Goal: Transaction & Acquisition: Purchase product/service

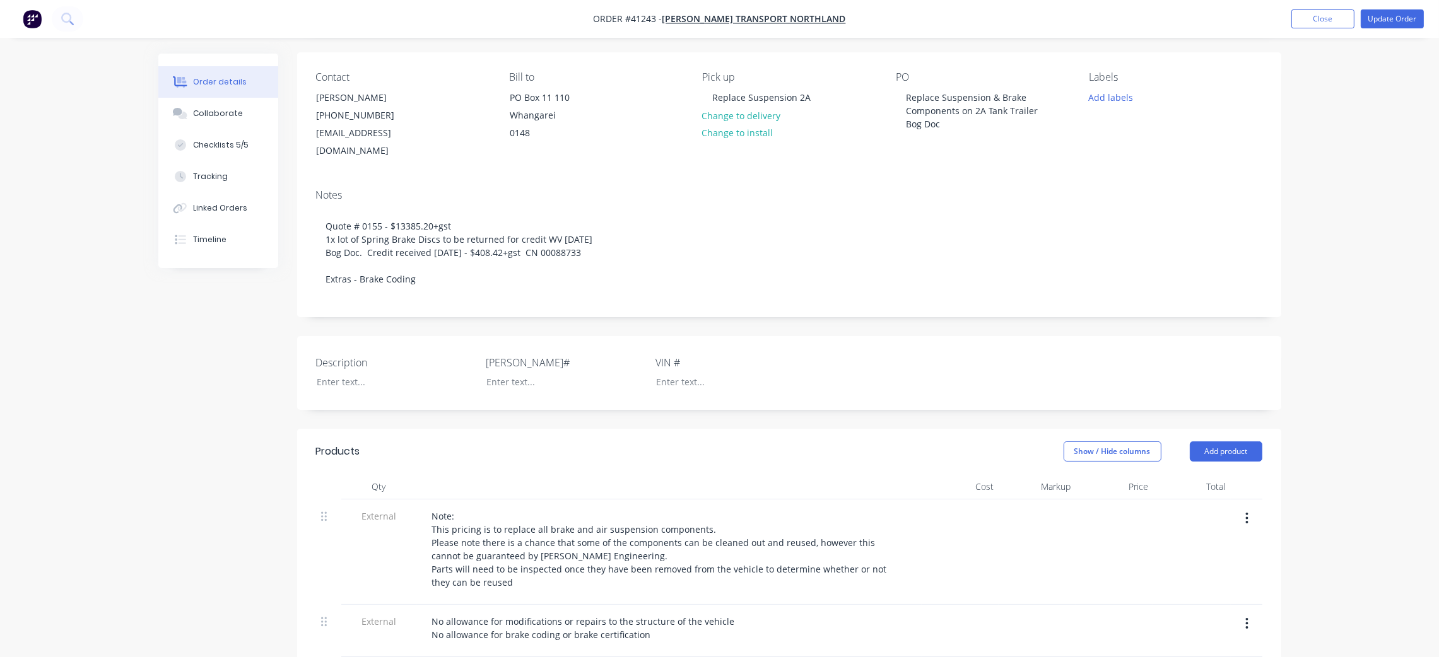
scroll to position [95, 0]
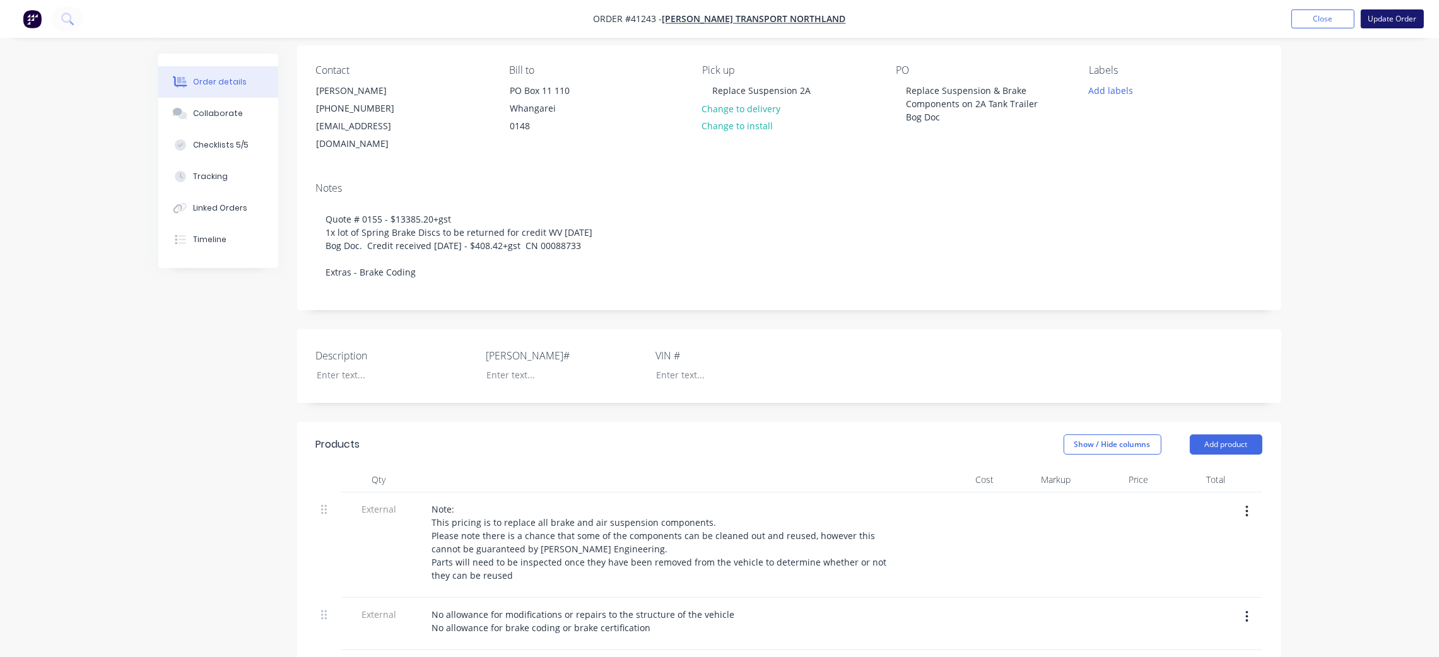
click at [1380, 22] on button "Update Order" at bounding box center [1392, 18] width 63 height 19
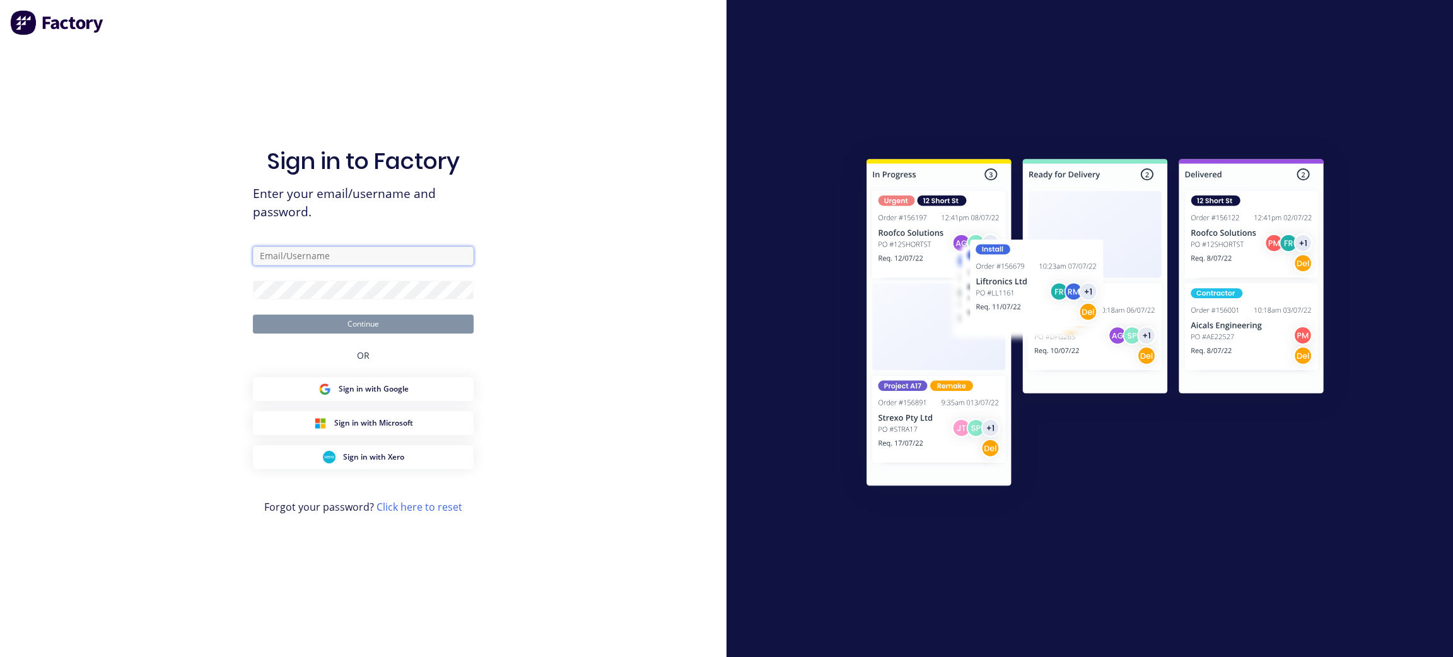
click at [332, 256] on input "text" at bounding box center [363, 256] width 221 height 19
drag, startPoint x: 380, startPoint y: 252, endPoint x: 237, endPoint y: 253, distance: 143.2
click at [237, 254] on div "Sign in to Factory Enter your email/username and password. [EMAIL_ADDRESS][PERS…" at bounding box center [363, 328] width 727 height 657
type input "[EMAIL_ADDRESS][DOMAIN_NAME]"
click at [253, 315] on button "Continue" at bounding box center [363, 324] width 221 height 19
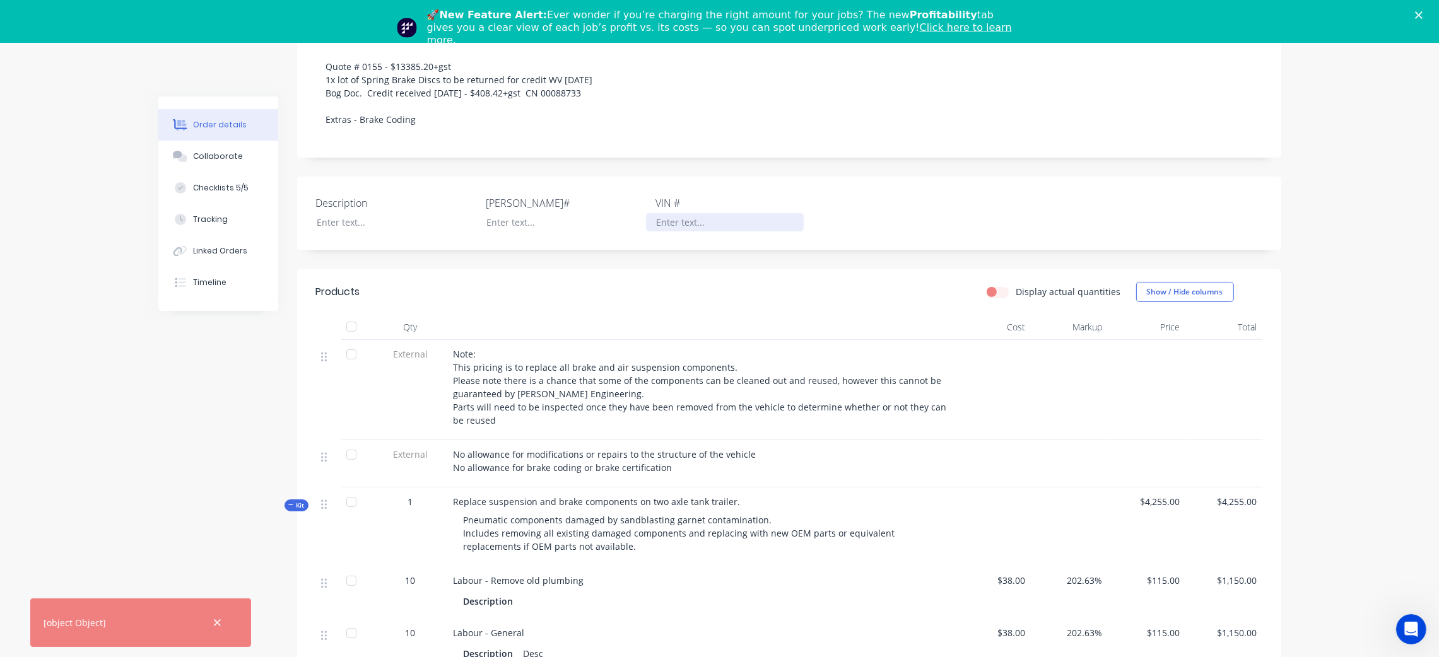
scroll to position [283, 0]
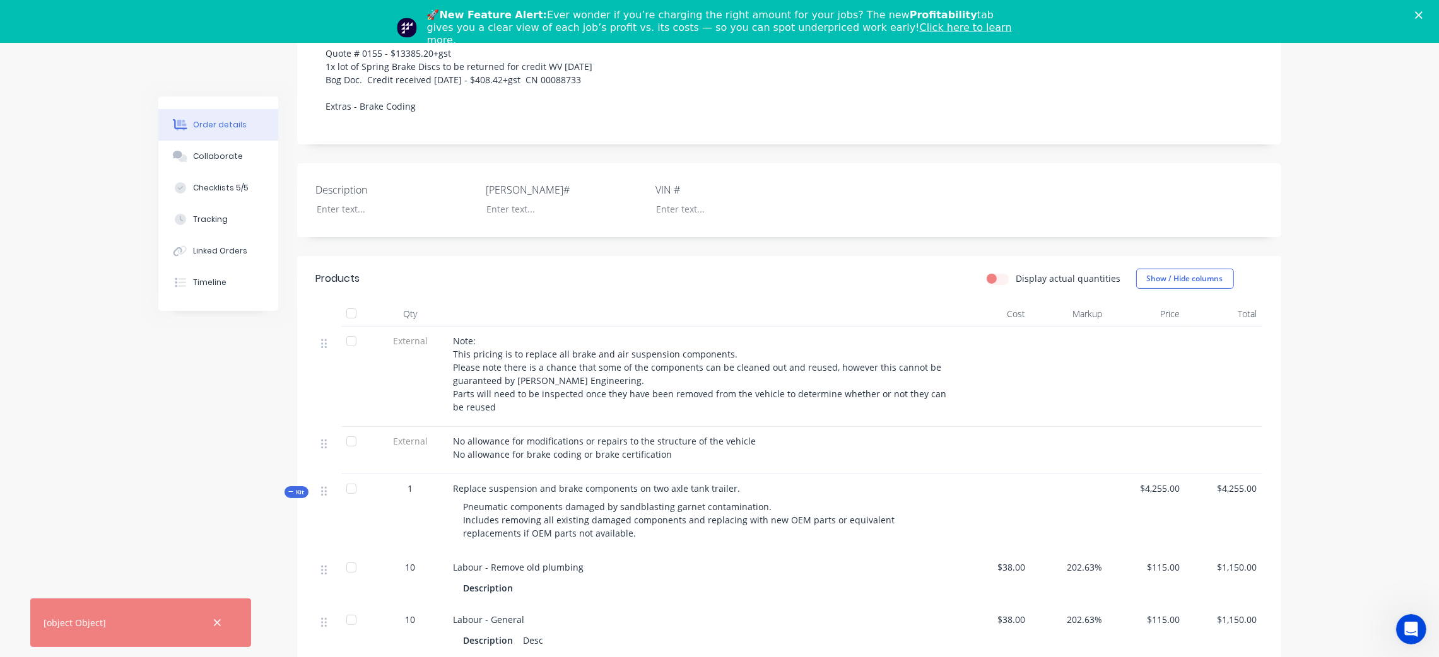
click at [219, 623] on icon "button" at bounding box center [217, 623] width 8 height 11
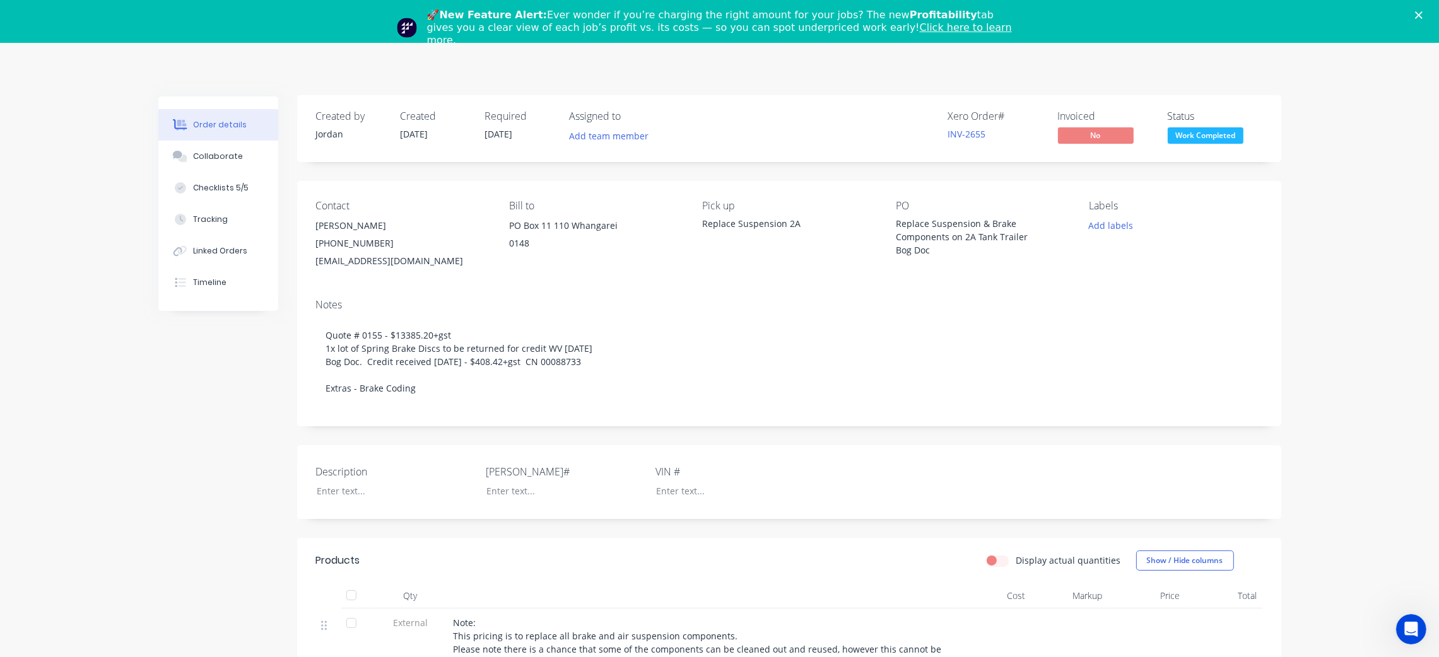
scroll to position [0, 0]
click at [1422, 14] on icon "Close" at bounding box center [1419, 15] width 8 height 8
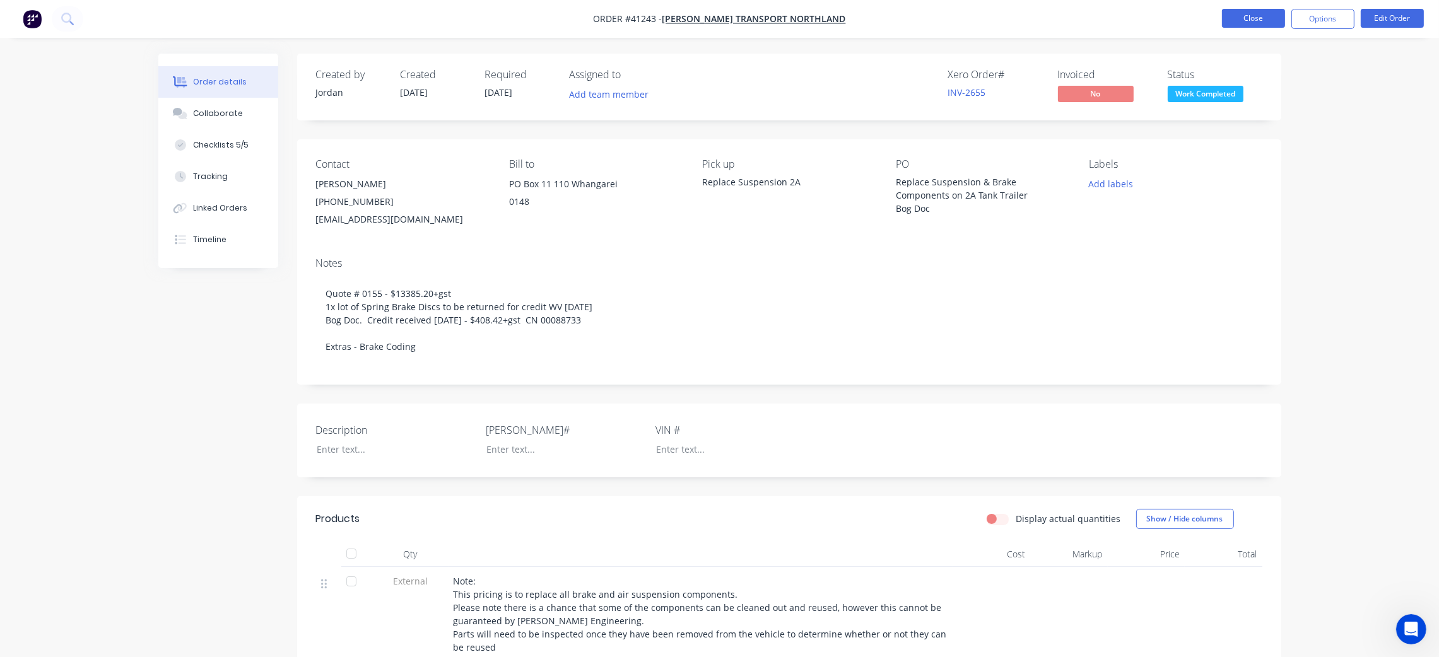
click at [1243, 21] on button "Close" at bounding box center [1253, 18] width 63 height 19
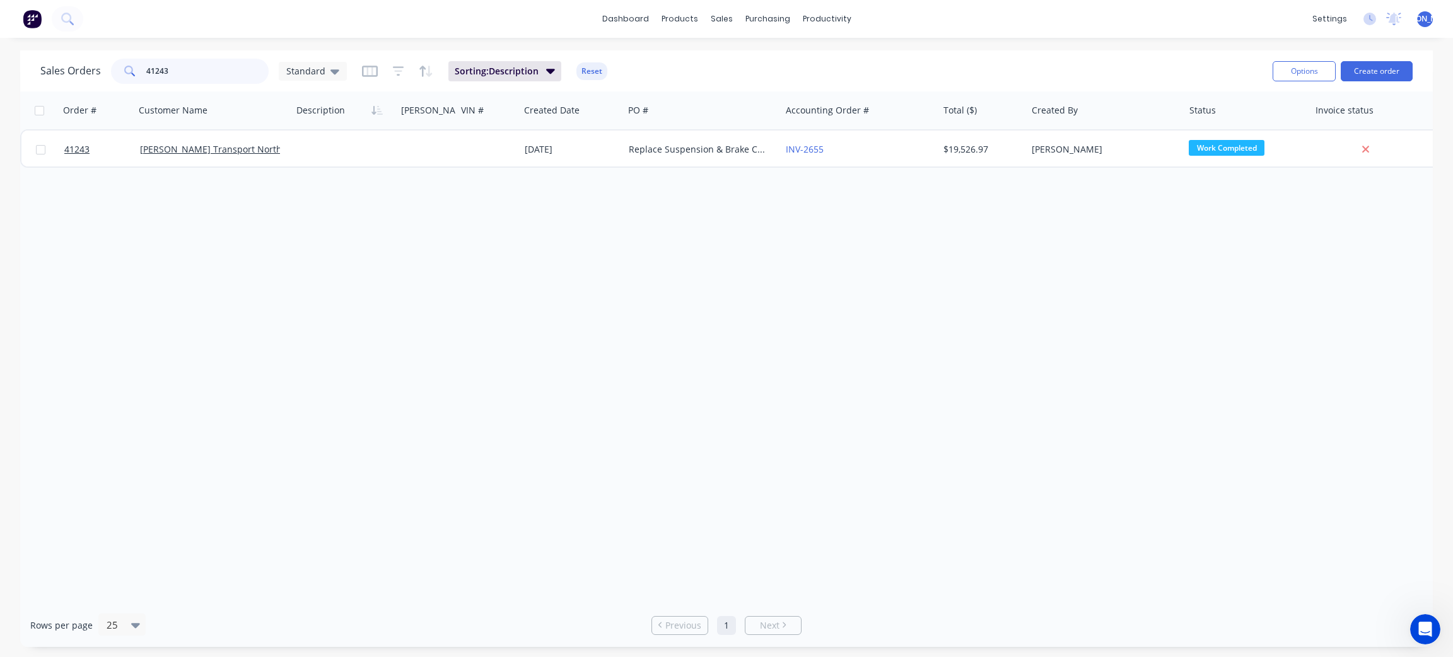
drag, startPoint x: 100, startPoint y: 74, endPoint x: 51, endPoint y: 74, distance: 49.2
click at [51, 74] on div "Sales Orders 41243 Standard" at bounding box center [193, 71] width 307 height 25
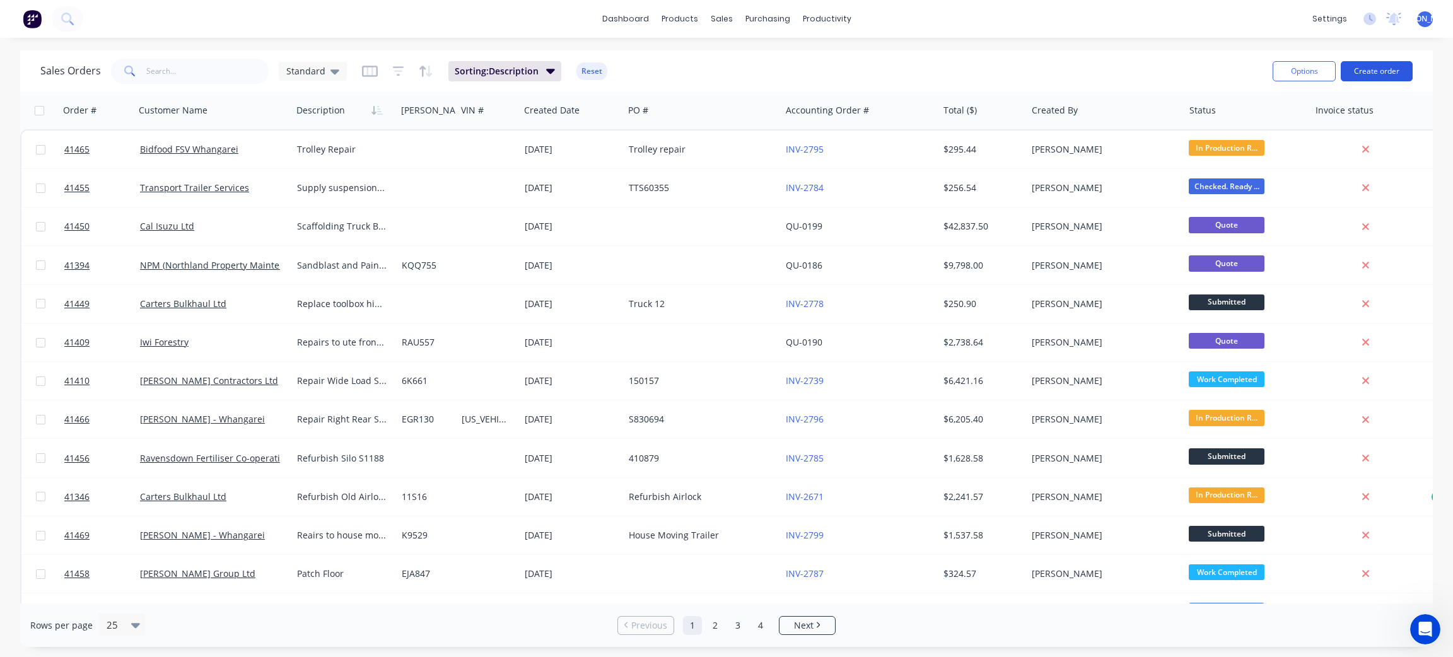
click at [1379, 71] on button "Create order" at bounding box center [1377, 71] width 72 height 20
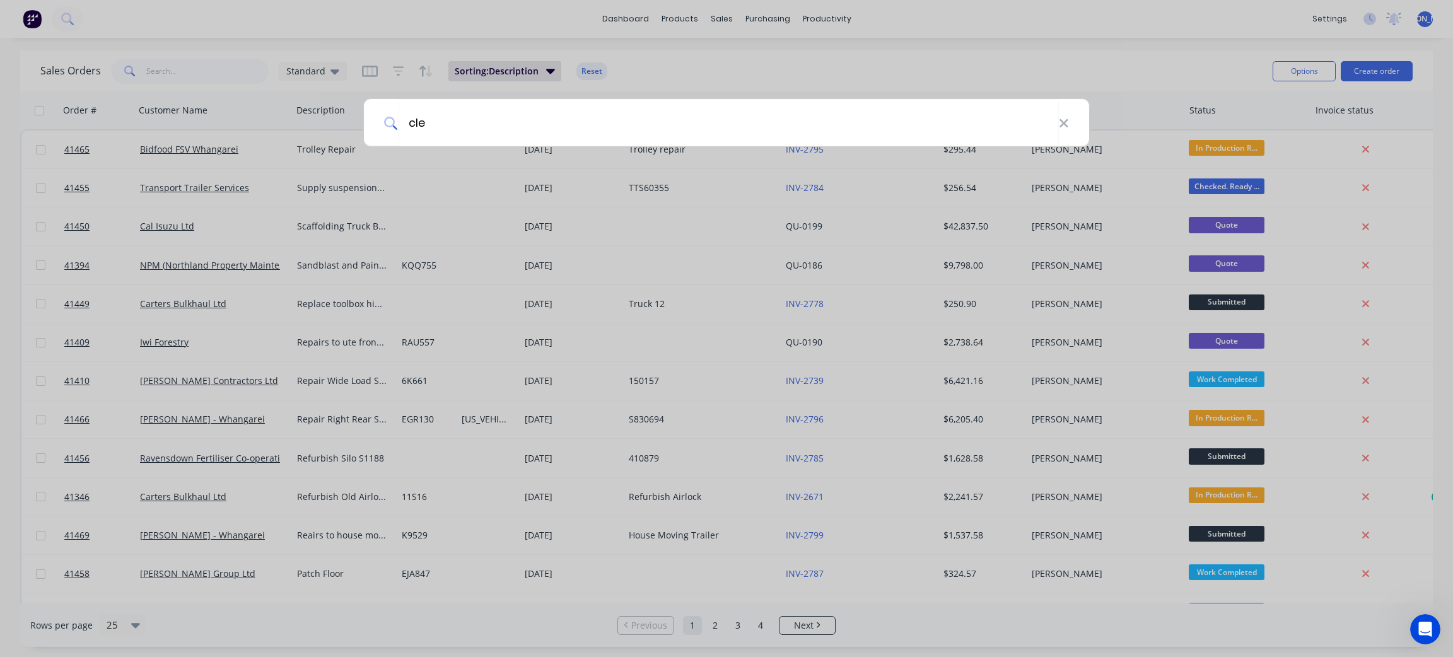
type input "[PERSON_NAME]"
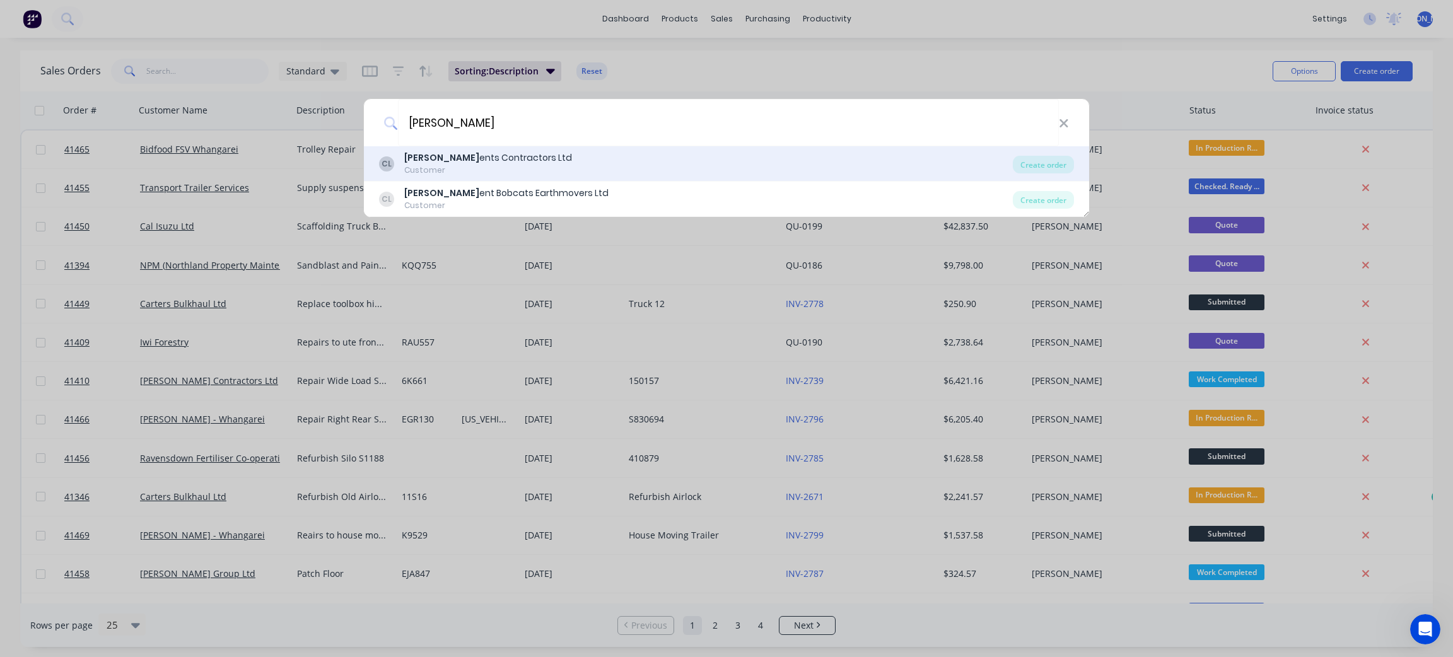
click at [517, 167] on div "Customer" at bounding box center [488, 170] width 168 height 11
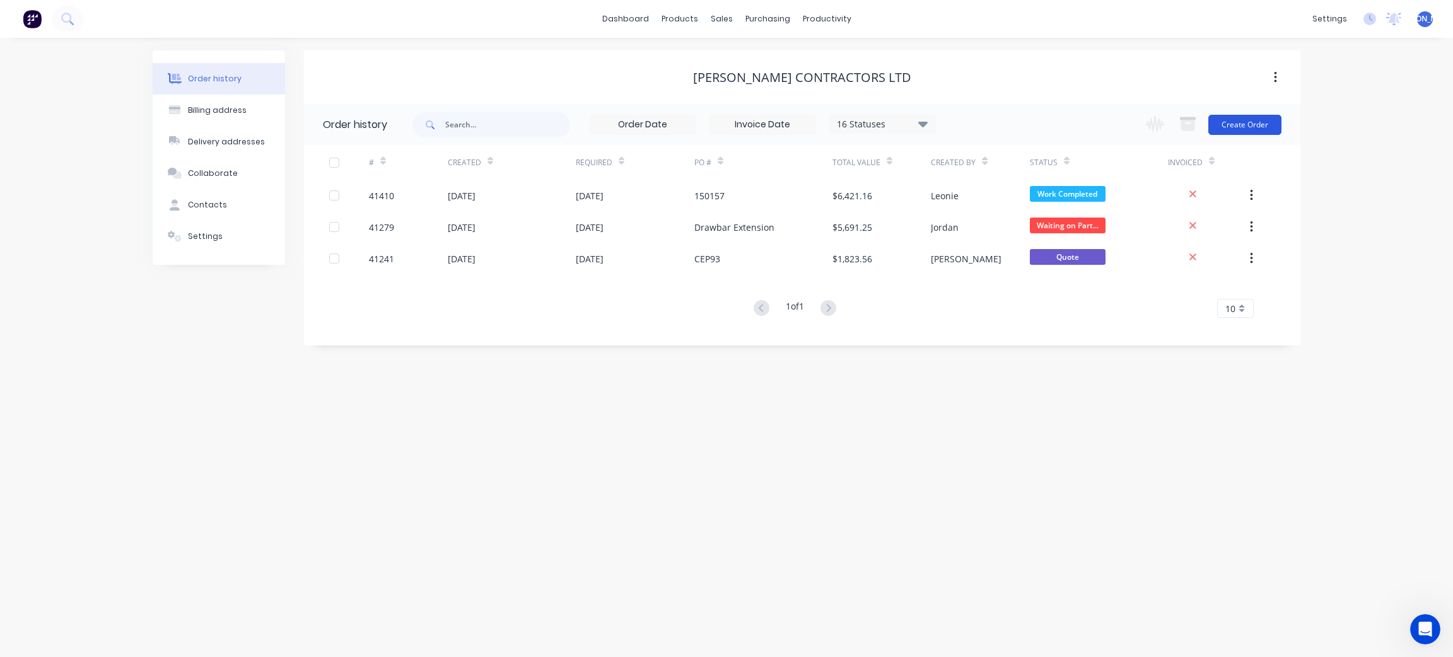
click at [1234, 124] on button "Create Order" at bounding box center [1245, 125] width 73 height 20
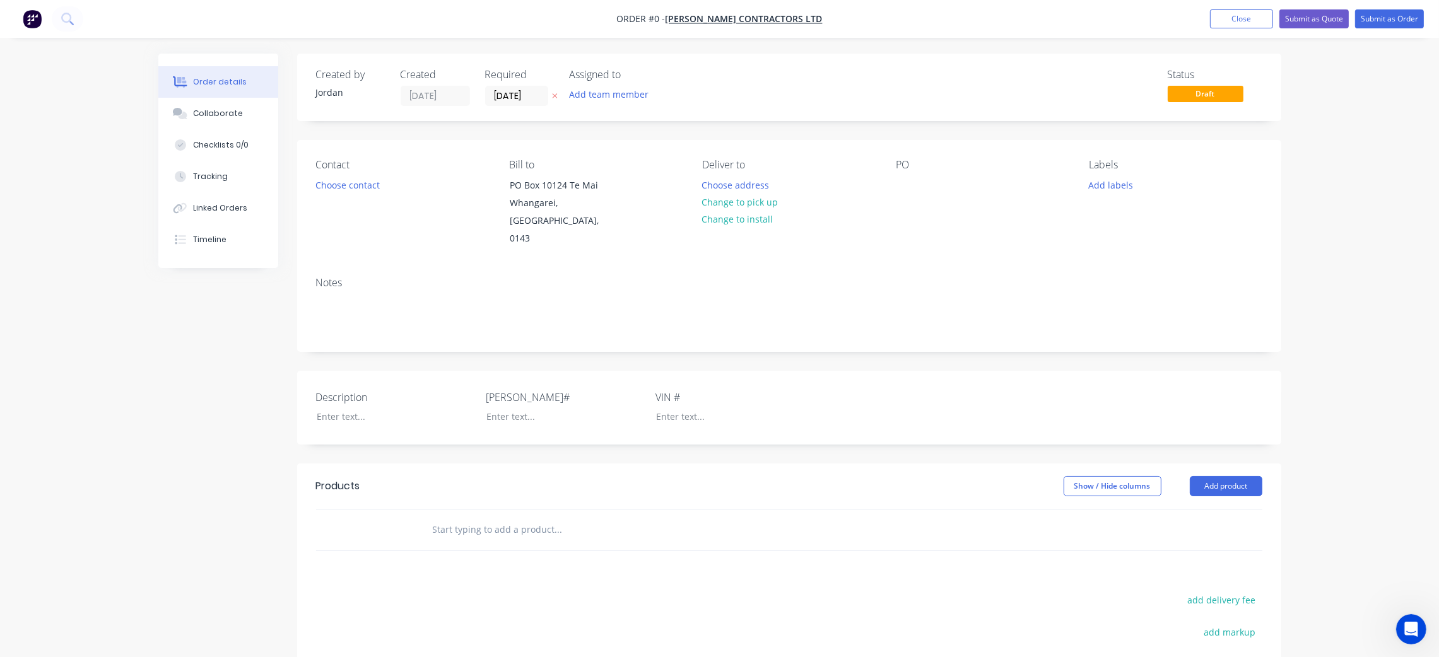
click at [1123, 388] on div "Description [PERSON_NAME]# VIN #" at bounding box center [789, 408] width 984 height 74
click at [507, 407] on div at bounding box center [555, 416] width 158 height 18
click at [366, 405] on div "Order details Collaborate Checklists 0/0 Tracking Linked Orders Timeline Order …" at bounding box center [720, 463] width 1148 height 819
click at [782, 510] on div at bounding box center [644, 530] width 454 height 41
click at [361, 407] on div "Replace H" at bounding box center [386, 416] width 158 height 18
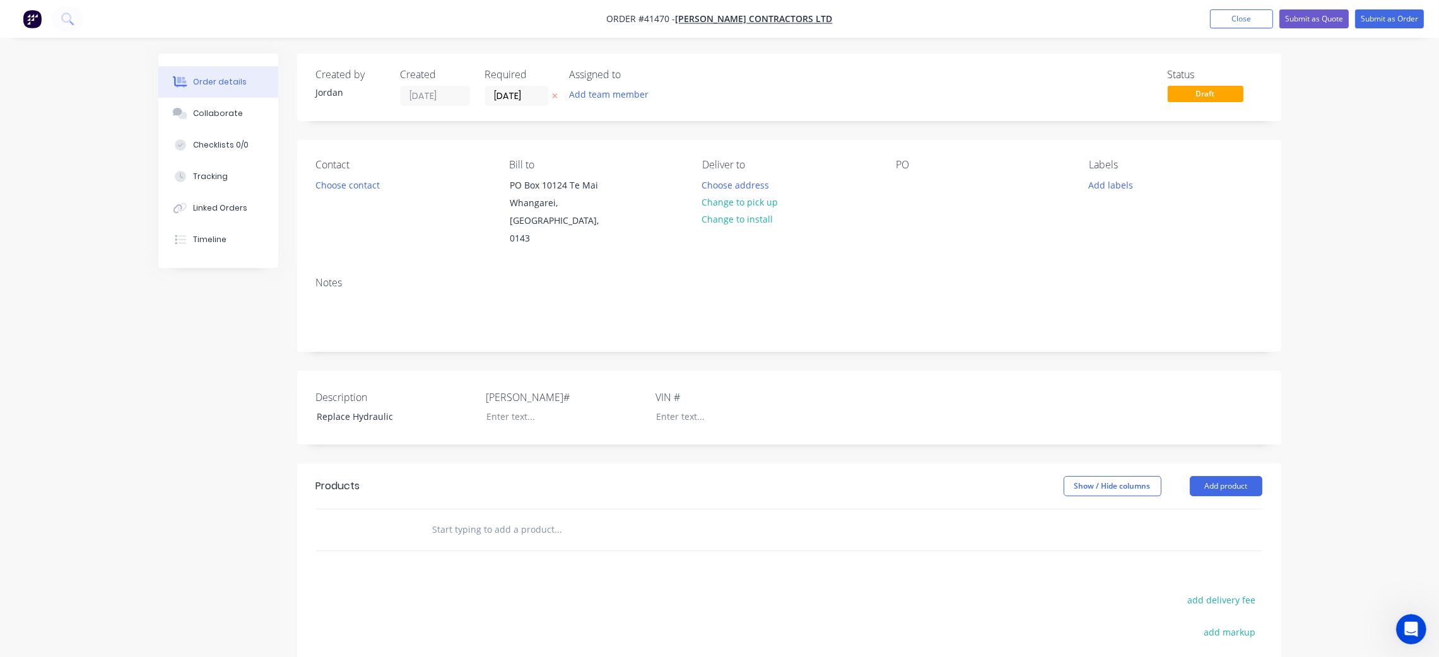
click at [423, 335] on div "Created by [PERSON_NAME] Created [DATE] Required [DATE] Assigned to Add team me…" at bounding box center [789, 454] width 984 height 800
click at [402, 407] on div "Replace Hydraulic" at bounding box center [386, 416] width 158 height 18
click at [418, 342] on div "Created by [PERSON_NAME] Created [DATE] Required [DATE] Assigned to Add team me…" at bounding box center [789, 454] width 984 height 800
click at [524, 407] on div at bounding box center [555, 416] width 158 height 18
click at [529, 371] on div "Description Replace Hydraulic Tank [PERSON_NAME]# OML911 VIN #" at bounding box center [789, 408] width 984 height 74
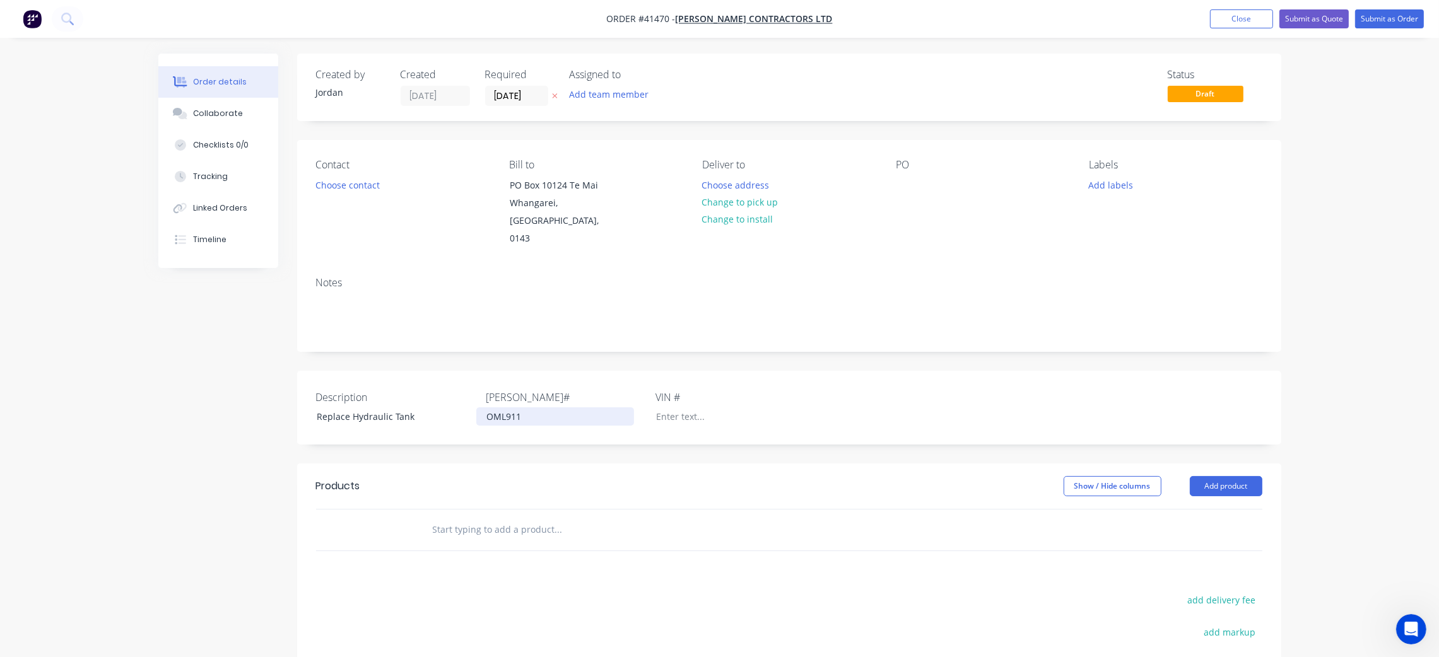
drag, startPoint x: 493, startPoint y: 403, endPoint x: 541, endPoint y: 386, distance: 50.9
click at [497, 407] on div "OML911" at bounding box center [555, 416] width 158 height 18
click at [582, 390] on label "[PERSON_NAME]#" at bounding box center [565, 397] width 158 height 15
click at [493, 407] on div "OML911P" at bounding box center [555, 416] width 158 height 18
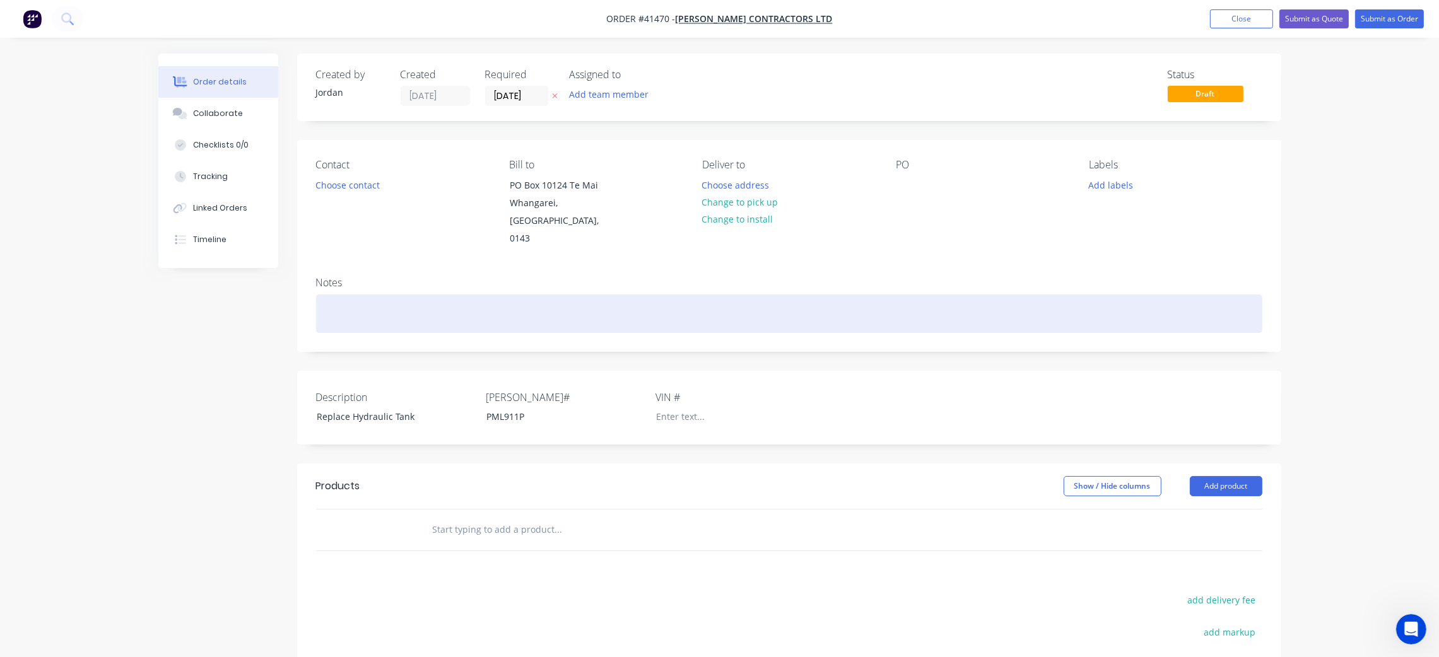
click at [544, 295] on div at bounding box center [789, 314] width 946 height 38
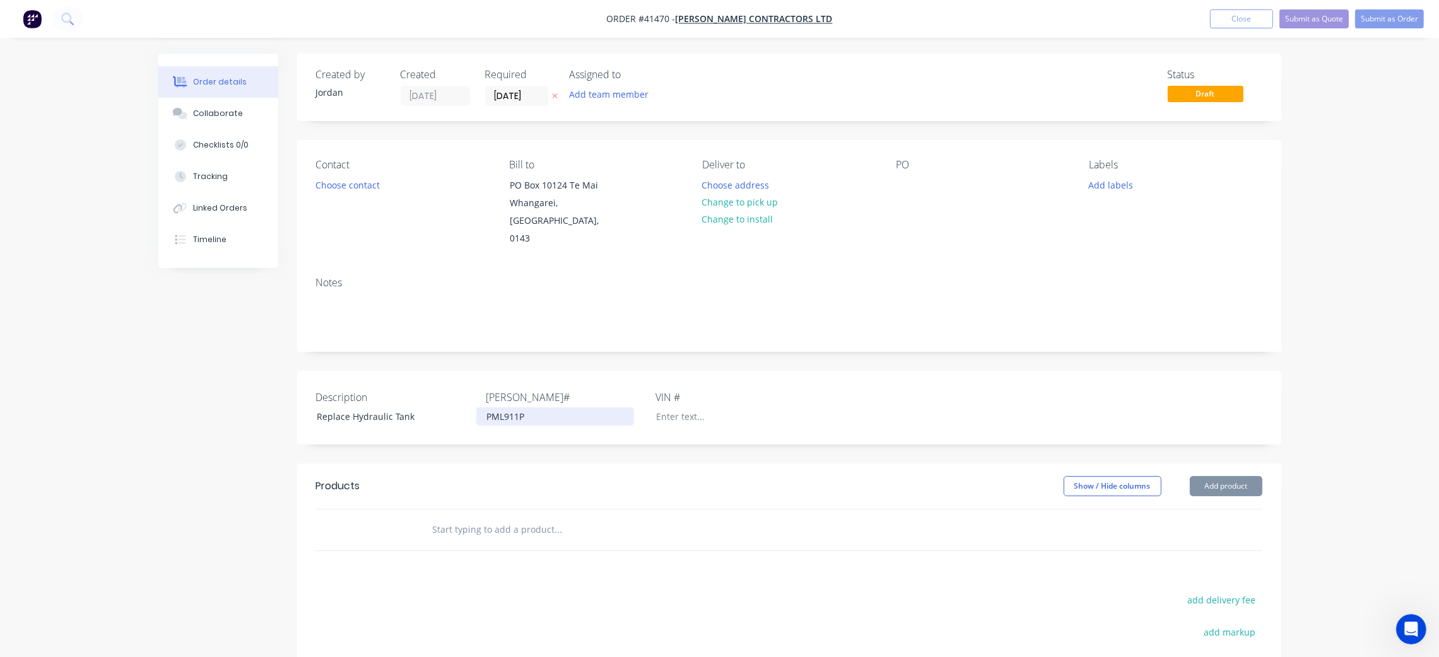
click at [548, 407] on div "PML911P" at bounding box center [555, 416] width 158 height 18
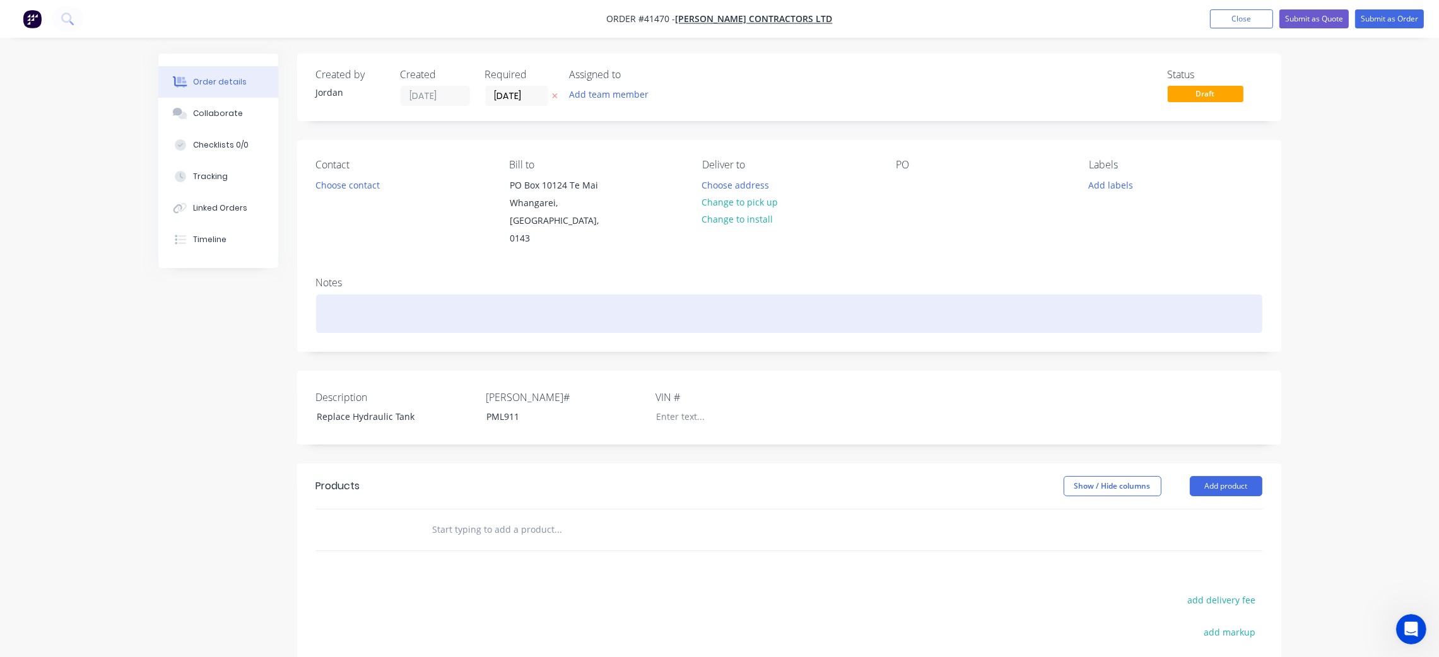
click at [560, 297] on div at bounding box center [789, 314] width 946 height 38
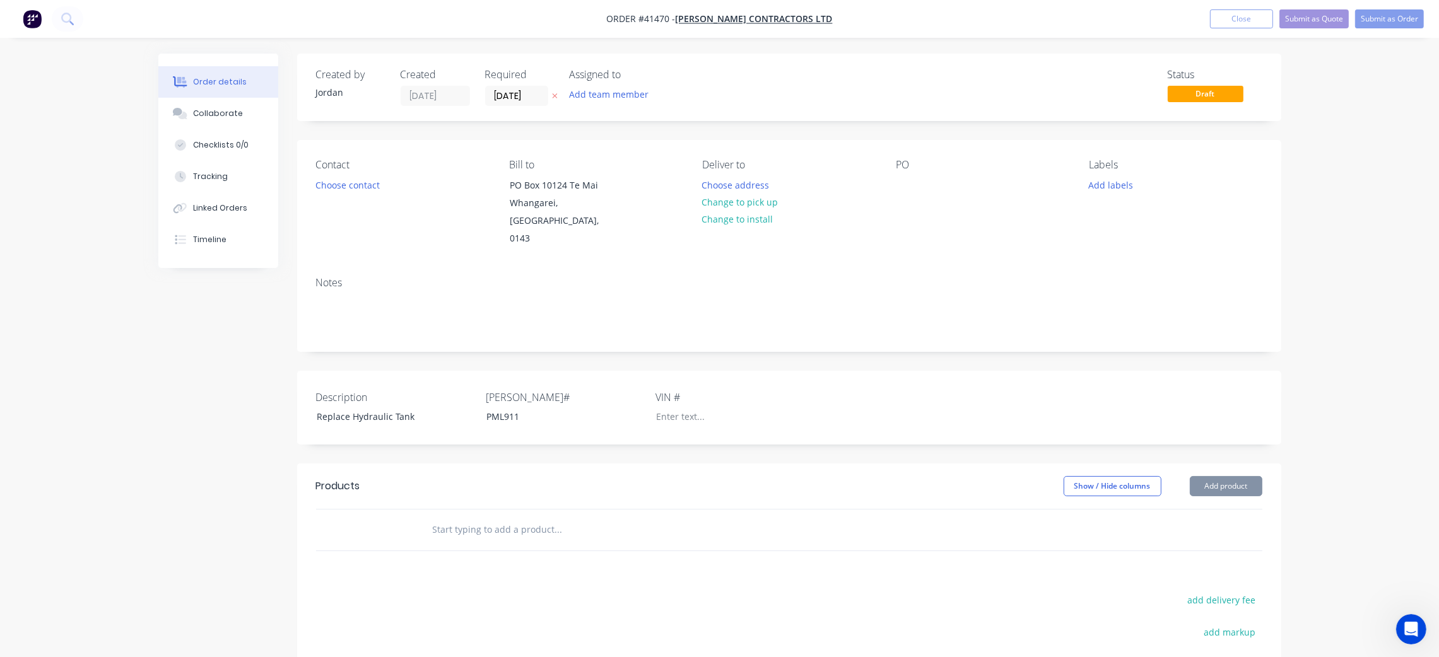
click at [985, 233] on div "Contact Choose contact [PERSON_NAME] to [STREET_ADDRESS] Deliver to Choose addr…" at bounding box center [789, 203] width 984 height 127
drag, startPoint x: 1220, startPoint y: 465, endPoint x: 1187, endPoint y: 464, distance: 33.5
click at [1218, 476] on button "Add product" at bounding box center [1226, 486] width 73 height 20
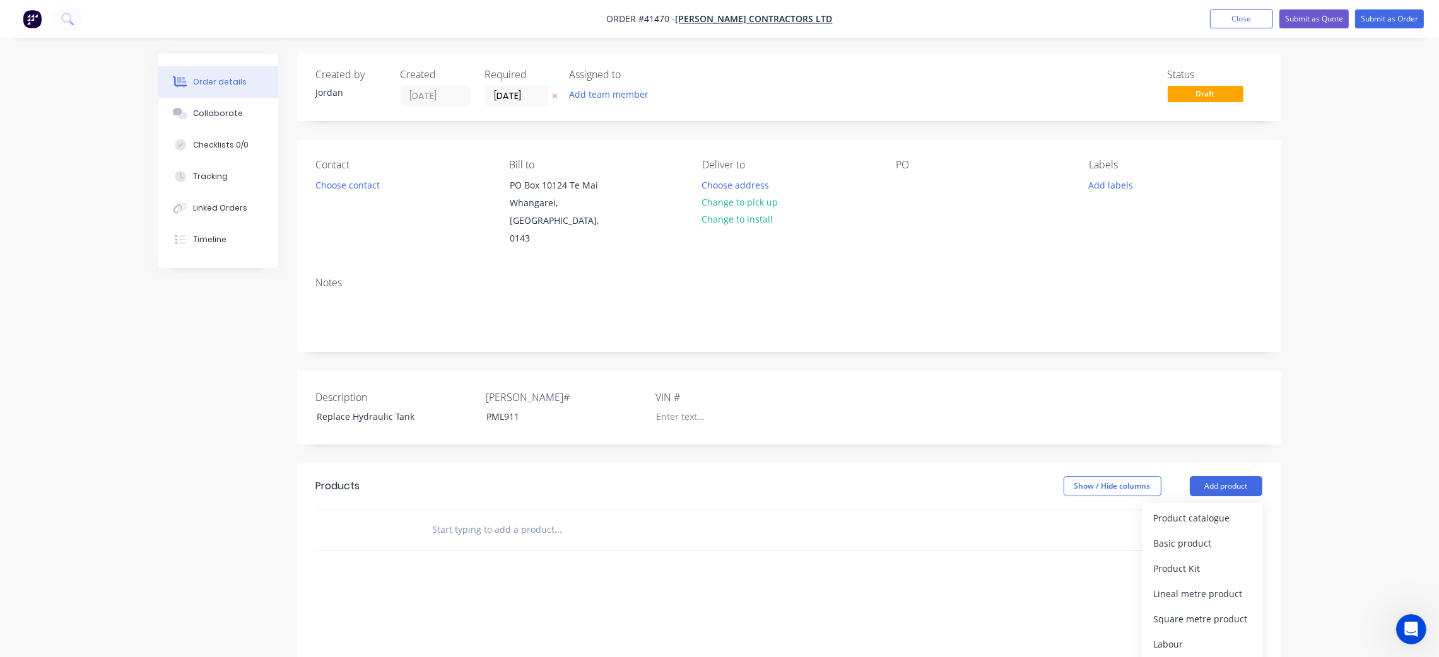
click at [355, 510] on div at bounding box center [379, 530] width 76 height 41
click at [499, 517] on input "text" at bounding box center [558, 529] width 252 height 25
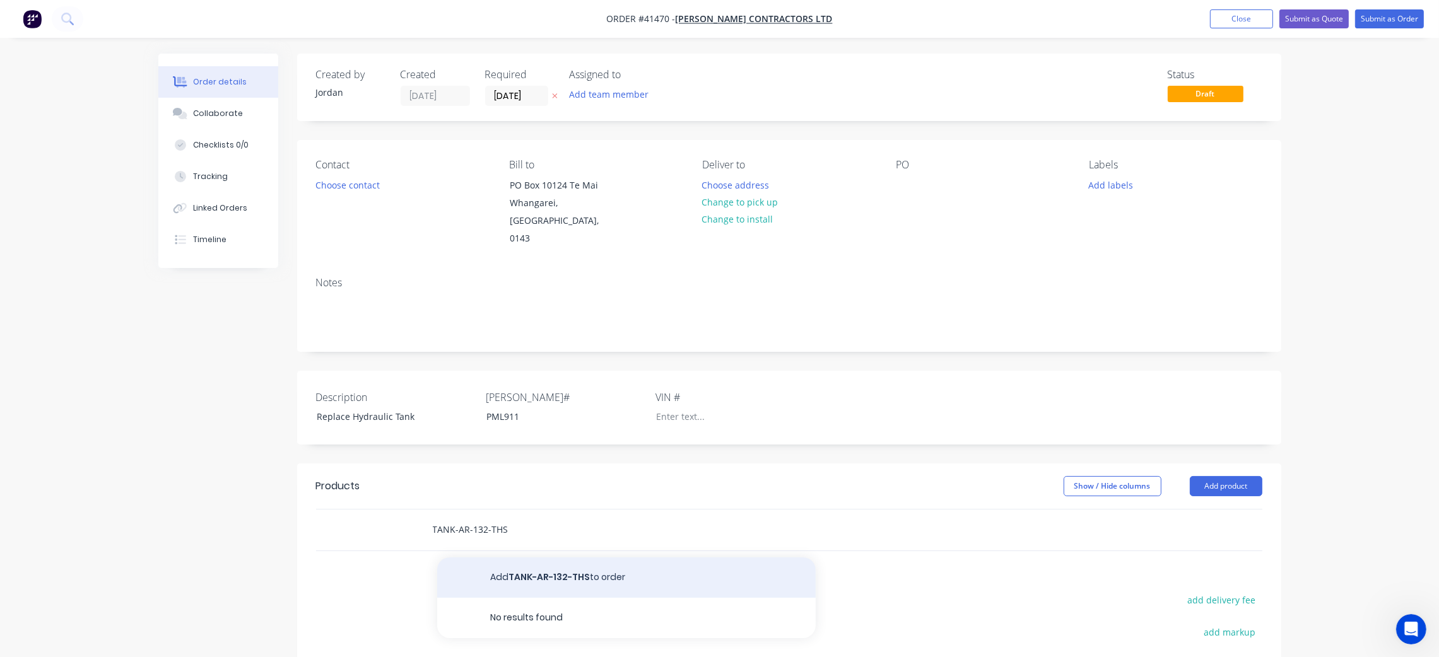
type input "TANK-AR-132-THS"
click at [615, 567] on button "Add TANK-AR-132-THS to order" at bounding box center [626, 578] width 378 height 40
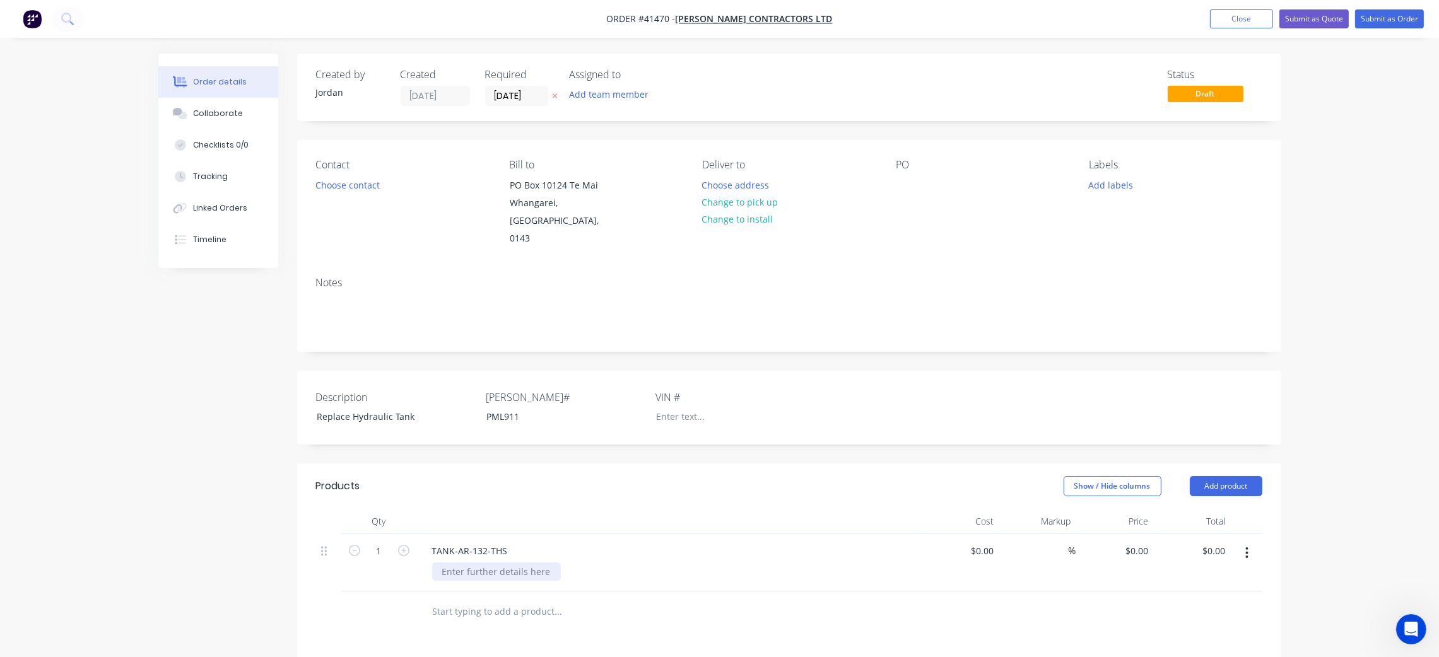
click at [507, 563] on div at bounding box center [496, 572] width 129 height 18
click at [775, 563] on div at bounding box center [674, 572] width 484 height 18
drag, startPoint x: 993, startPoint y: 537, endPoint x: 1027, endPoint y: 519, distance: 39.0
click at [994, 542] on input at bounding box center [991, 551] width 15 height 18
type input "$1,458.93"
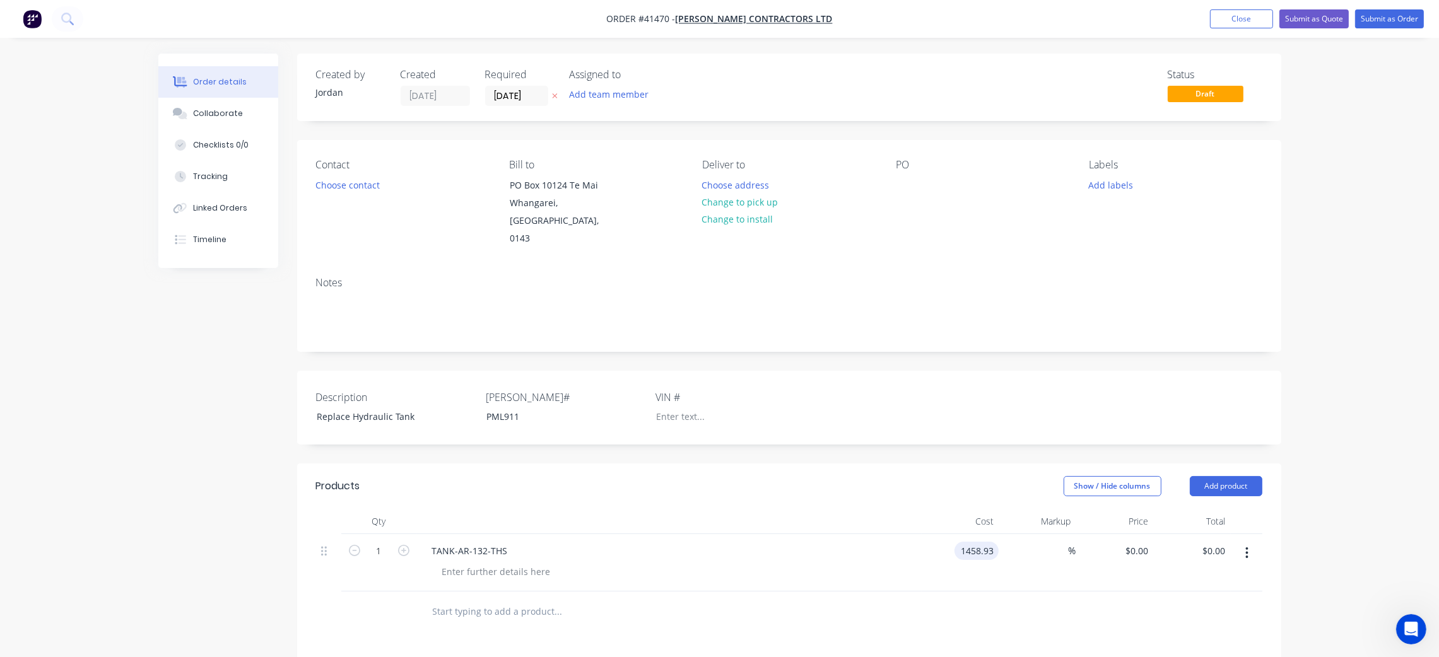
type input "$1,458.93"
drag, startPoint x: 1099, startPoint y: 594, endPoint x: 1074, endPoint y: 568, distance: 36.1
click at [1096, 592] on div at bounding box center [789, 612] width 946 height 41
click at [1058, 542] on input at bounding box center [1061, 551] width 15 height 18
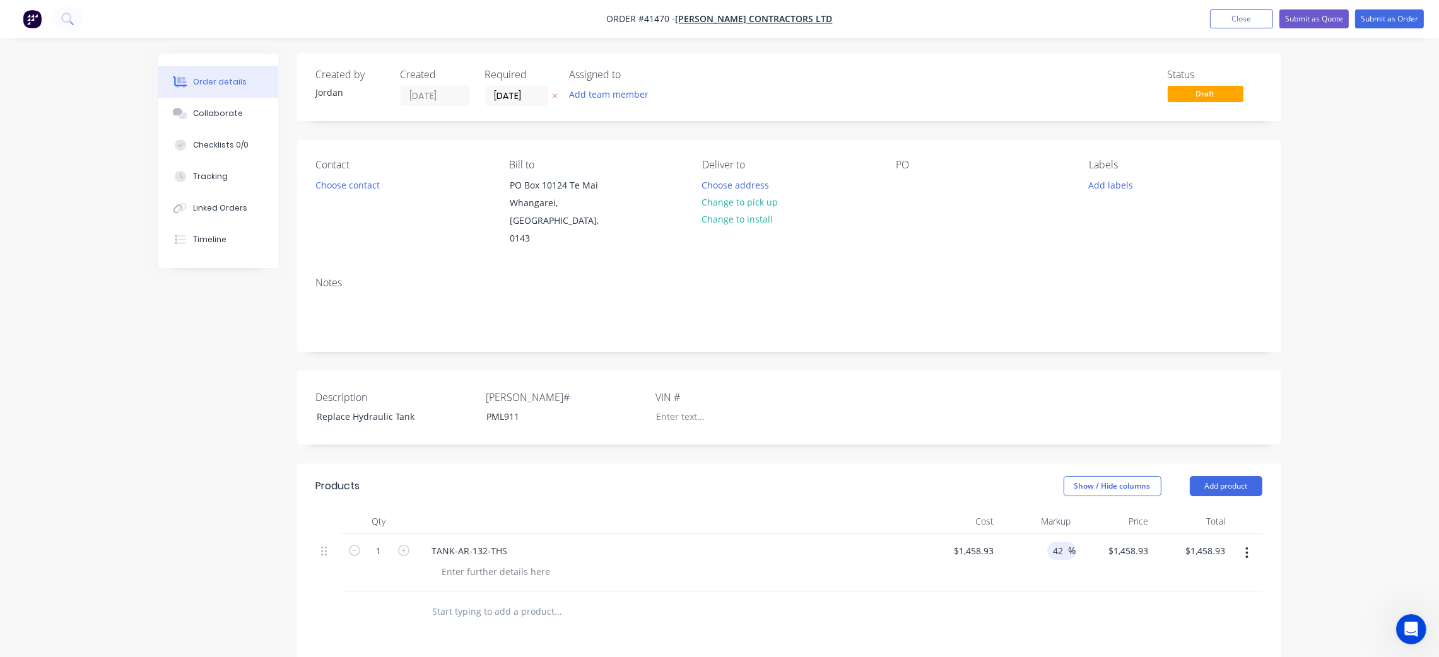
type input "42"
type input "$2,071.6806"
type input "$2,071.68"
click at [1115, 604] on div at bounding box center [789, 612] width 946 height 41
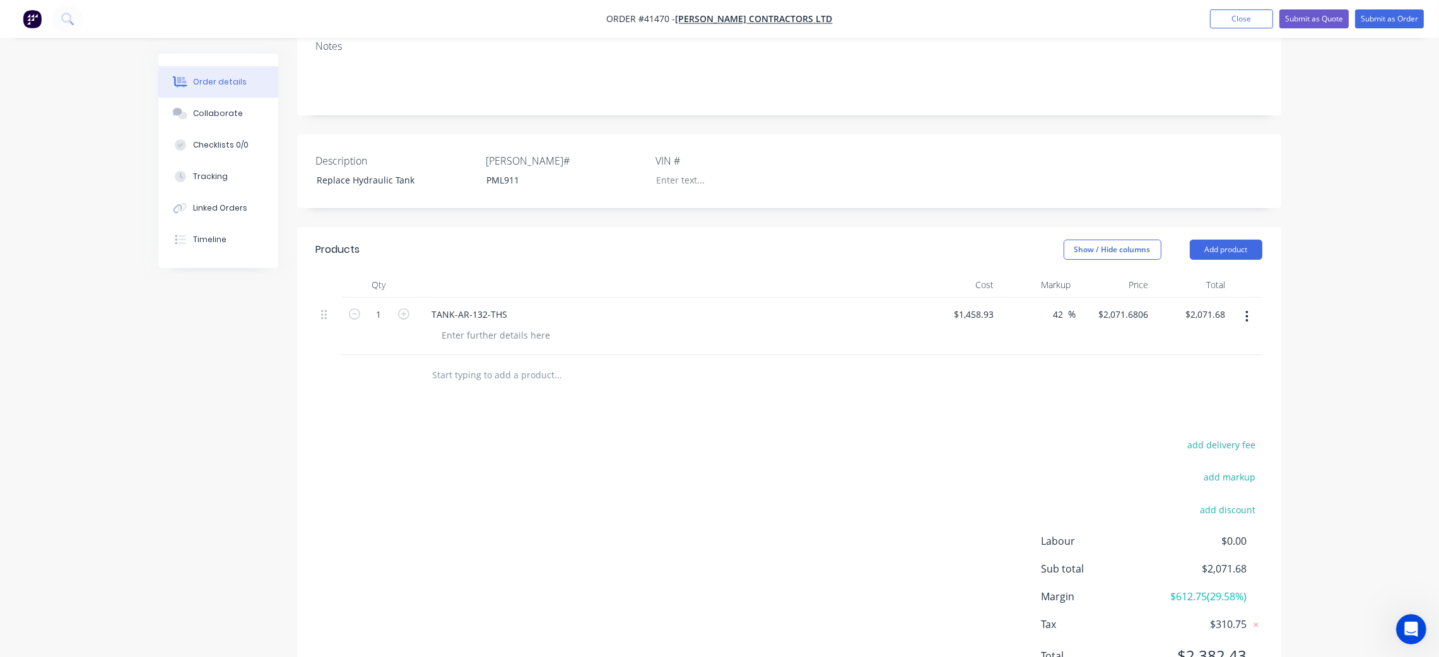
scroll to position [184, 0]
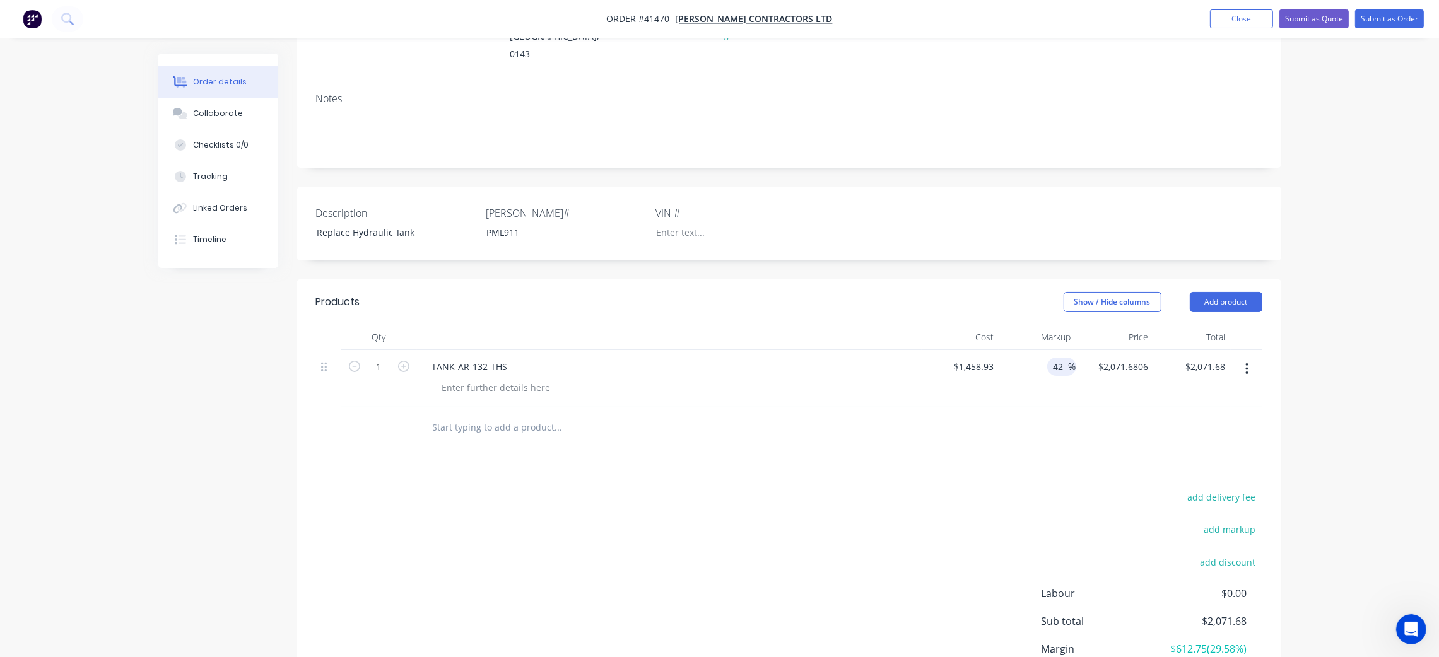
click at [1057, 358] on input "42" at bounding box center [1060, 367] width 16 height 18
drag, startPoint x: 1064, startPoint y: 348, endPoint x: 1044, endPoint y: 350, distance: 20.3
click at [1044, 350] on div "42 42 %" at bounding box center [1038, 378] width 78 height 57
type input "45"
type input "$2,115.4485"
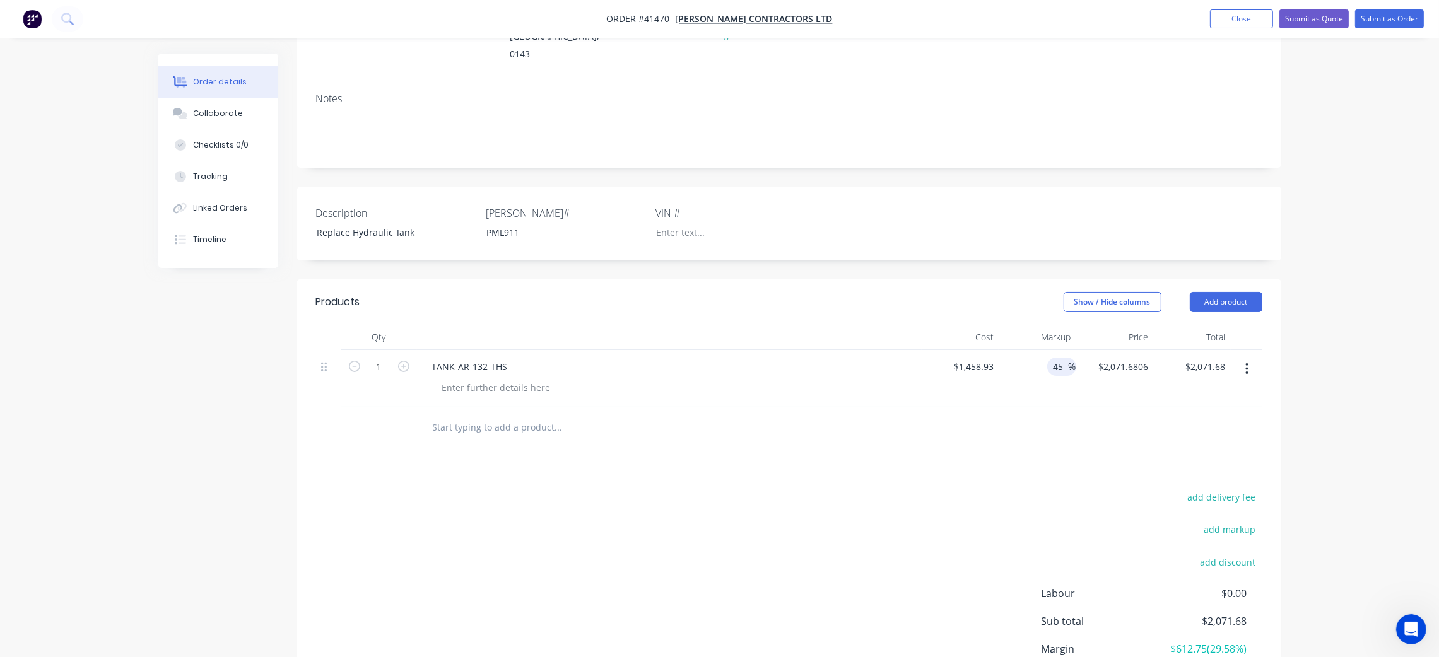
type input "$2,115.45"
click at [780, 489] on div "add delivery fee add markup add discount Labour $0.00 Sub total $2,115.45 Margi…" at bounding box center [789, 610] width 946 height 243
click at [472, 415] on input "text" at bounding box center [558, 427] width 252 height 25
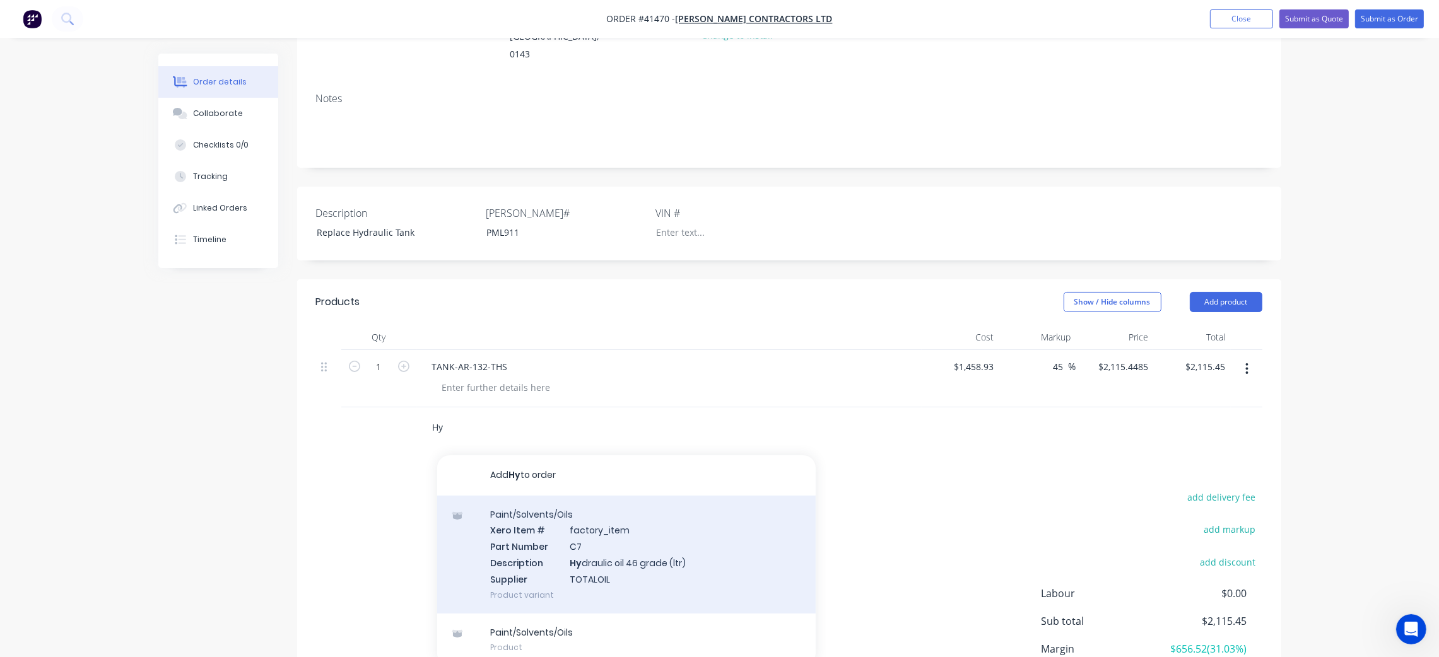
type input "Hy"
click at [603, 558] on div "Paint/Solvents/Oils Xero Item # factory_item Part Number C7 Description Hy drau…" at bounding box center [626, 555] width 378 height 118
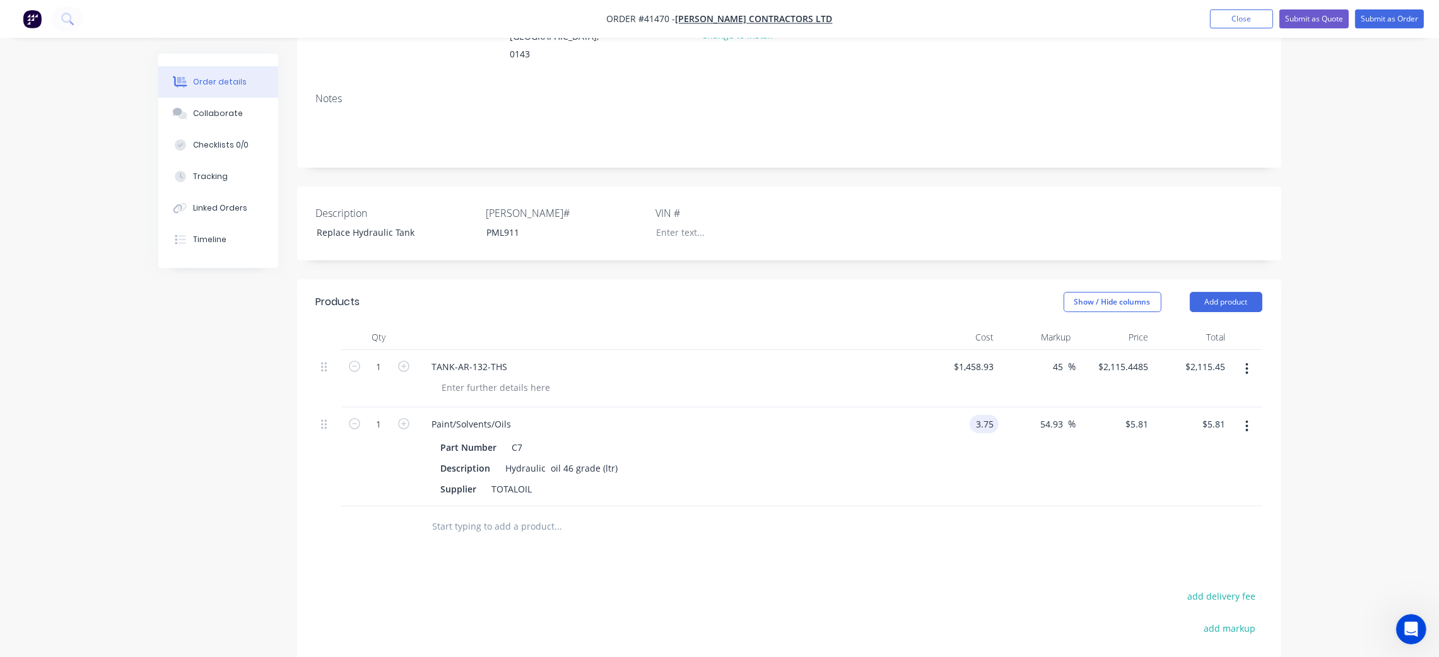
click at [986, 415] on input "3.75" at bounding box center [987, 424] width 24 height 18
type input "$3.75"
drag, startPoint x: 701, startPoint y: 431, endPoint x: 580, endPoint y: 415, distance: 122.2
click at [699, 438] on div "Part Number C7" at bounding box center [667, 447] width 462 height 18
click at [380, 377] on input "1" at bounding box center [379, 367] width 33 height 19
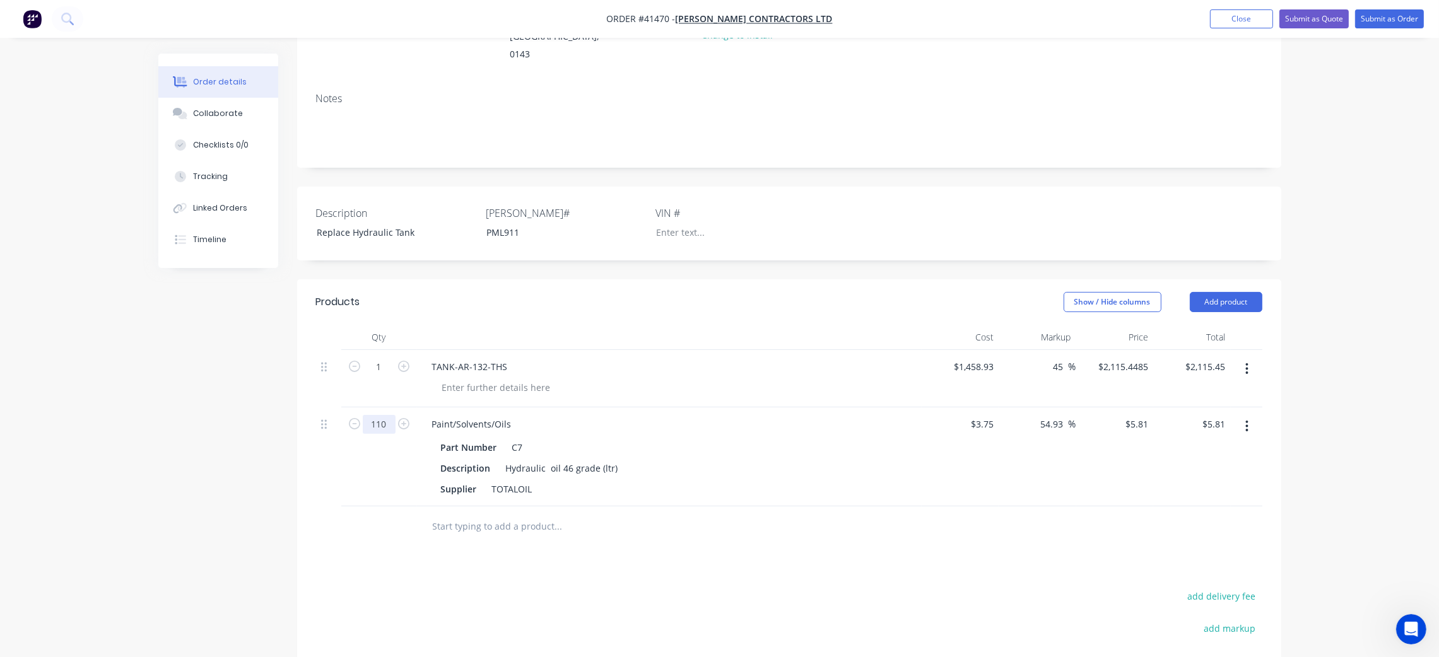
type input "110"
type input "$639.10"
click at [771, 536] on div "Products Show / Hide columns Add product Qty Cost Markup Price Total 1 TANK-AR-…" at bounding box center [789, 564] width 984 height 571
click at [457, 514] on input "text" at bounding box center [558, 526] width 252 height 25
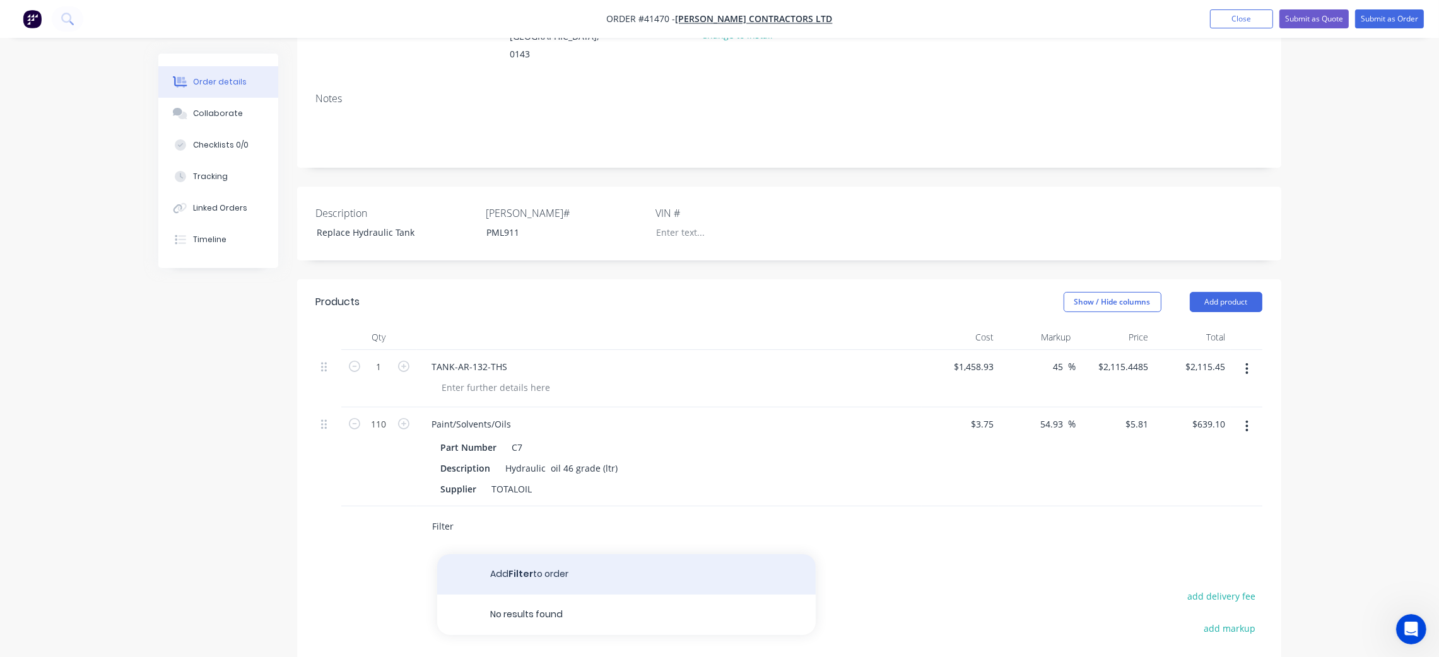
type input "Filter"
click at [543, 554] on button "Add Filter to order" at bounding box center [626, 574] width 378 height 40
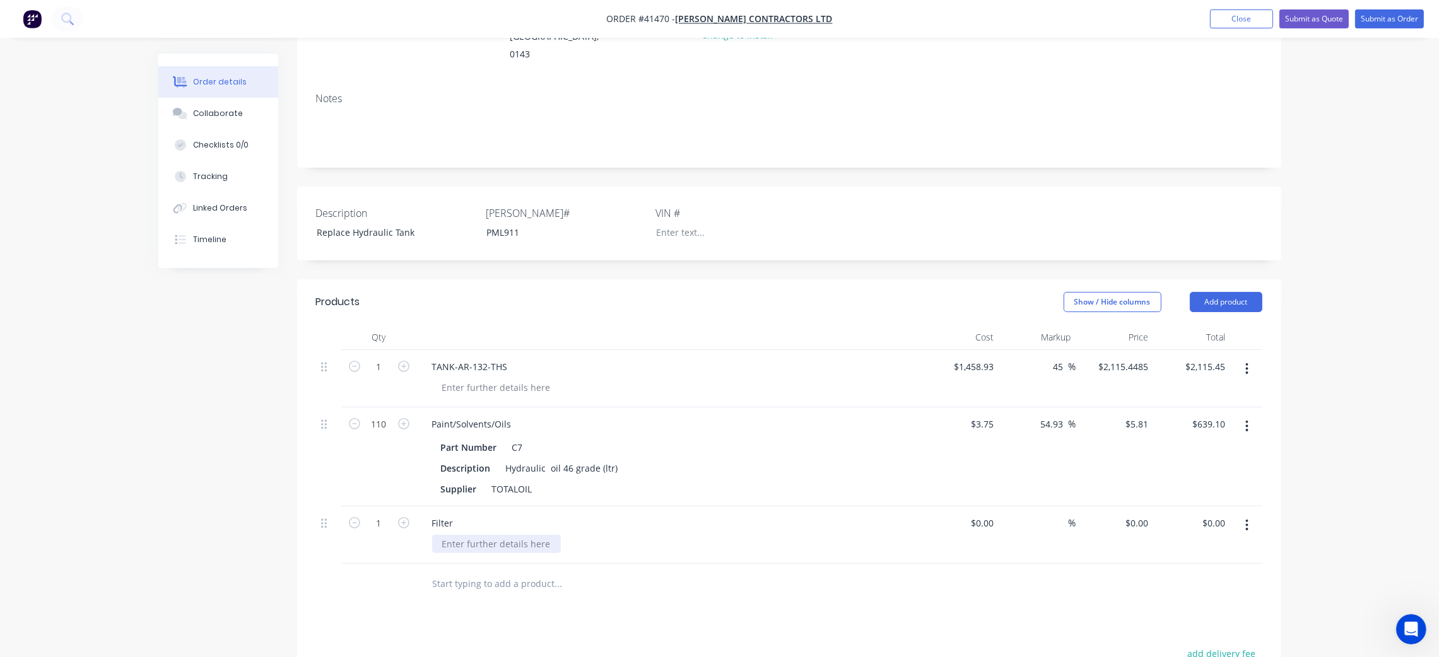
click at [476, 535] on div at bounding box center [496, 544] width 129 height 18
click at [431, 514] on div "Filter" at bounding box center [443, 523] width 42 height 18
click at [452, 514] on div "Hyr=draulic Filter" at bounding box center [468, 523] width 93 height 18
click at [525, 514] on div "Hyrdraulic Filter" at bounding box center [669, 523] width 495 height 18
click at [486, 535] on div at bounding box center [496, 544] width 129 height 18
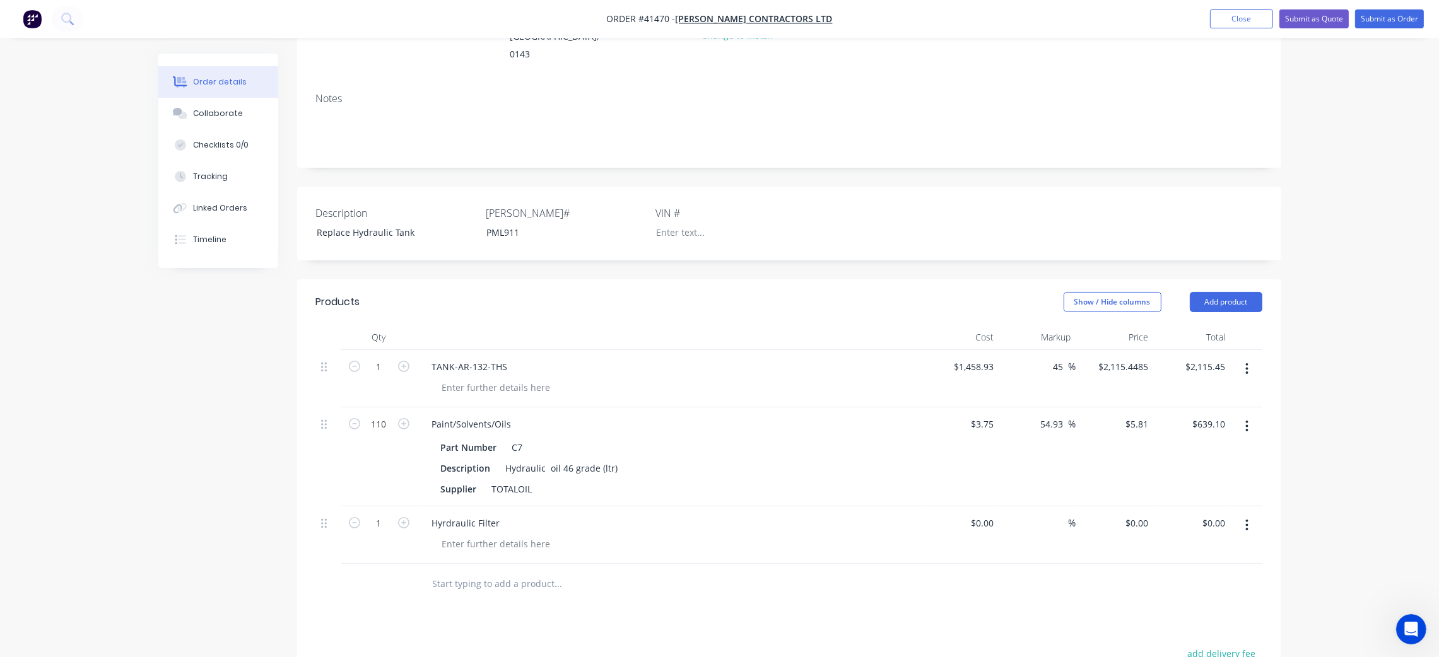
drag, startPoint x: 676, startPoint y: 520, endPoint x: 933, endPoint y: 511, distance: 256.9
click at [684, 535] on div at bounding box center [674, 544] width 484 height 18
click at [1248, 519] on icon "button" at bounding box center [1246, 526] width 3 height 14
drag, startPoint x: 1179, startPoint y: 614, endPoint x: 1175, endPoint y: 609, distance: 6.8
click at [1179, 625] on div "Delete" at bounding box center [1202, 634] width 97 height 18
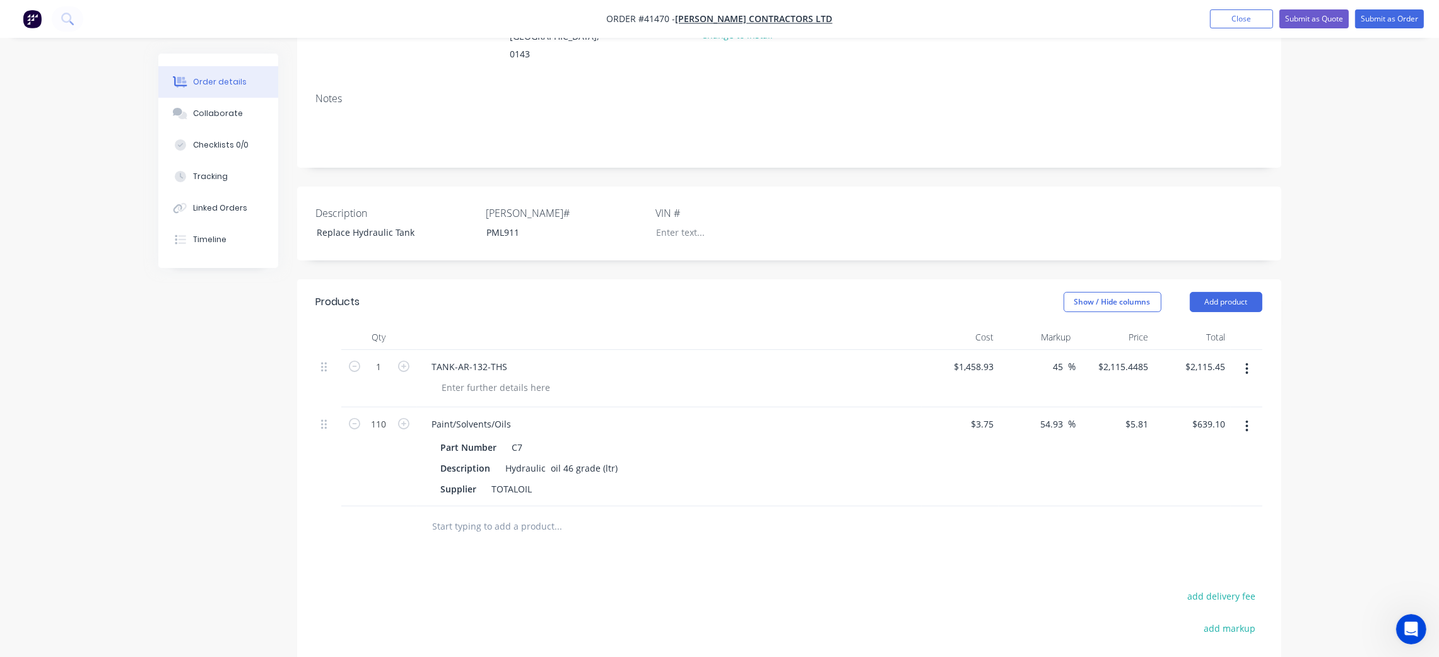
click at [1250, 358] on button "button" at bounding box center [1247, 369] width 30 height 23
drag, startPoint x: 603, startPoint y: 355, endPoint x: 569, endPoint y: 354, distance: 34.1
click at [597, 358] on div "TANK-AR-132-THS" at bounding box center [669, 367] width 495 height 18
click at [518, 514] on input "text" at bounding box center [558, 526] width 252 height 25
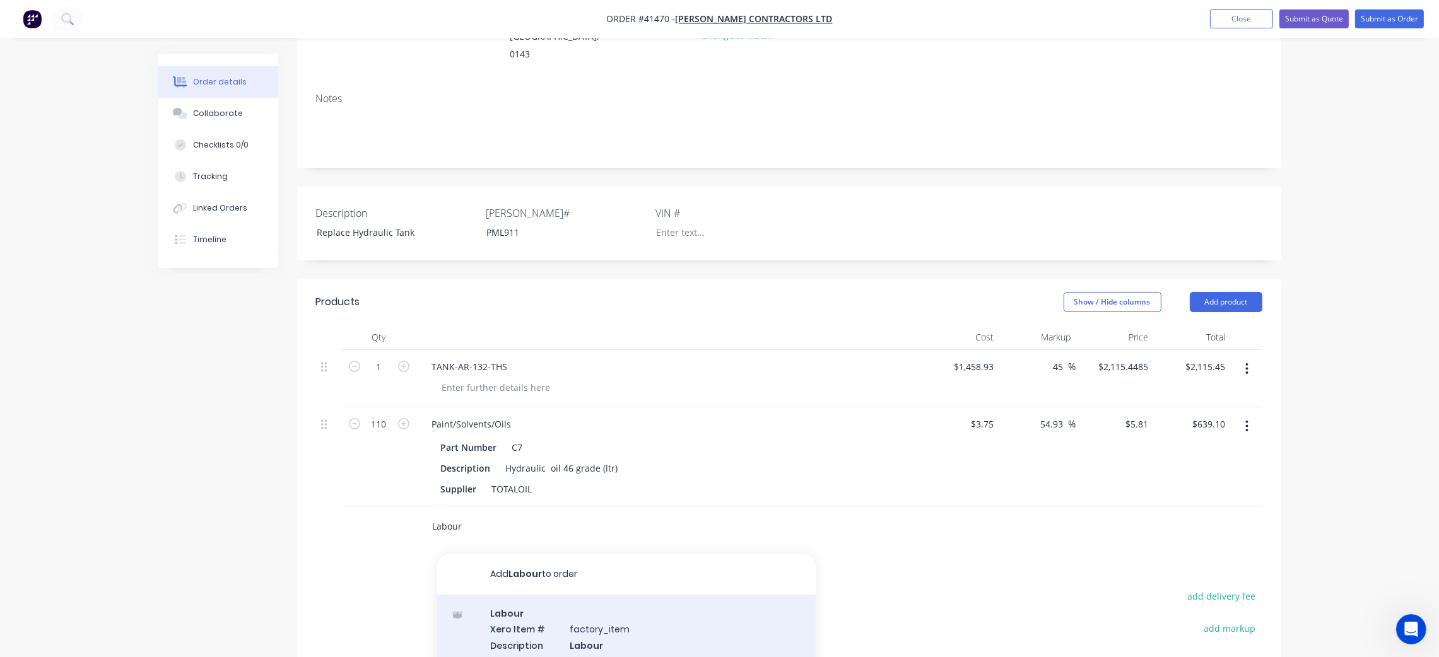
type input "Labour"
click at [555, 595] on div "Labour Xero Item # factory_item Description Labour Product variant" at bounding box center [626, 637] width 378 height 85
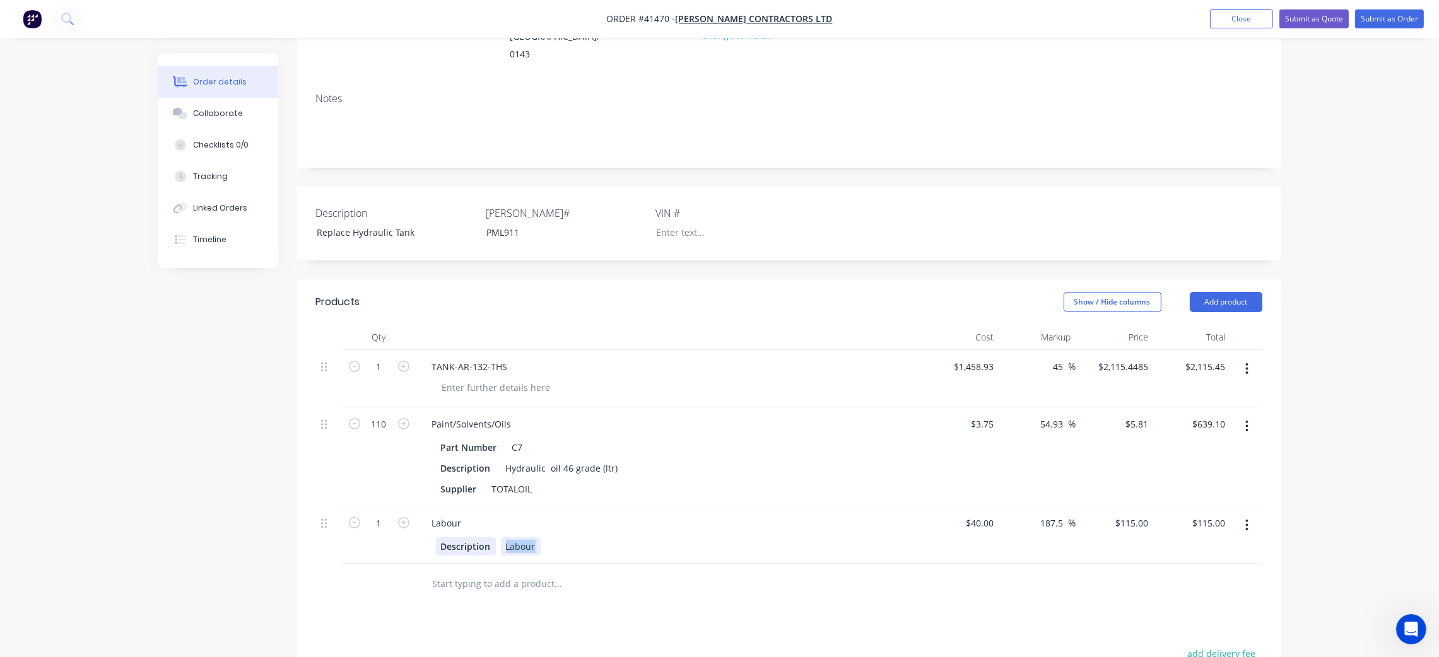
drag, startPoint x: 536, startPoint y: 529, endPoint x: 476, endPoint y: 529, distance: 59.3
click at [476, 537] on div "Description Labour" at bounding box center [667, 546] width 462 height 18
click at [1248, 514] on button "button" at bounding box center [1247, 525] width 30 height 23
drag, startPoint x: 1202, startPoint y: 573, endPoint x: 1187, endPoint y: 613, distance: 41.9
click at [1187, 613] on div "Edit Duplicate Exclude from tax Delete" at bounding box center [1202, 595] width 120 height 107
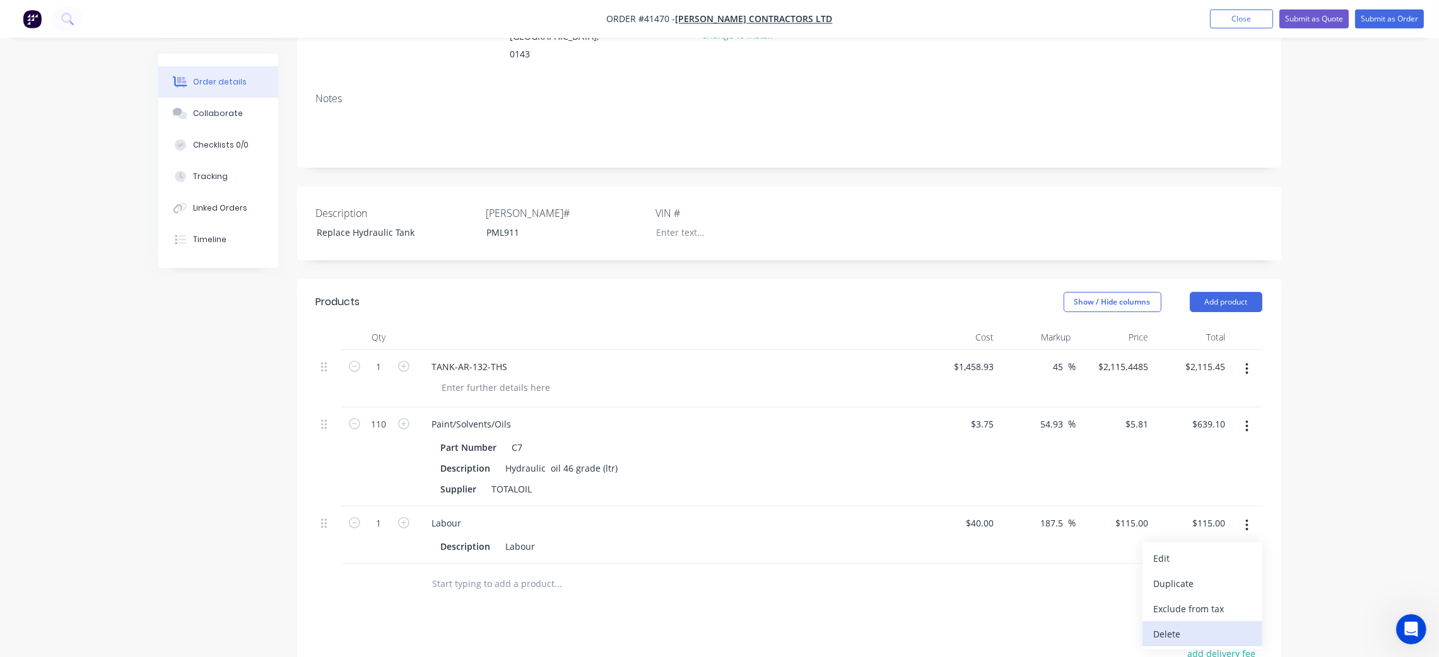
click at [1198, 625] on div "Delete" at bounding box center [1202, 634] width 97 height 18
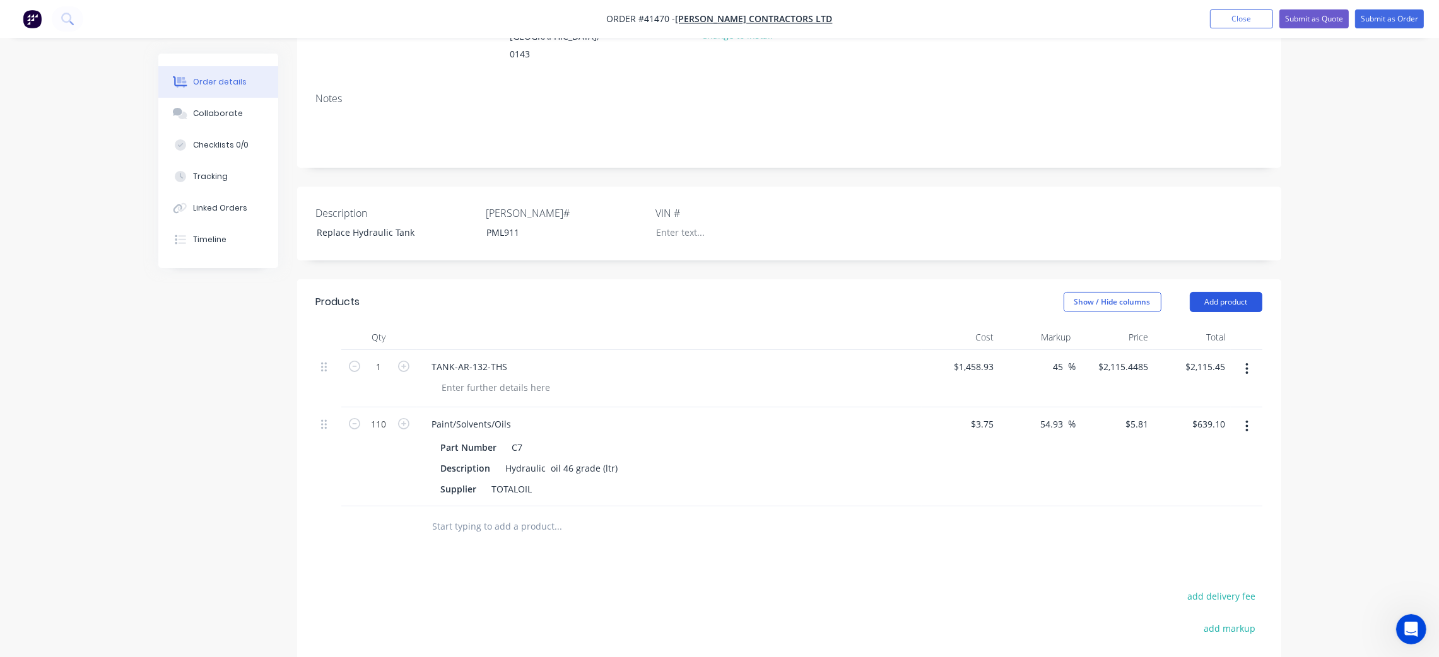
click at [1222, 292] on button "Add product" at bounding box center [1226, 302] width 73 height 20
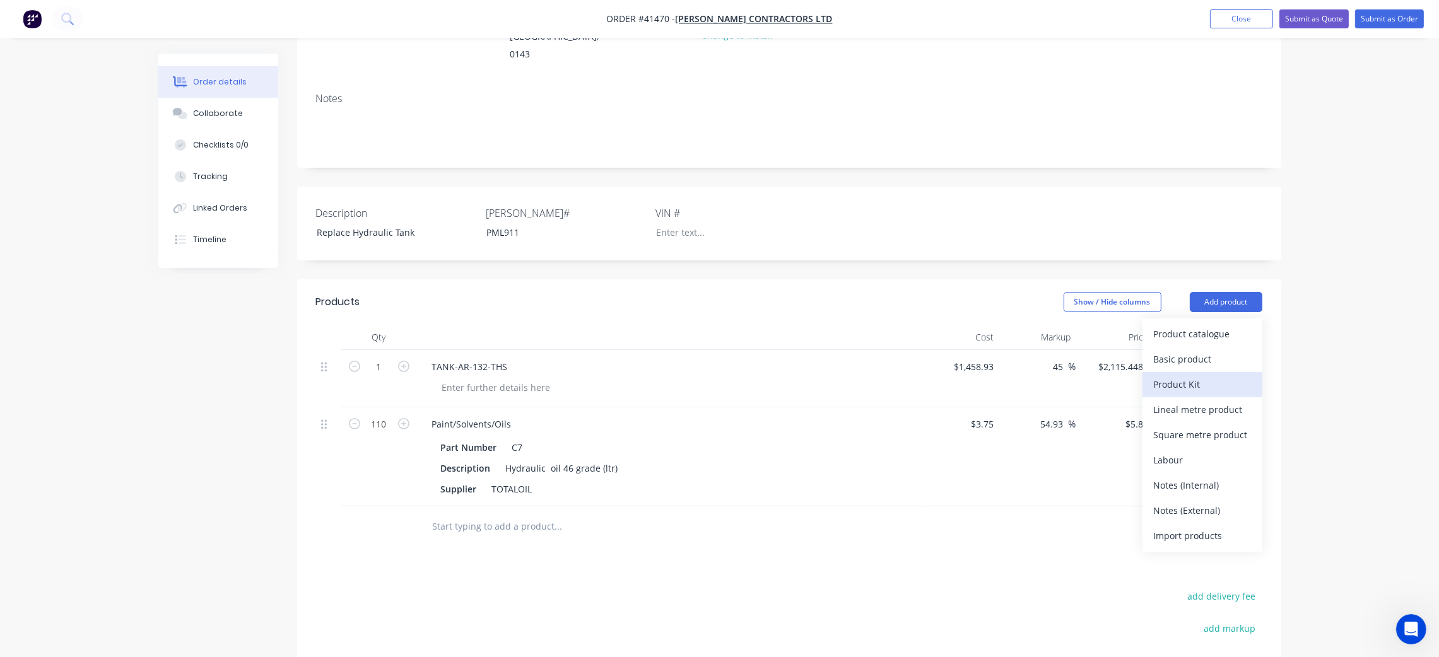
drag, startPoint x: 1201, startPoint y: 317, endPoint x: 1198, endPoint y: 365, distance: 48.0
click at [1198, 365] on div "Product catalogue Basic product Product Kit Lineal metre product Square metre p…" at bounding box center [1202, 435] width 120 height 233
click at [1195, 375] on div "Product Kit" at bounding box center [1202, 384] width 97 height 18
click at [1017, 292] on div "Show / Hide columns Add product Product kit type Standard pricing Custom pricin…" at bounding box center [889, 302] width 745 height 20
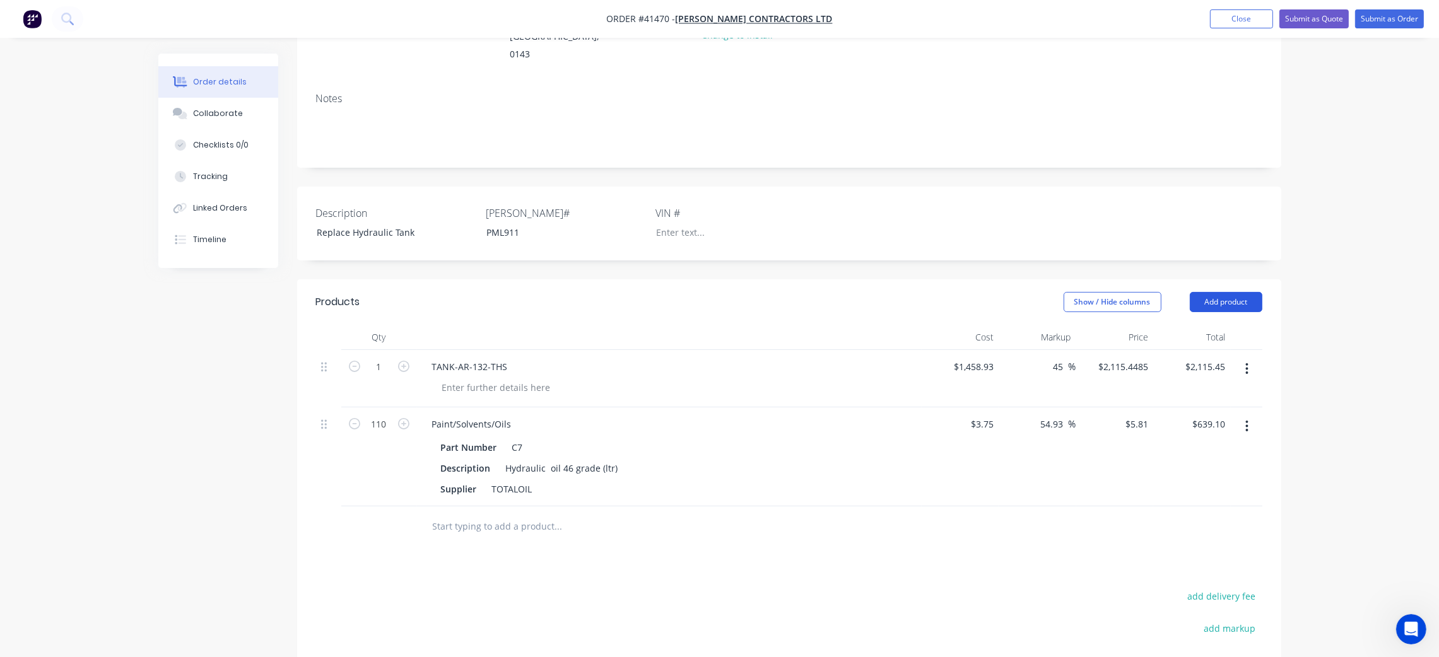
click at [1223, 292] on button "Add product" at bounding box center [1226, 302] width 73 height 20
click at [1209, 292] on button "Add product" at bounding box center [1226, 302] width 73 height 20
click at [1214, 292] on button "Add product" at bounding box center [1226, 302] width 73 height 20
click at [1187, 401] on div "Back" at bounding box center [1202, 410] width 97 height 18
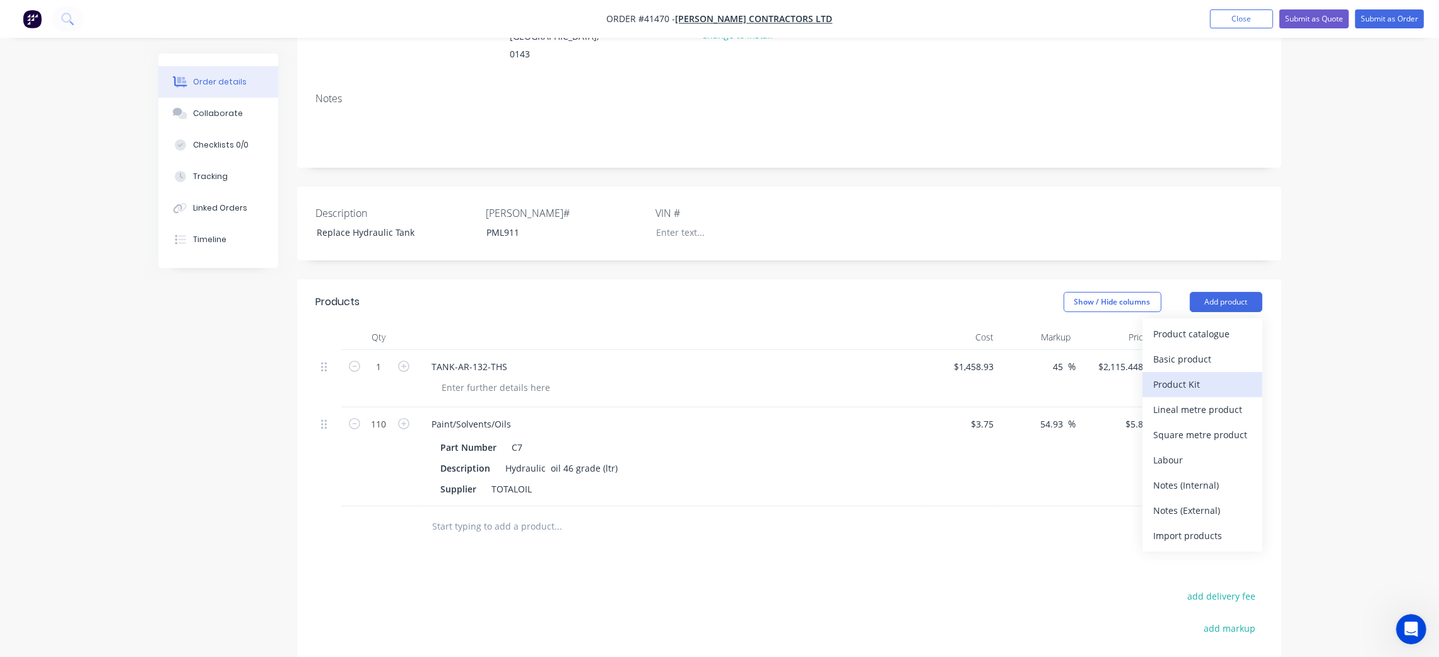
click at [1210, 375] on div "Product Kit" at bounding box center [1202, 384] width 97 height 18
click at [1190, 401] on div "Back" at bounding box center [1202, 410] width 97 height 18
click at [1202, 325] on div "Product catalogue" at bounding box center [1202, 334] width 97 height 18
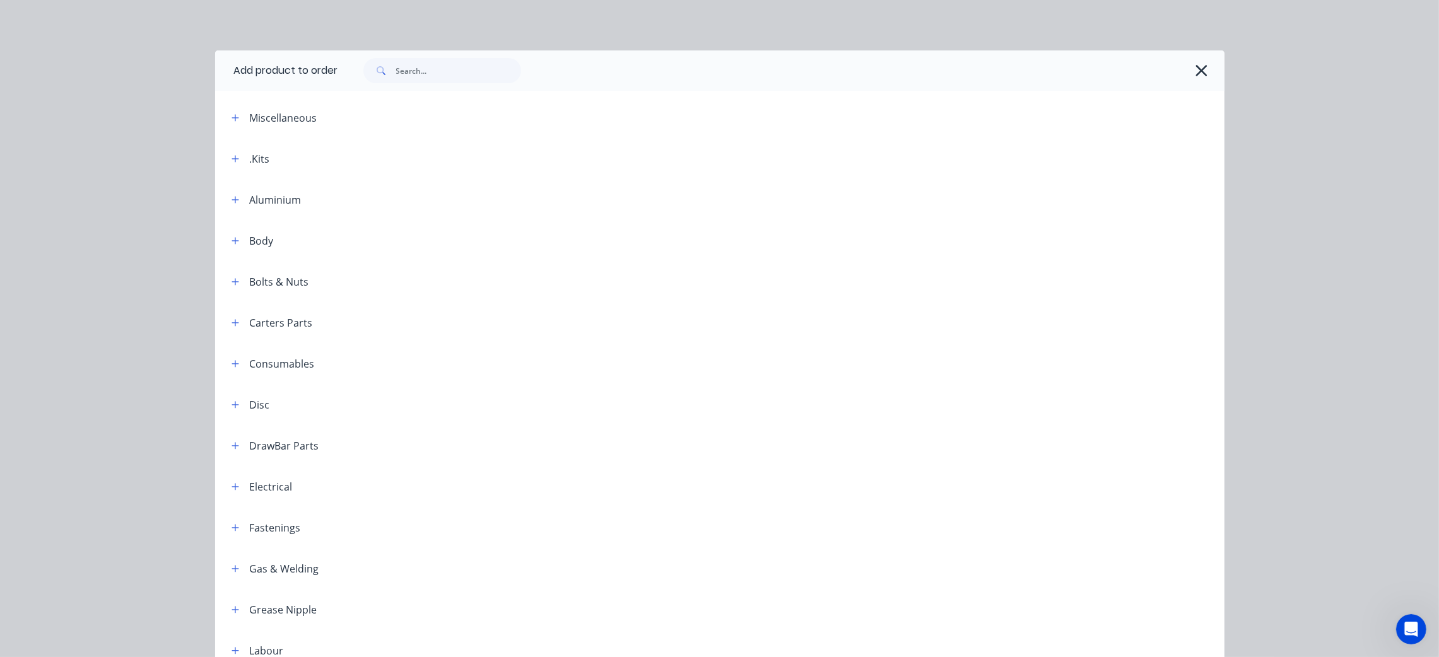
click at [236, 156] on div ".Kits" at bounding box center [245, 159] width 49 height 16
click at [232, 155] on icon "button" at bounding box center [236, 159] width 8 height 9
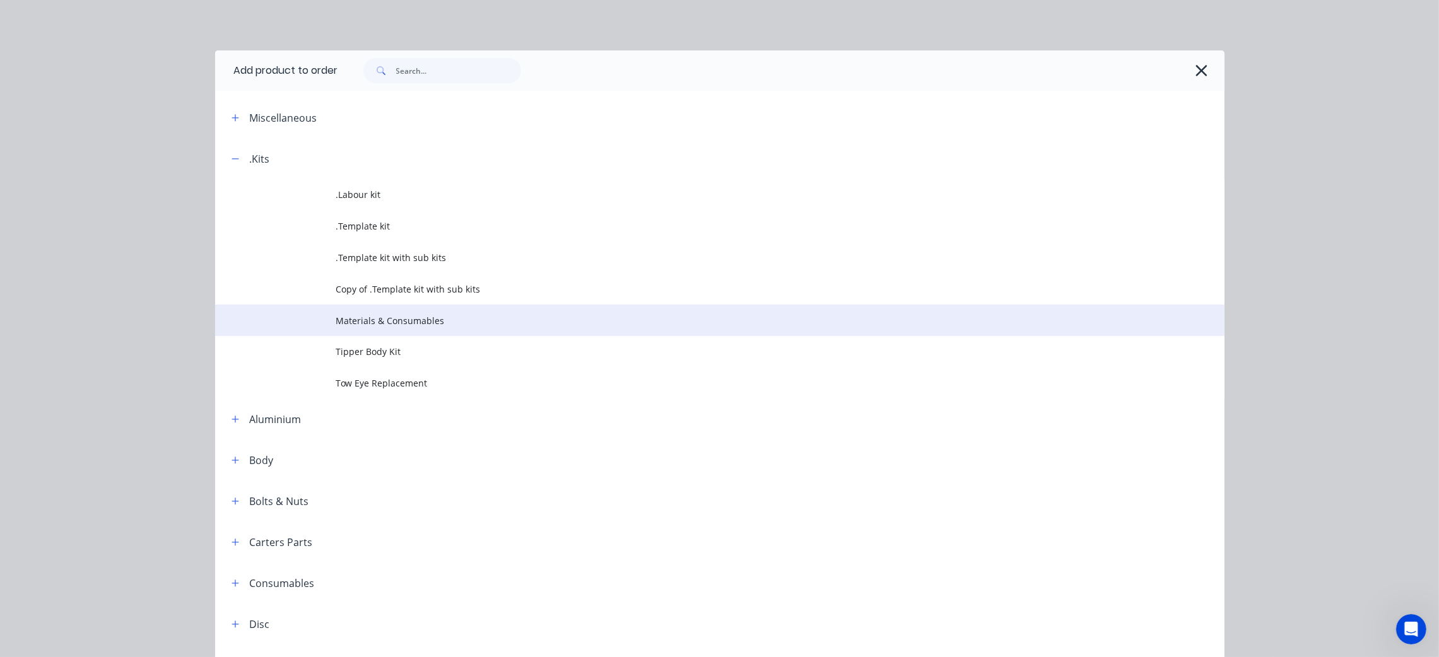
click at [444, 322] on span "Materials & Consumables" at bounding box center [691, 320] width 710 height 13
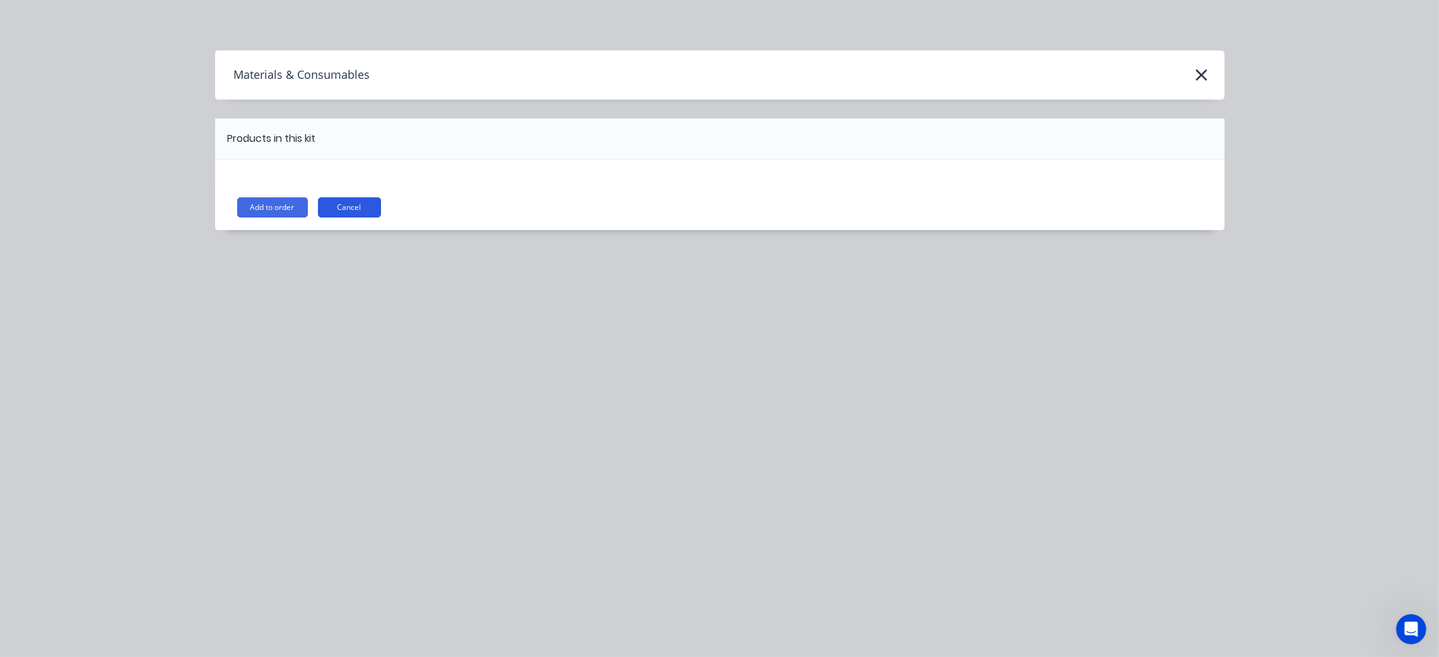
click at [361, 208] on button "Cancel" at bounding box center [349, 207] width 63 height 20
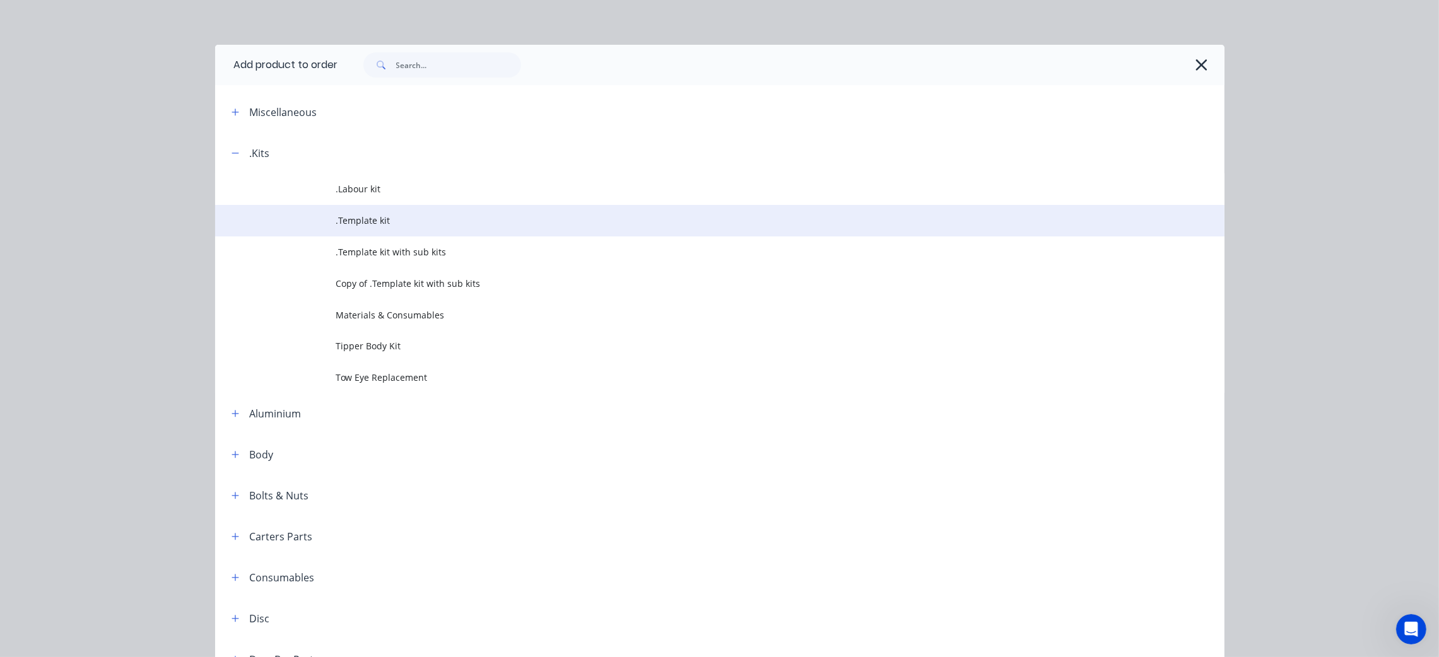
scroll to position [0, 0]
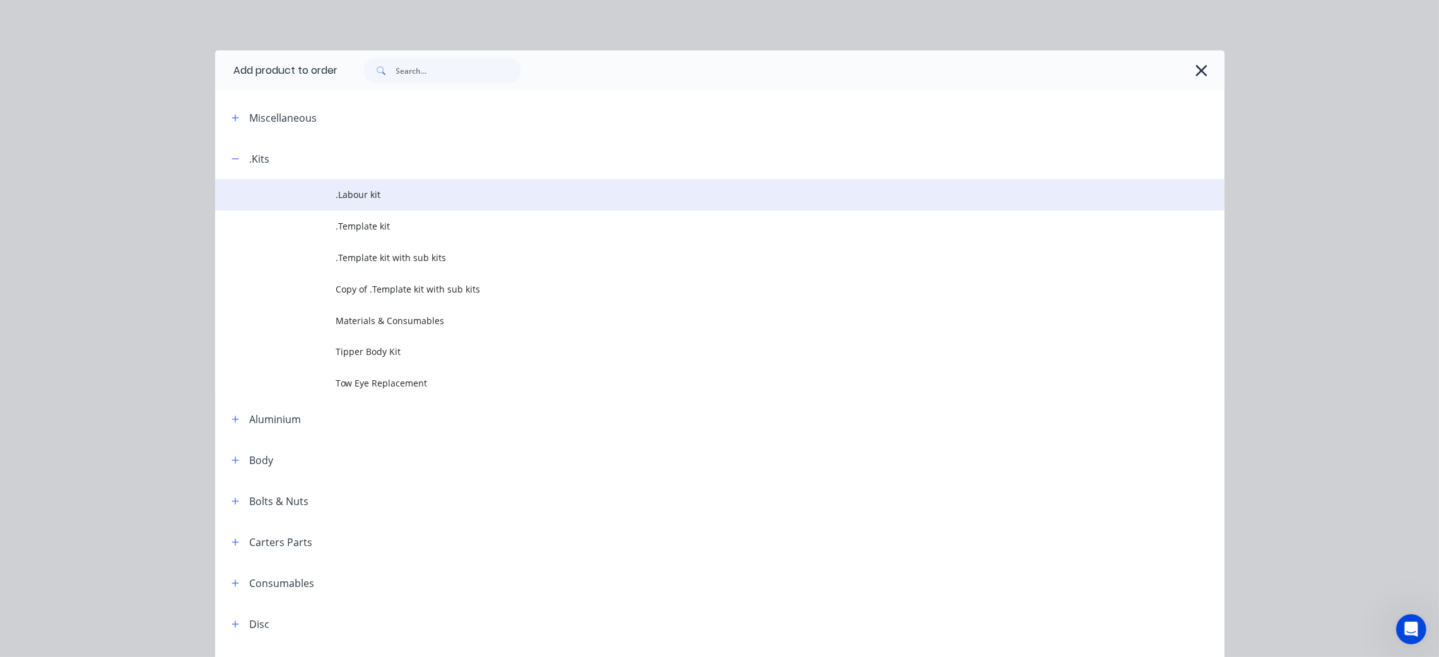
click at [383, 196] on span ".Labour kit" at bounding box center [691, 194] width 710 height 13
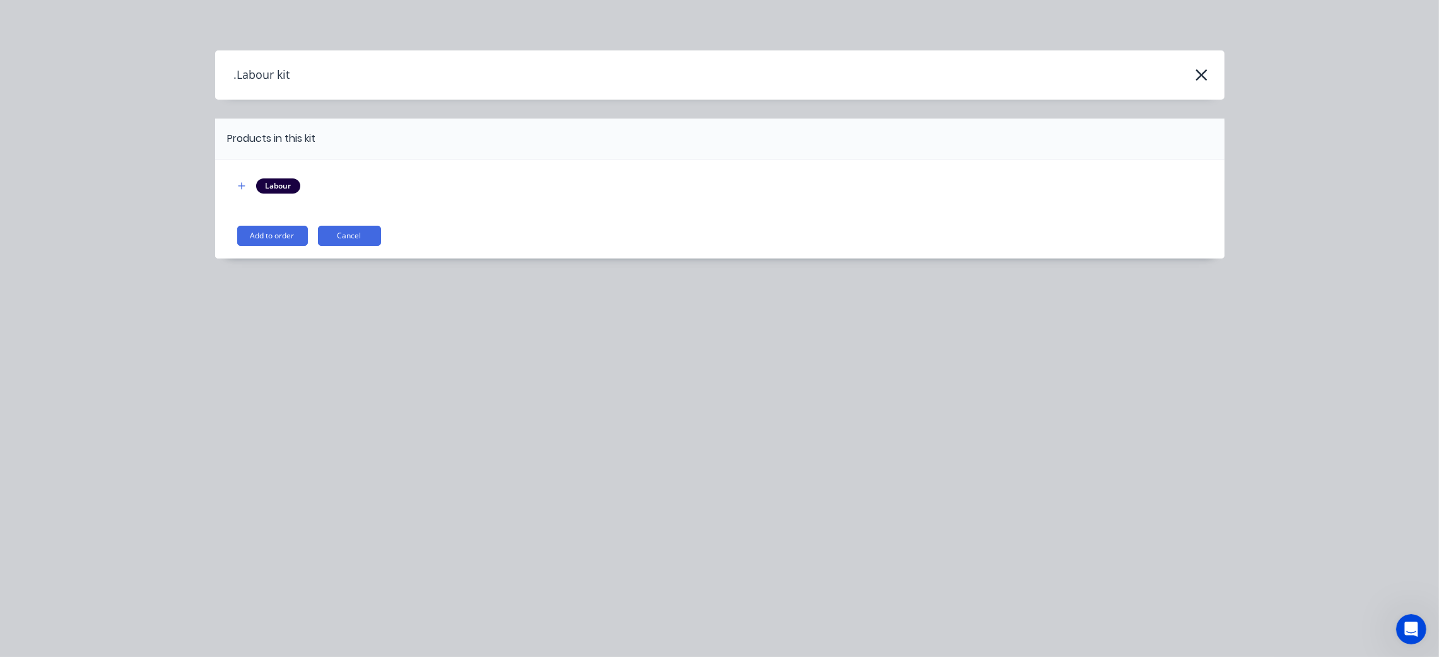
click at [259, 233] on button "Add to order" at bounding box center [272, 236] width 71 height 20
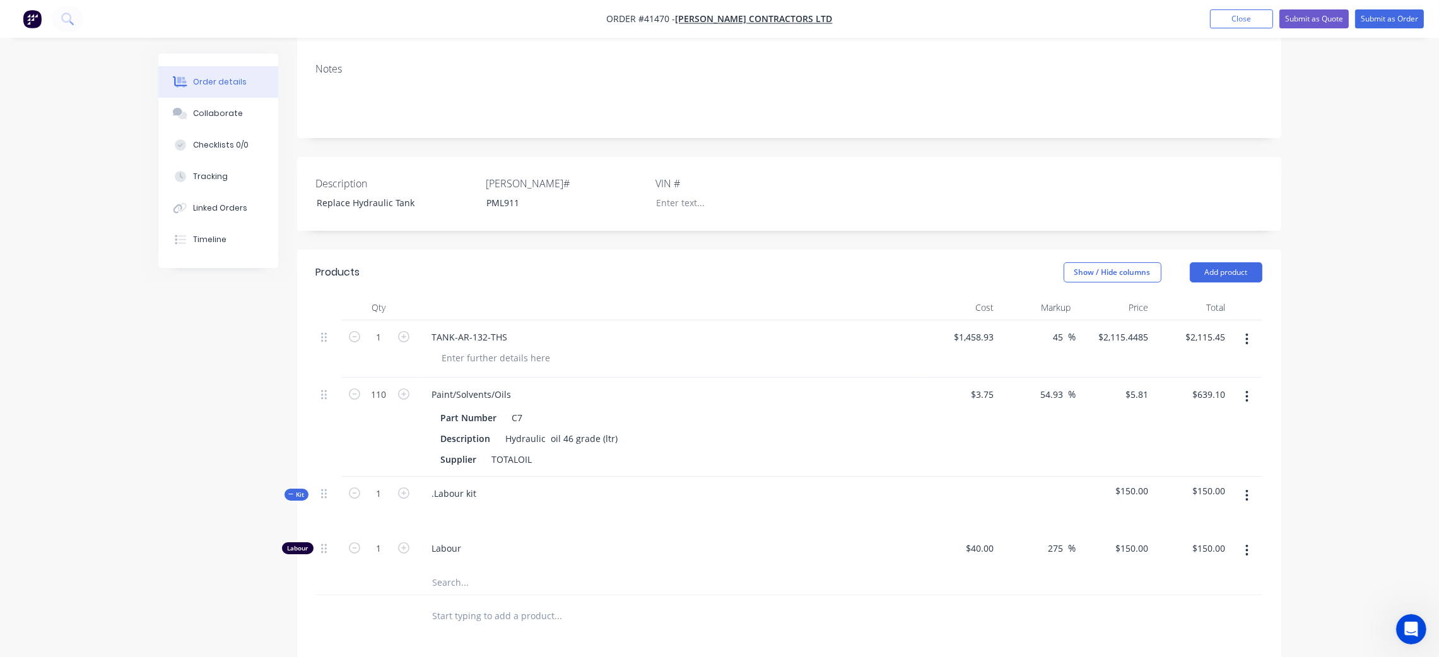
scroll to position [279, 0]
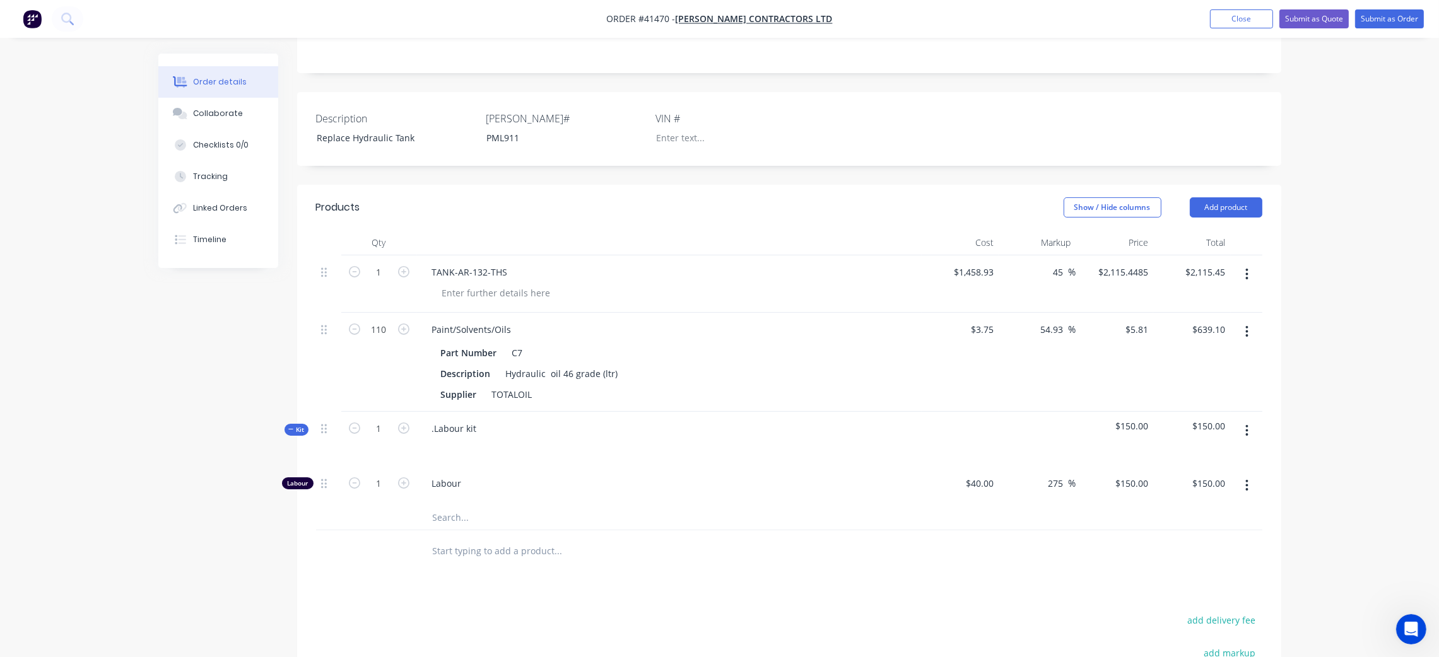
click at [456, 505] on input "text" at bounding box center [558, 517] width 252 height 25
click at [903, 477] on span "Labour" at bounding box center [674, 483] width 484 height 13
type input "115"
type input "187.5"
type input "$115.00"
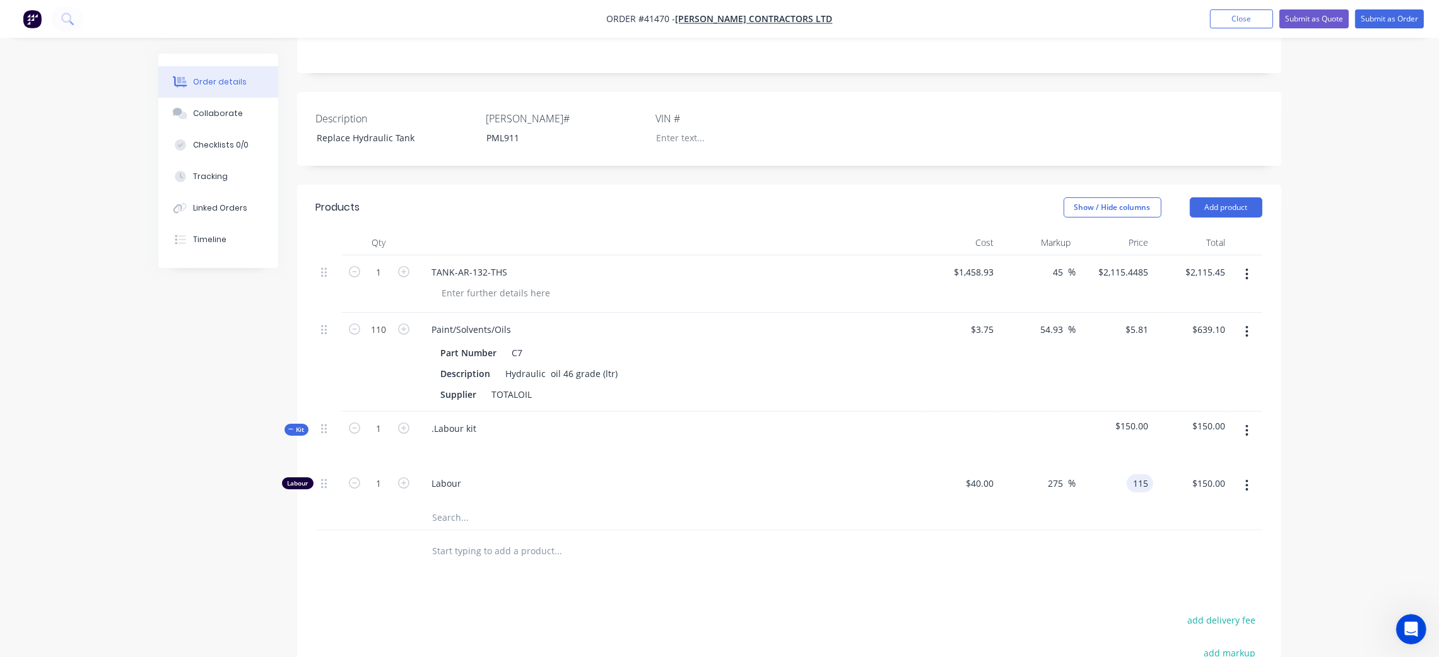
type input "$115.00"
click at [754, 467] on div "Labour" at bounding box center [669, 486] width 505 height 38
click at [406, 478] on icon "button" at bounding box center [403, 483] width 11 height 11
type input "2"
type input "$230.00"
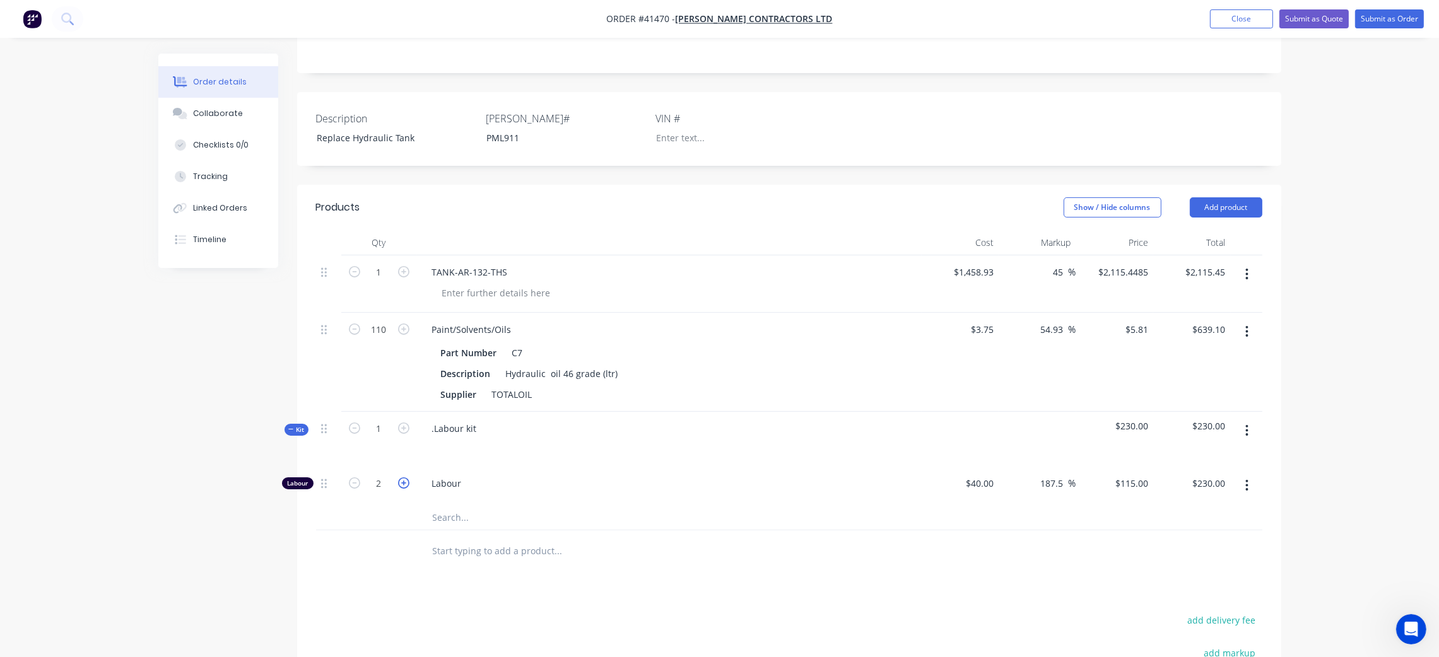
click at [406, 478] on icon "button" at bounding box center [403, 483] width 11 height 11
type input "3"
type input "$345.00"
click at [406, 478] on icon "button" at bounding box center [403, 483] width 11 height 11
type input "4"
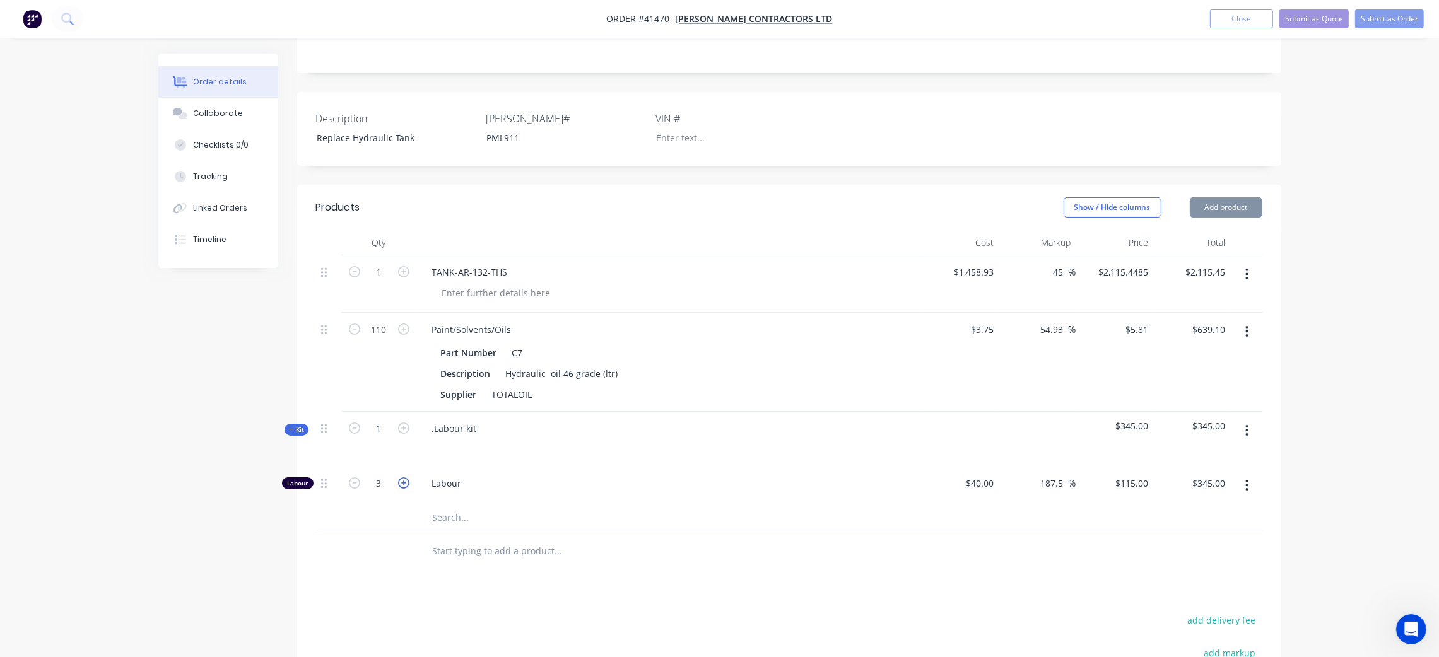
type input "$460.00"
click at [406, 478] on icon "button" at bounding box center [403, 483] width 11 height 11
type input "5"
type input "$575.00"
click at [443, 438] on div at bounding box center [442, 447] width 20 height 18
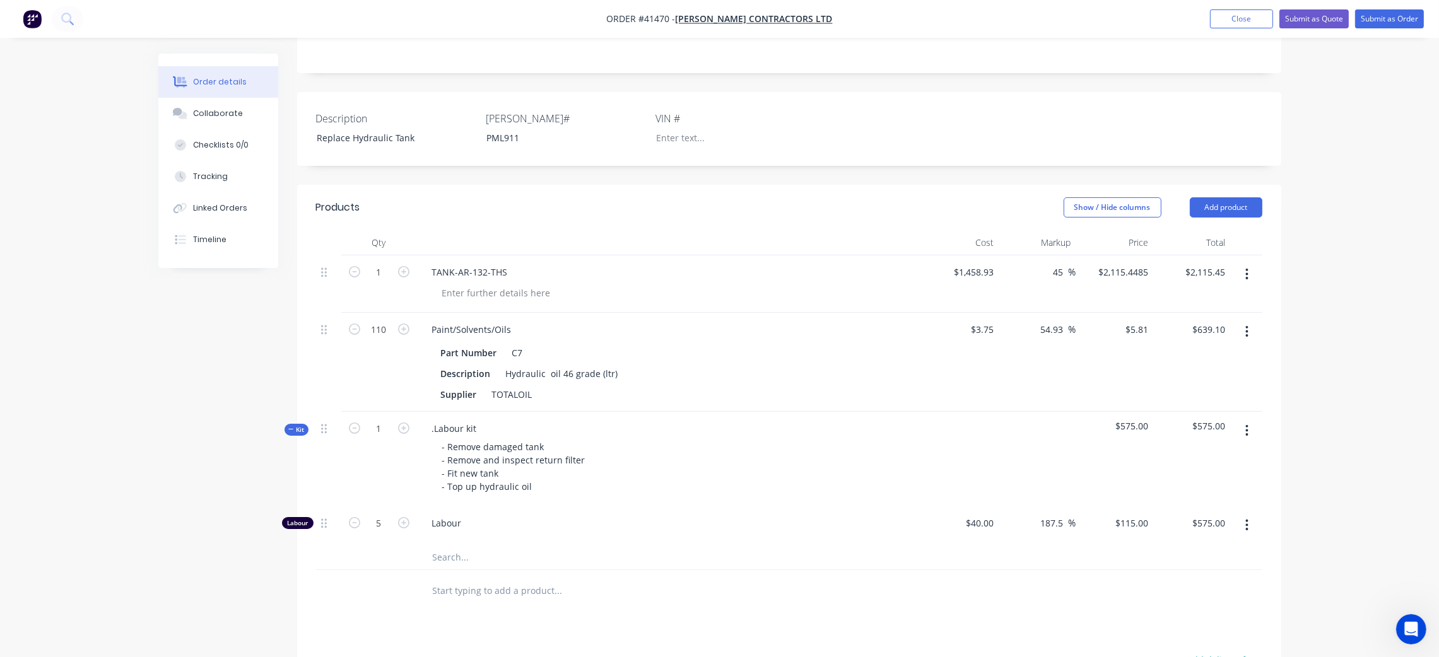
click at [695, 450] on div "- Remove damaged tank - Remove and inspect return filter - Fit new tank - Top u…" at bounding box center [669, 467] width 495 height 58
click at [403, 423] on icon "button" at bounding box center [403, 428] width 11 height 11
type input "2"
type input "10"
type input "$1,150.00"
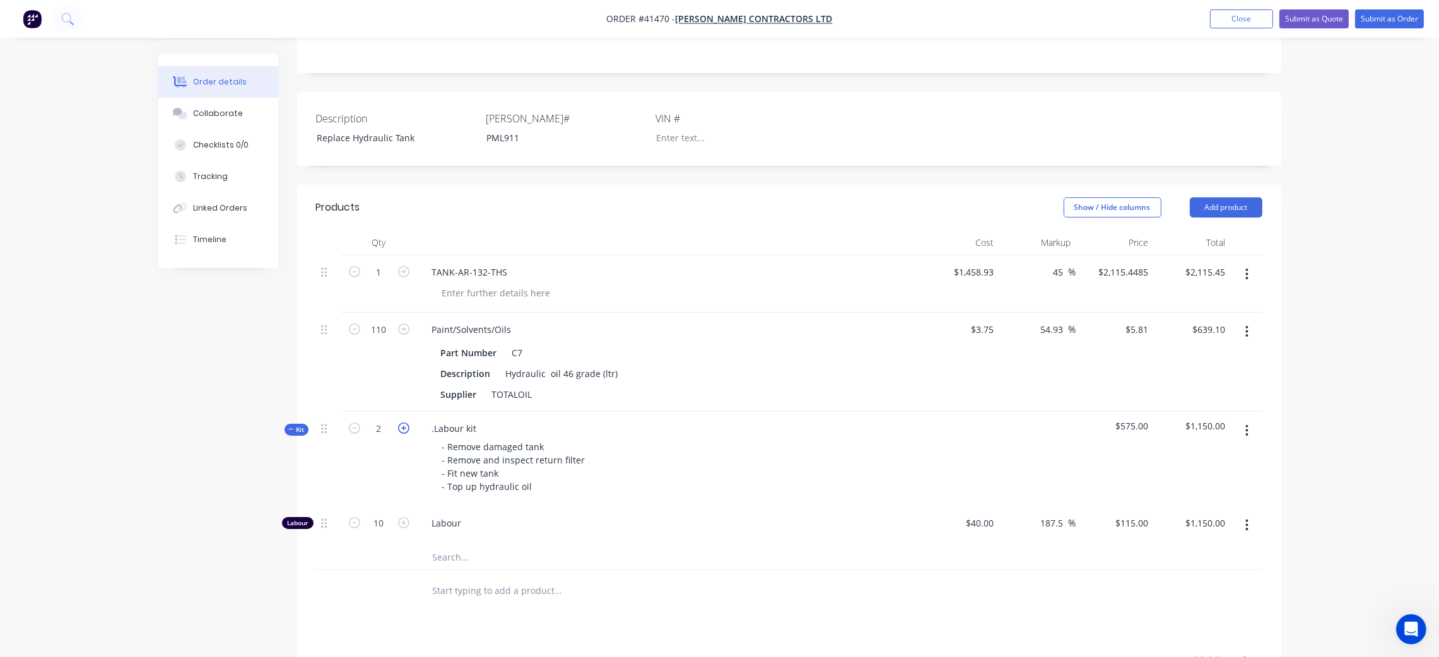
click at [403, 423] on icon "button" at bounding box center [403, 428] width 11 height 11
type input "3"
type input "15"
type input "$1,725.00"
click at [403, 423] on icon "button" at bounding box center [403, 428] width 11 height 11
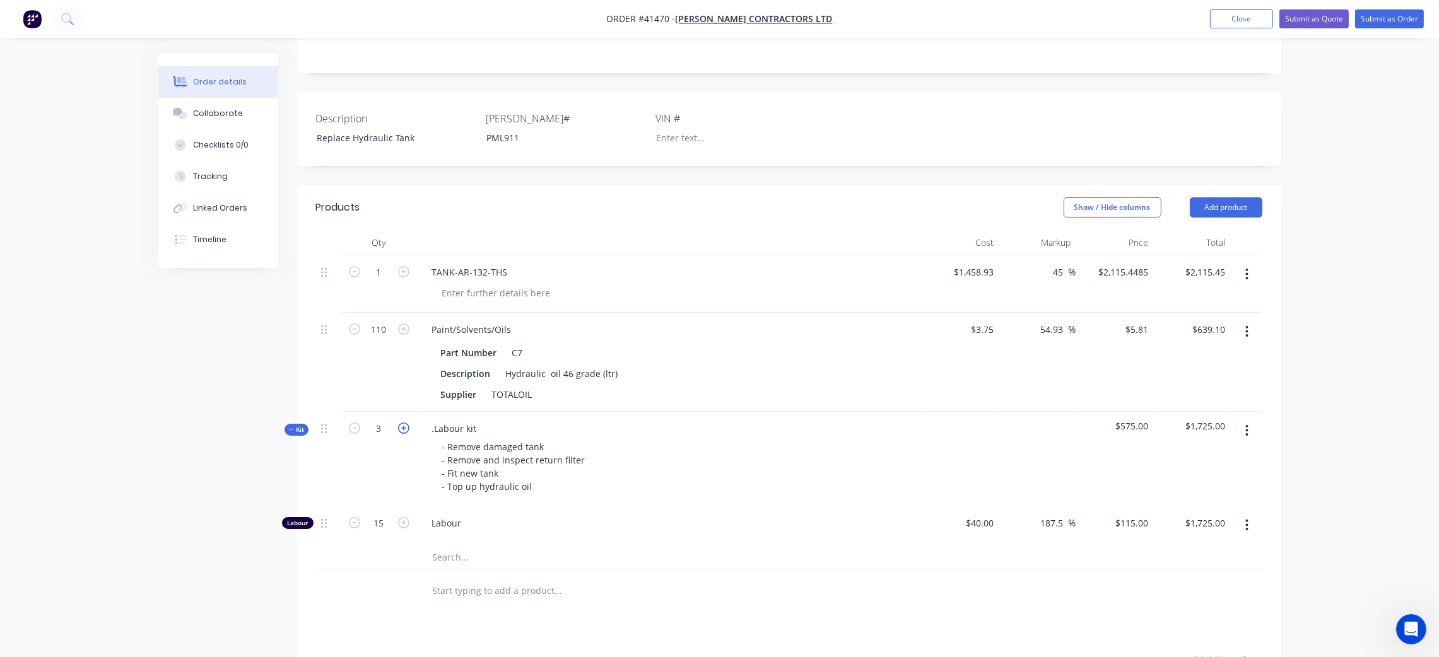
type input "4"
type input "20"
type input "$2,300.00"
click at [403, 423] on icon "button" at bounding box center [403, 428] width 11 height 11
type input "5"
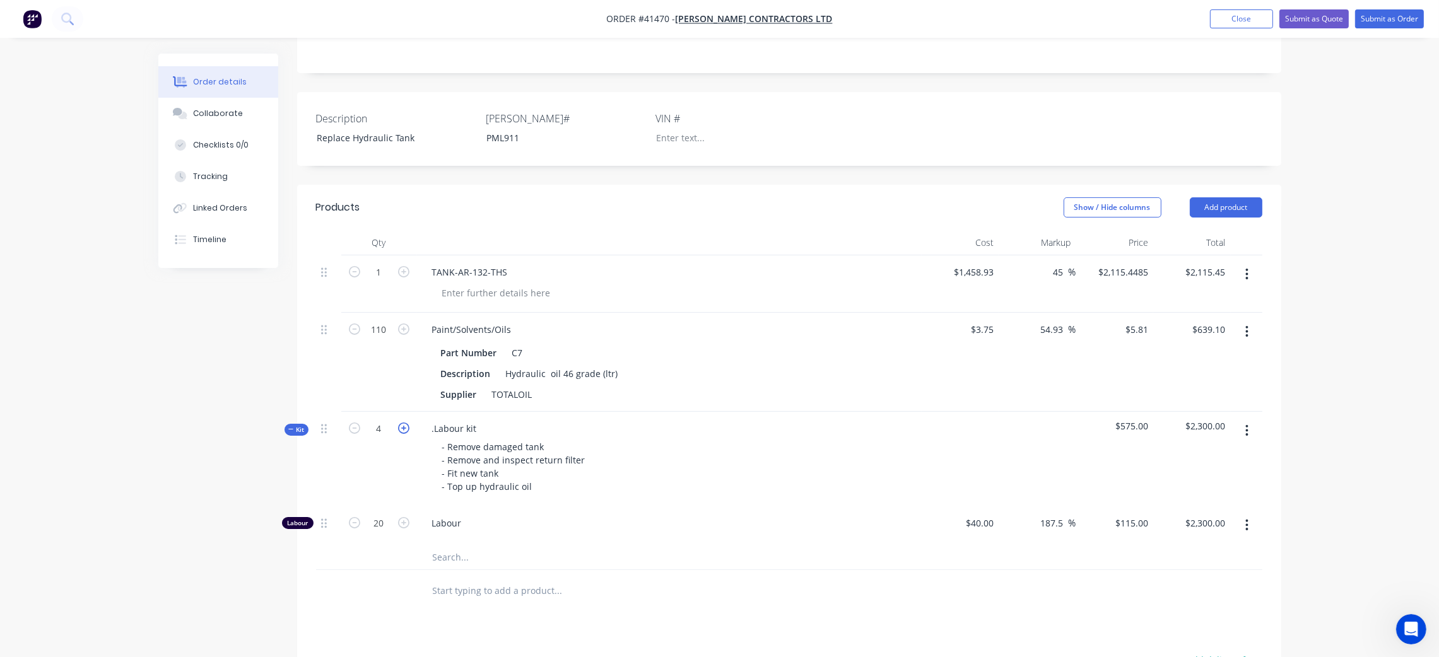
type input "25"
type input "$2,875.00"
click at [384, 514] on input "25" at bounding box center [379, 523] width 33 height 19
type input "5"
type input "$575.00"
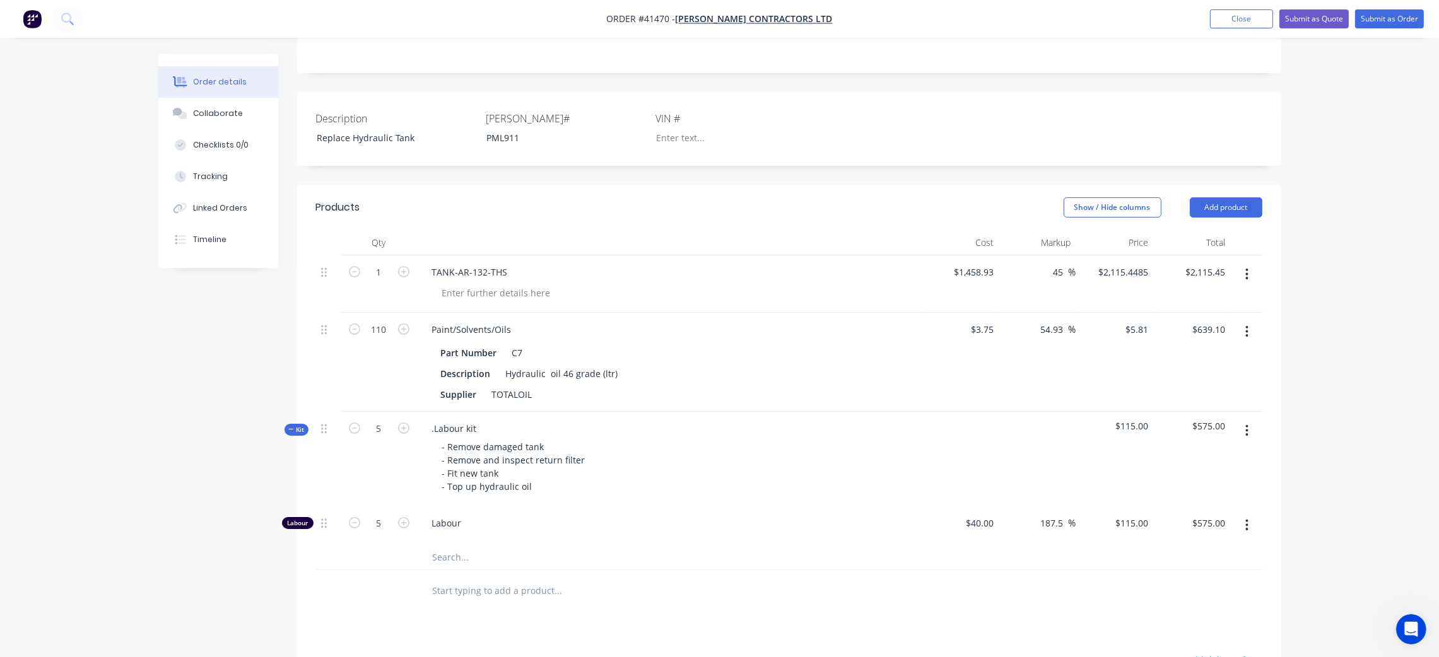
click at [832, 517] on span "Labour" at bounding box center [674, 523] width 484 height 13
click at [351, 517] on icon "button" at bounding box center [354, 522] width 11 height 11
type input "4"
type input "$460.00"
click at [351, 423] on icon "button" at bounding box center [354, 428] width 11 height 11
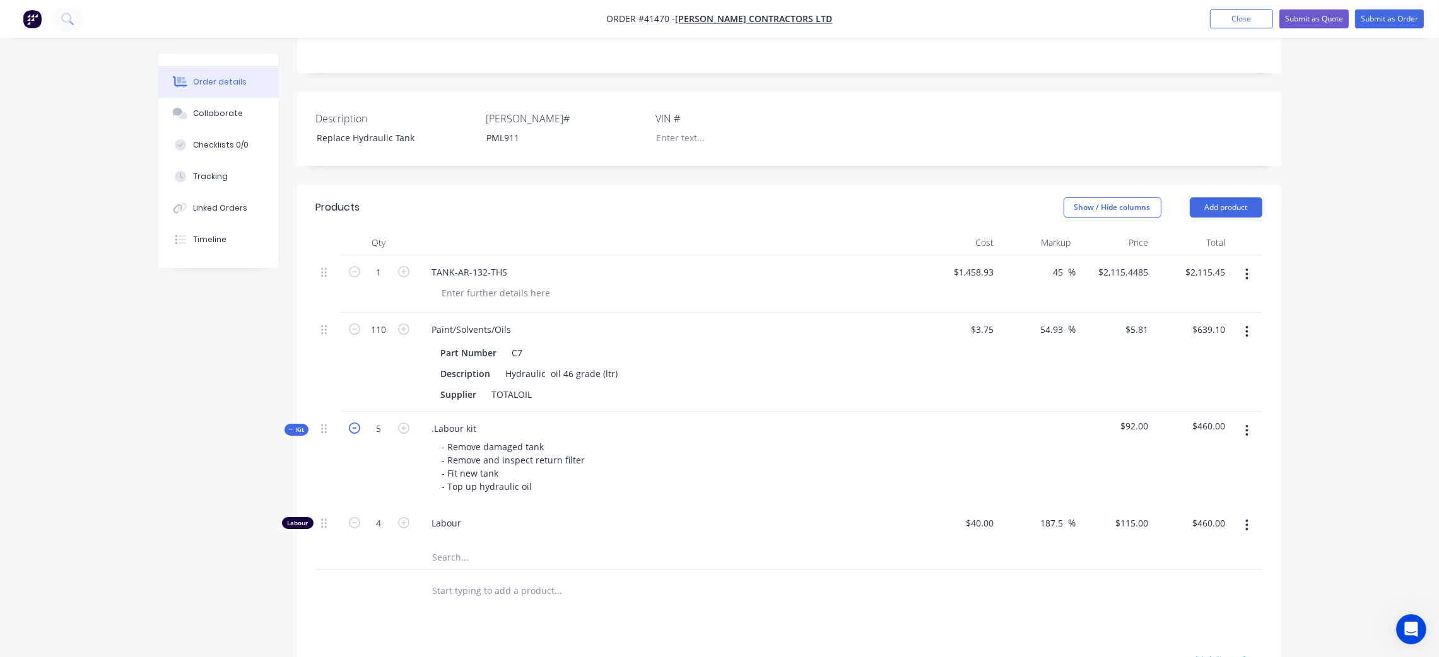
type input "4"
type input "3.2"
type input "$368.00"
click at [399, 517] on icon "button" at bounding box center [403, 522] width 11 height 11
type input "4.2"
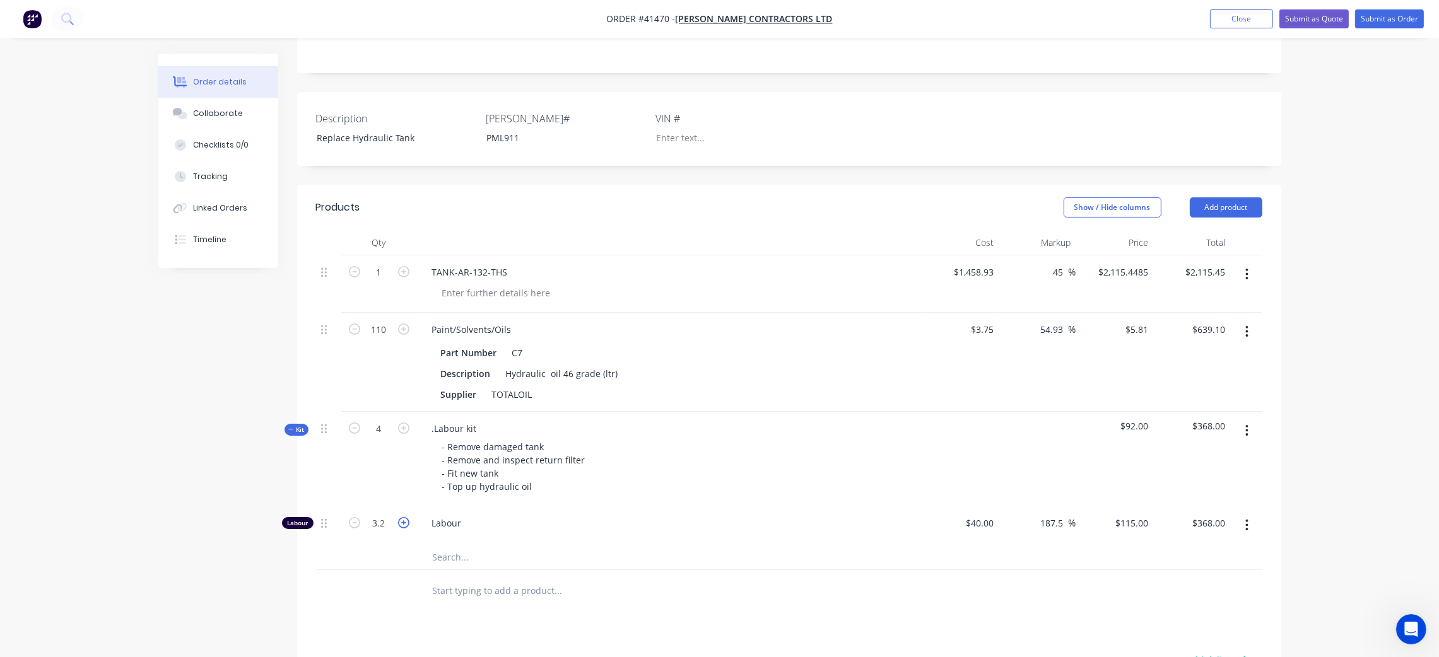
type input "$483.00"
click at [394, 514] on input "4.2" at bounding box center [379, 523] width 33 height 19
type input "4"
type input "$460.00"
click at [785, 452] on div "- Remove damaged tank - Remove and inspect return filter - Fit new tank - Top u…" at bounding box center [669, 467] width 495 height 58
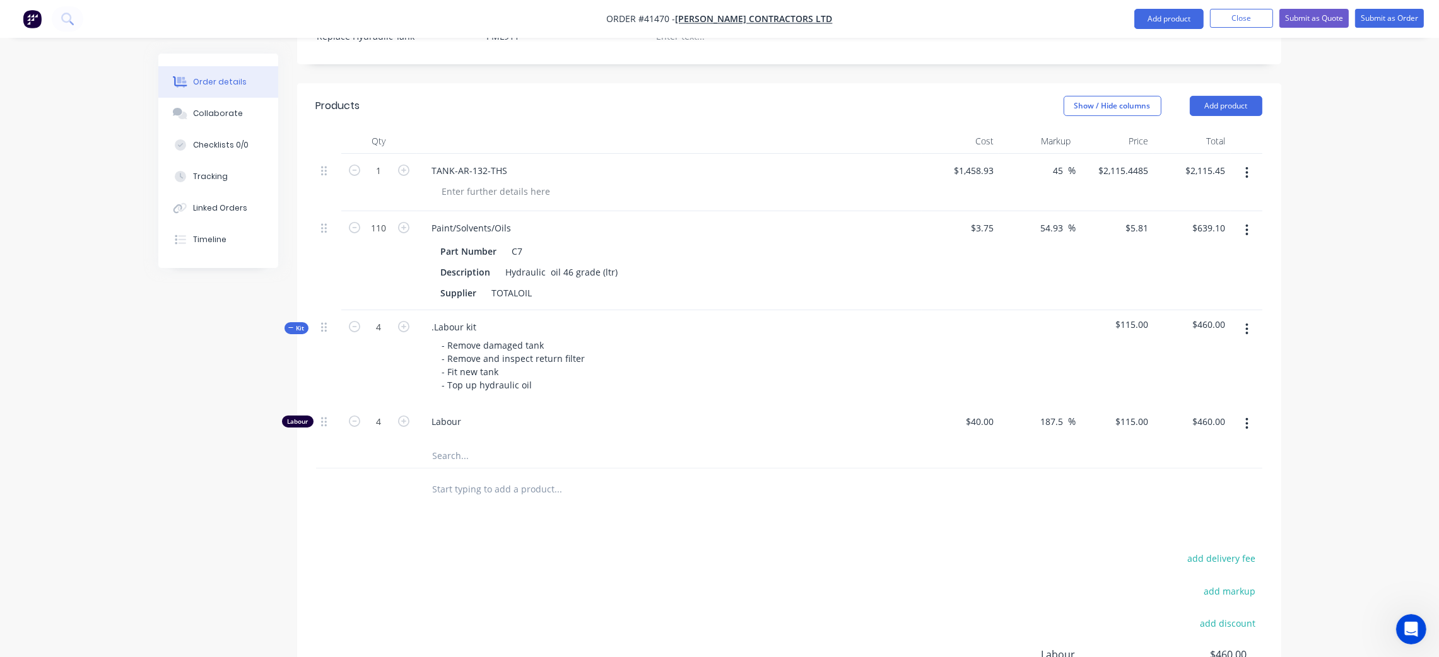
scroll to position [373, 0]
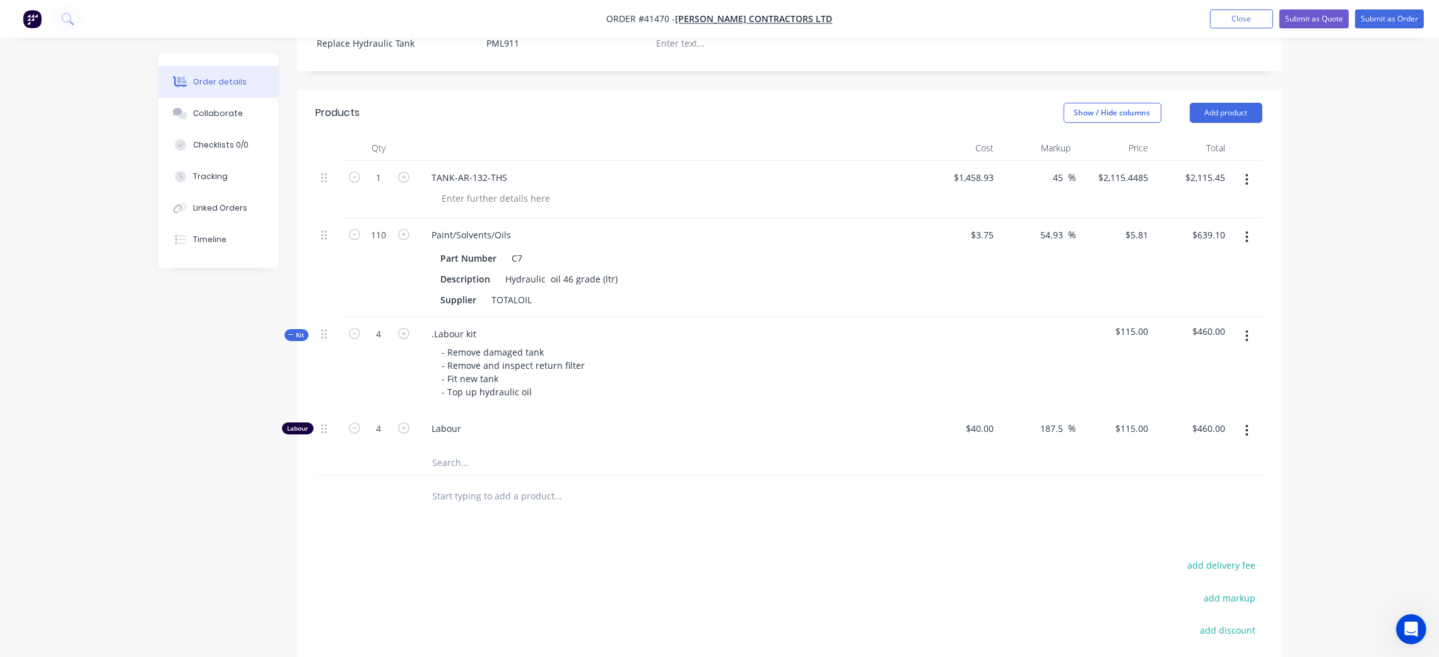
click at [790, 539] on div "Products Show / Hide columns Add product Qty Cost Markup Price Total 1 TANK-AR-…" at bounding box center [789, 455] width 984 height 730
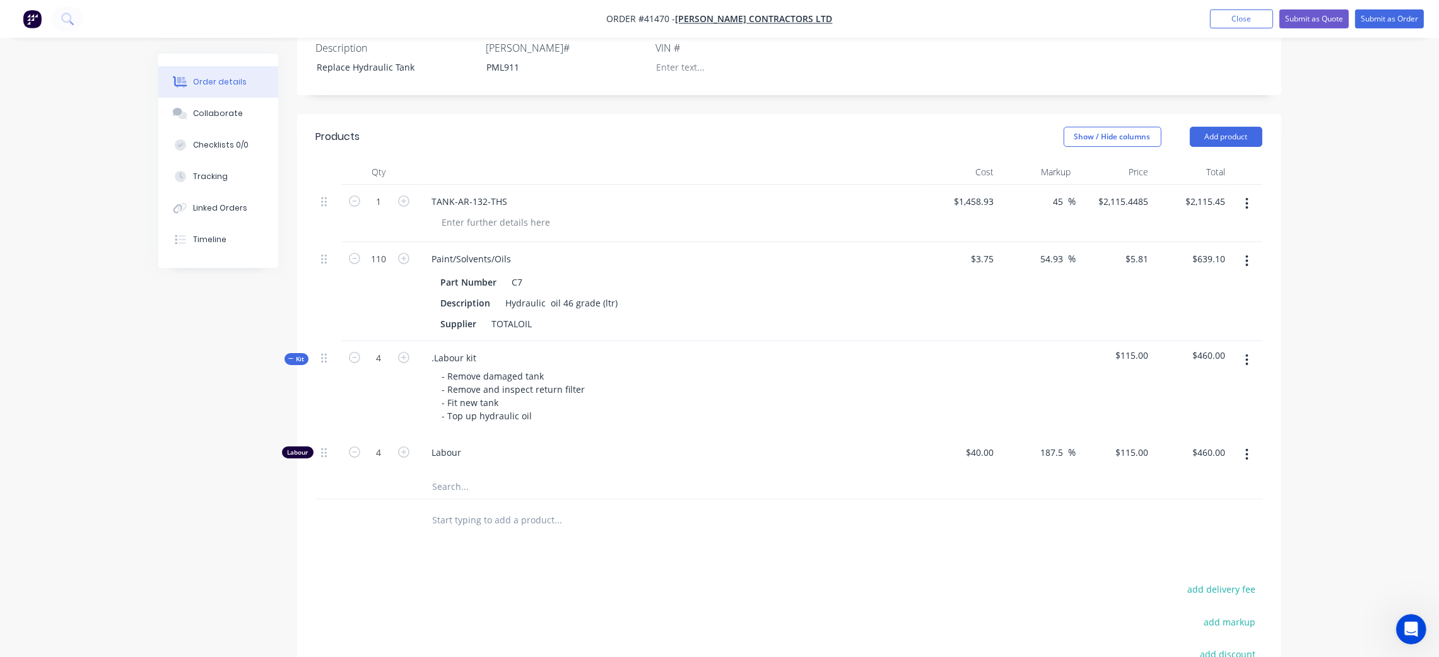
scroll to position [349, 0]
click at [301, 355] on span "Kit" at bounding box center [296, 359] width 16 height 9
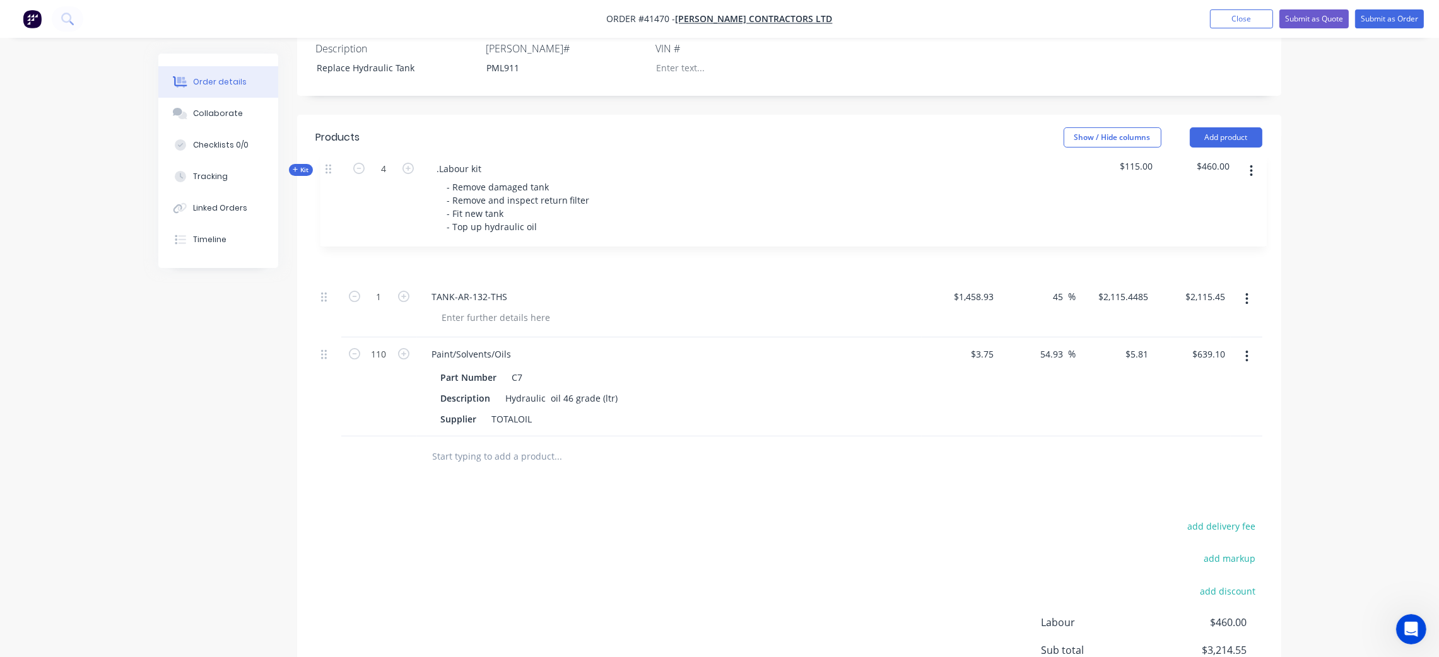
drag, startPoint x: 320, startPoint y: 342, endPoint x: 328, endPoint y: 167, distance: 175.5
click at [328, 167] on div "Qty Cost Markup Price Total 1 TANK-AR-132-THS $1,458.93 $1,458.93 45 45 % $2,11…" at bounding box center [789, 298] width 946 height 276
click at [446, 193] on div ".Labour kit" at bounding box center [454, 202] width 65 height 18
drag, startPoint x: 480, startPoint y: 184, endPoint x: 498, endPoint y: 185, distance: 17.7
click at [480, 193] on div ".Labour kit" at bounding box center [454, 202] width 65 height 18
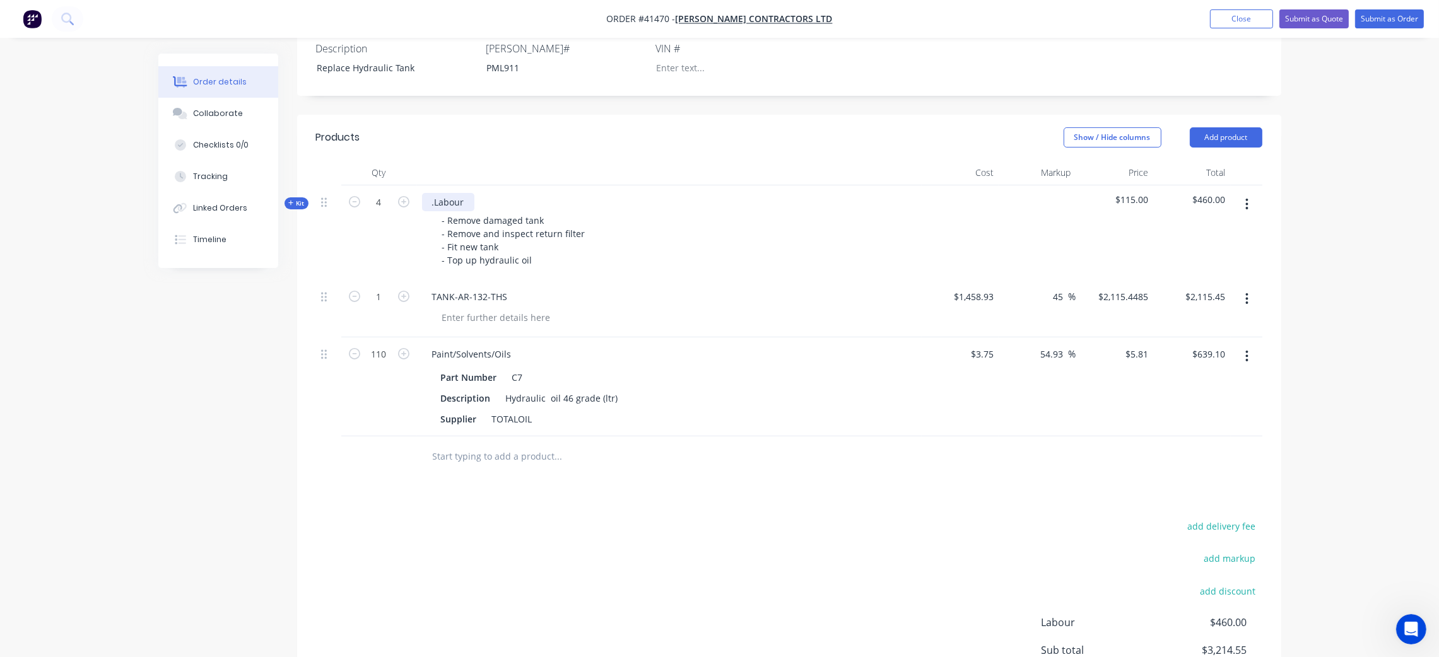
drag, startPoint x: 434, startPoint y: 184, endPoint x: 483, endPoint y: 172, distance: 50.8
click at [434, 193] on div ".Labour" at bounding box center [448, 202] width 52 height 18
drag, startPoint x: 698, startPoint y: 204, endPoint x: 691, endPoint y: 187, distance: 18.1
click at [698, 211] on div "- Remove damaged tank - Remove and inspect return filter - Fit new tank - Top u…" at bounding box center [669, 240] width 495 height 58
click at [495, 226] on div "- Remove damaged tank - Remove and inspect return filter - Fit new tank - Top u…" at bounding box center [513, 240] width 163 height 58
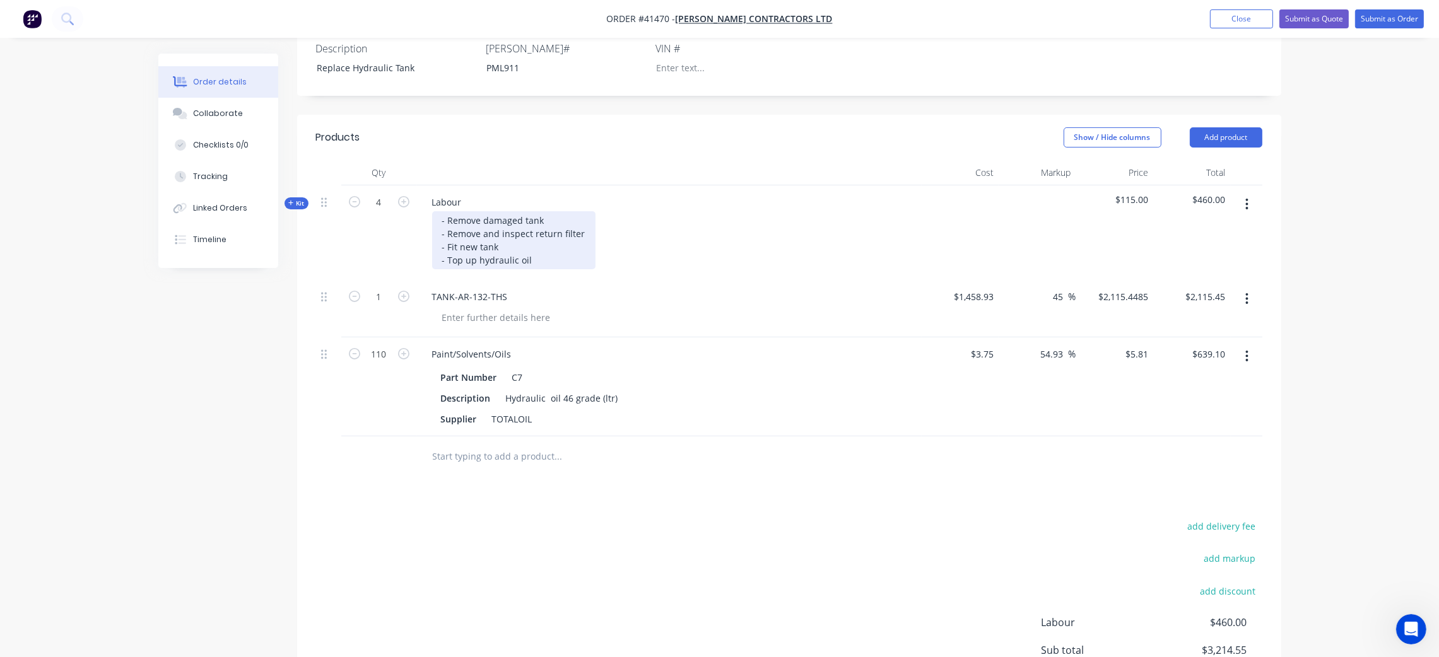
click at [581, 211] on div "- Remove damaged tank - Remove and inspect return filter - Fit new tank - Top u…" at bounding box center [513, 240] width 163 height 58
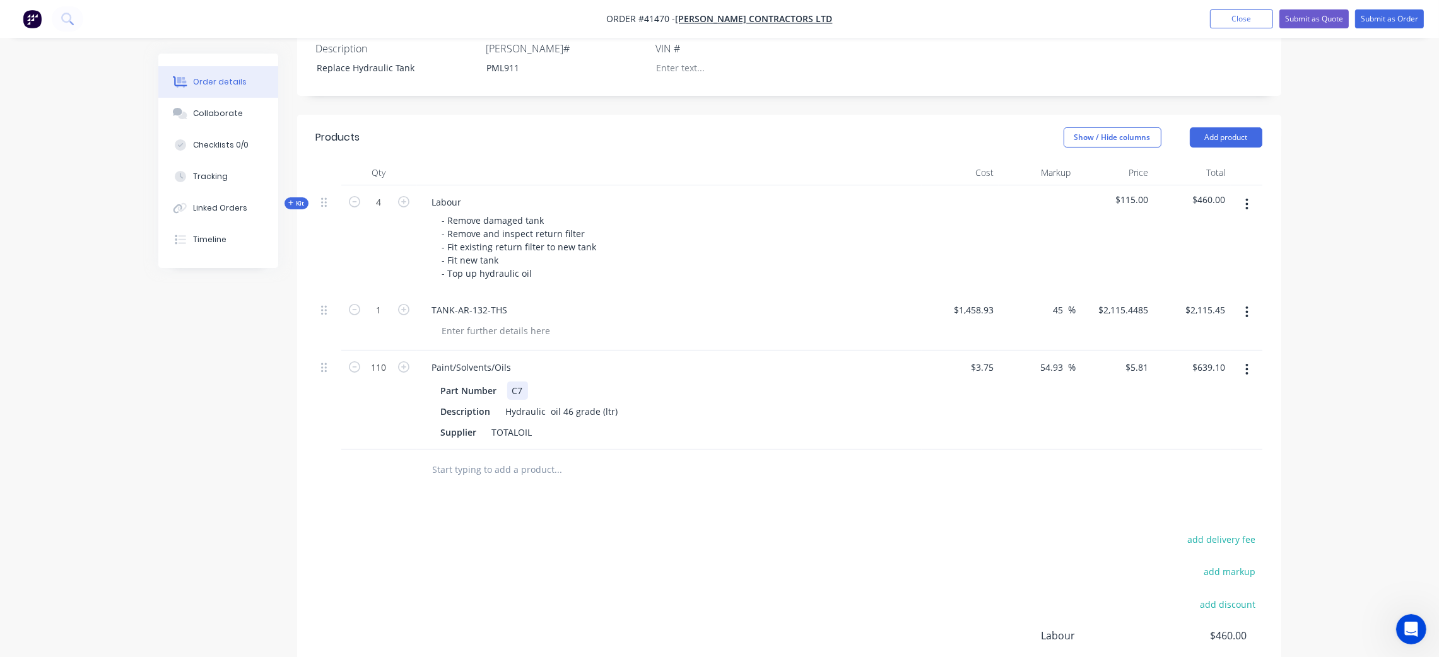
click at [763, 382] on div "Part Number C7" at bounding box center [667, 391] width 462 height 18
click at [759, 293] on div "TANK-AR-132-THS" at bounding box center [669, 321] width 505 height 57
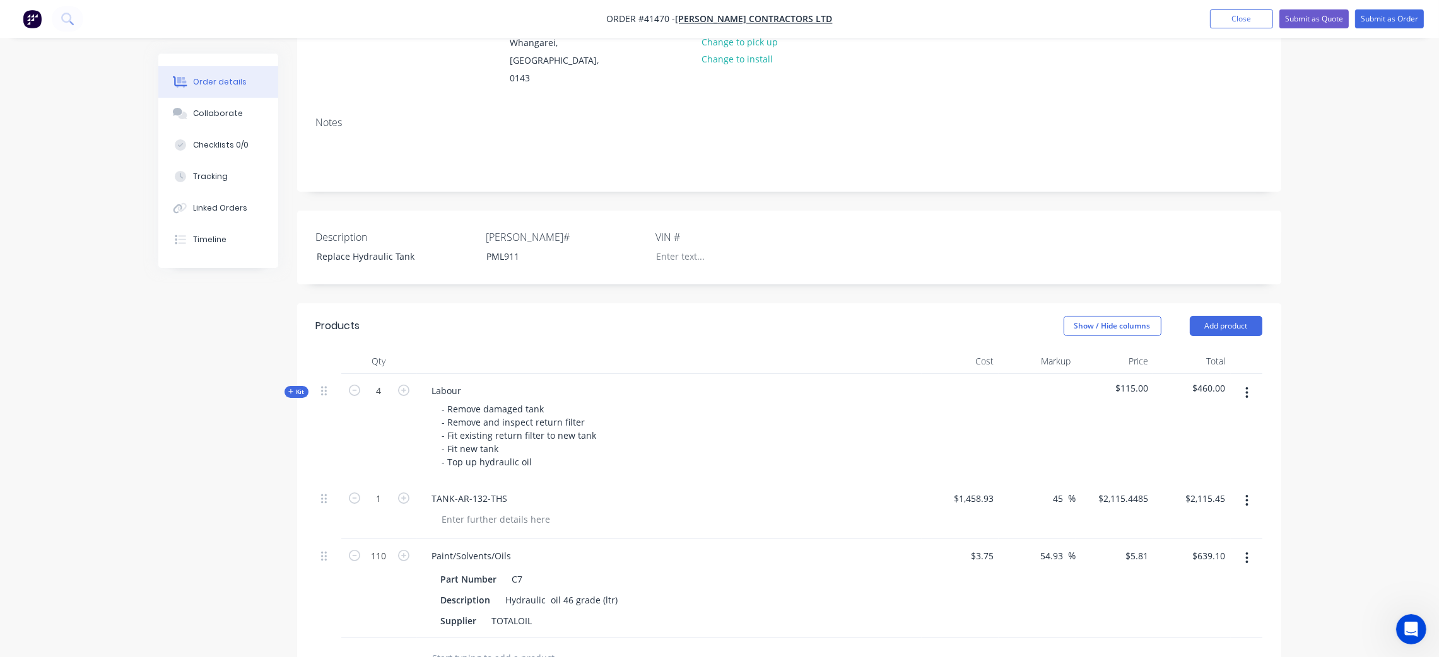
scroll to position [160, 0]
click at [293, 388] on span "Kit" at bounding box center [296, 392] width 16 height 9
click at [296, 388] on span "Kit" at bounding box center [296, 392] width 16 height 9
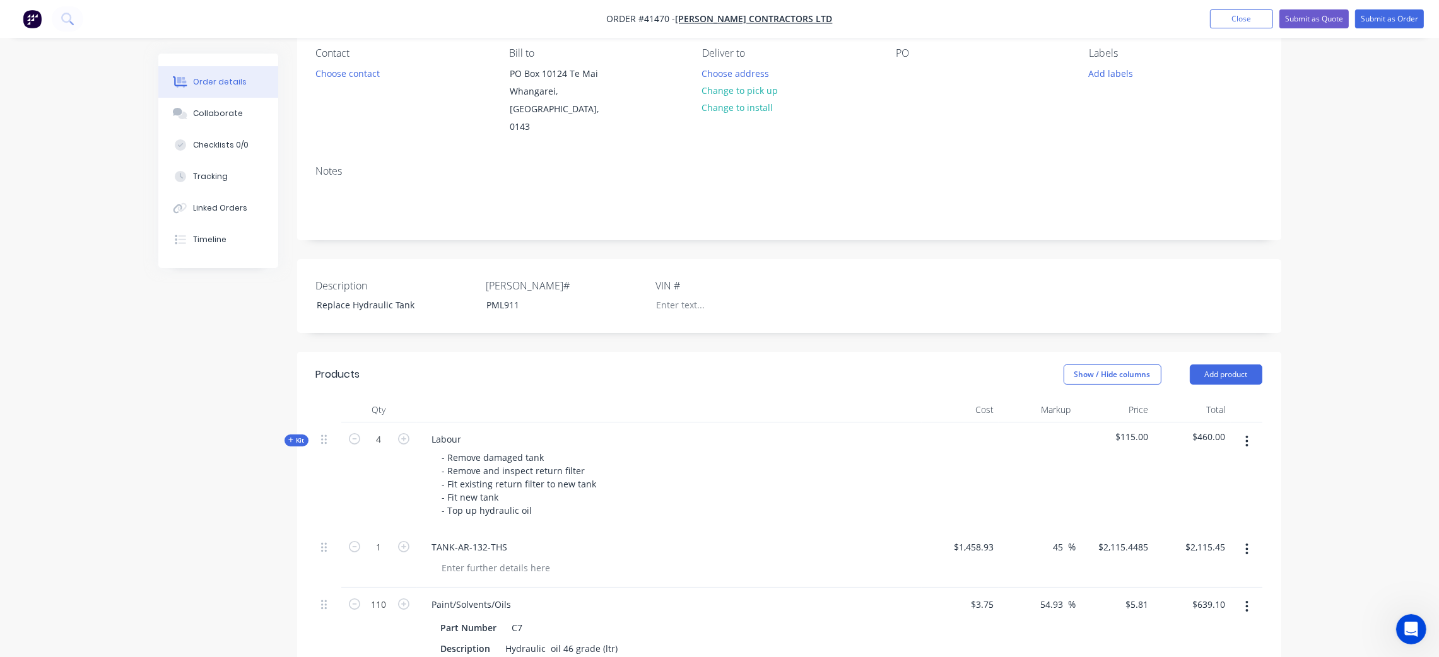
scroll to position [65, 0]
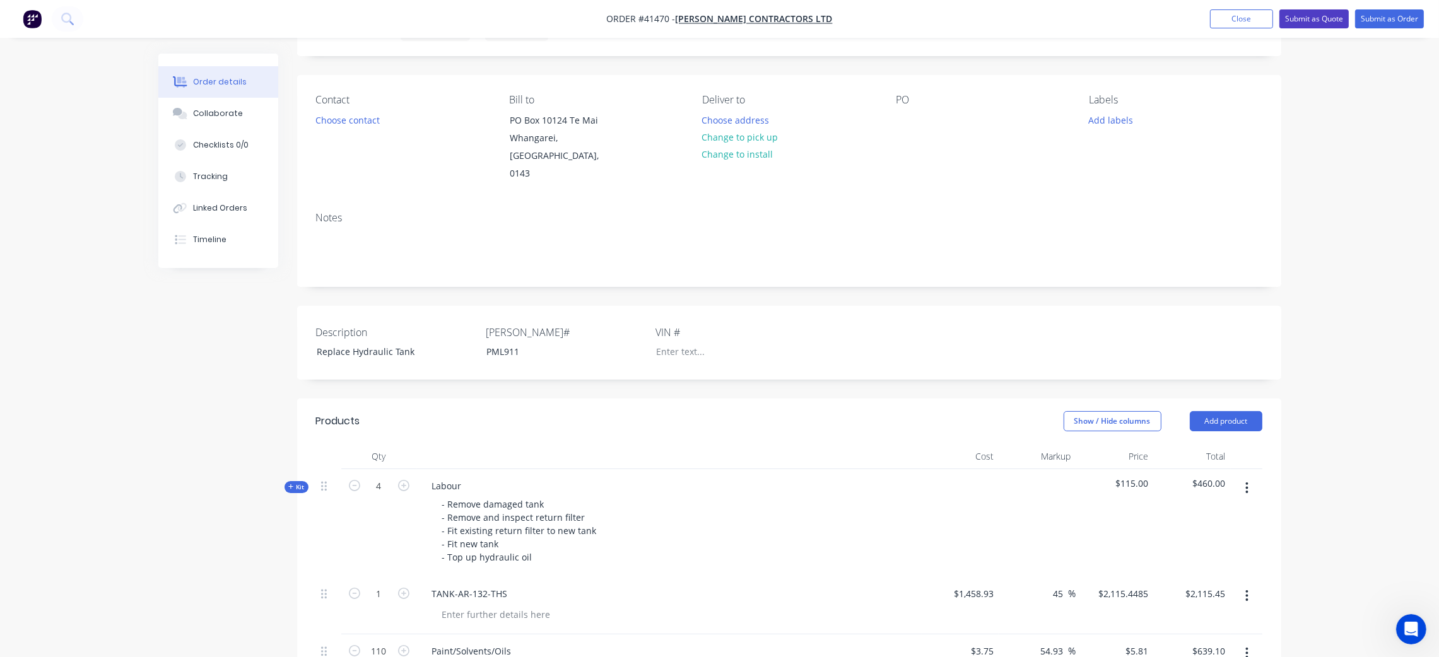
click at [1330, 19] on button "Submit as Quote" at bounding box center [1313, 18] width 69 height 19
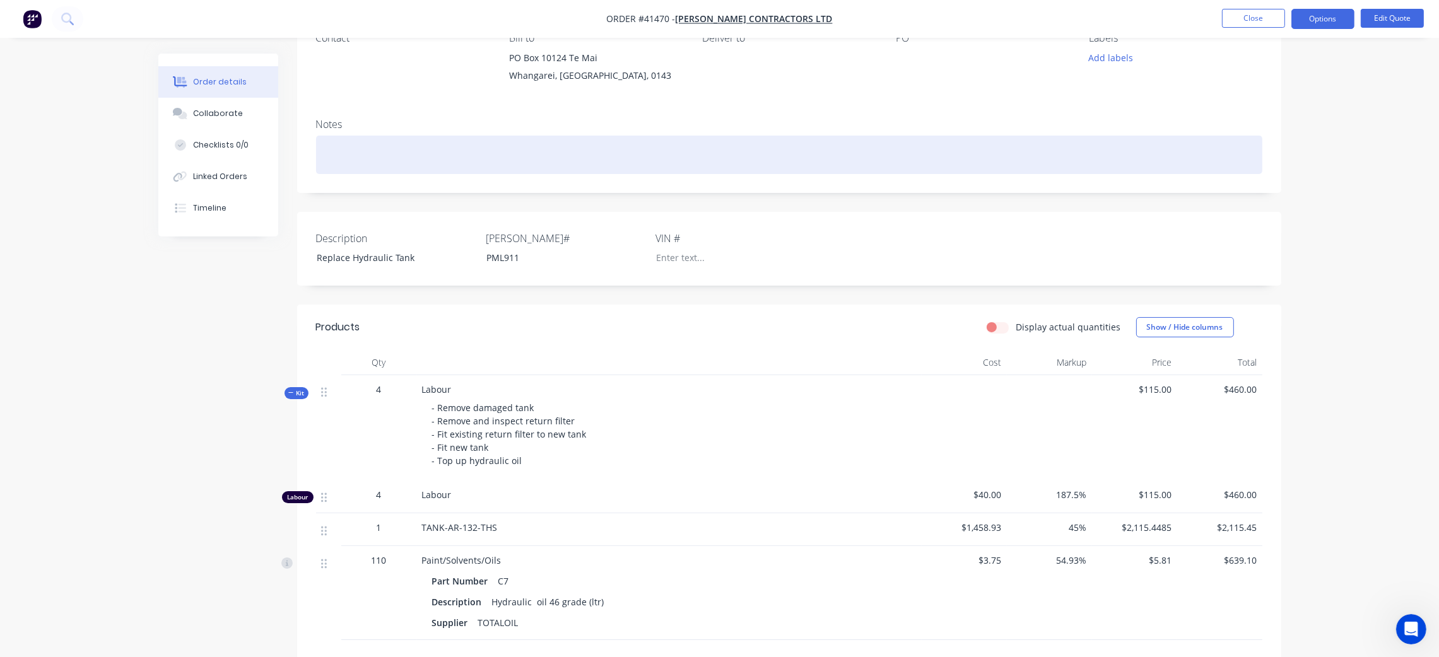
scroll to position [0, 0]
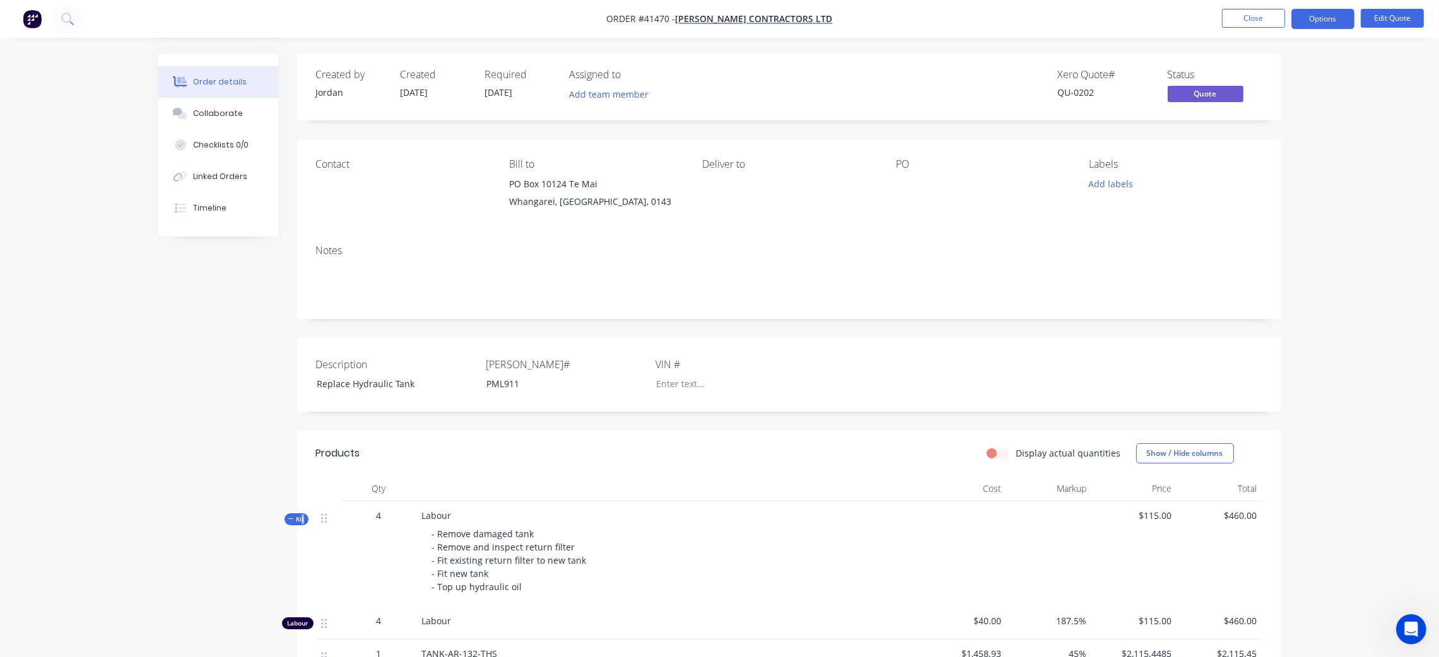
click at [300, 519] on span "Kit" at bounding box center [296, 519] width 16 height 9
click at [1330, 21] on button "Options" at bounding box center [1322, 19] width 63 height 20
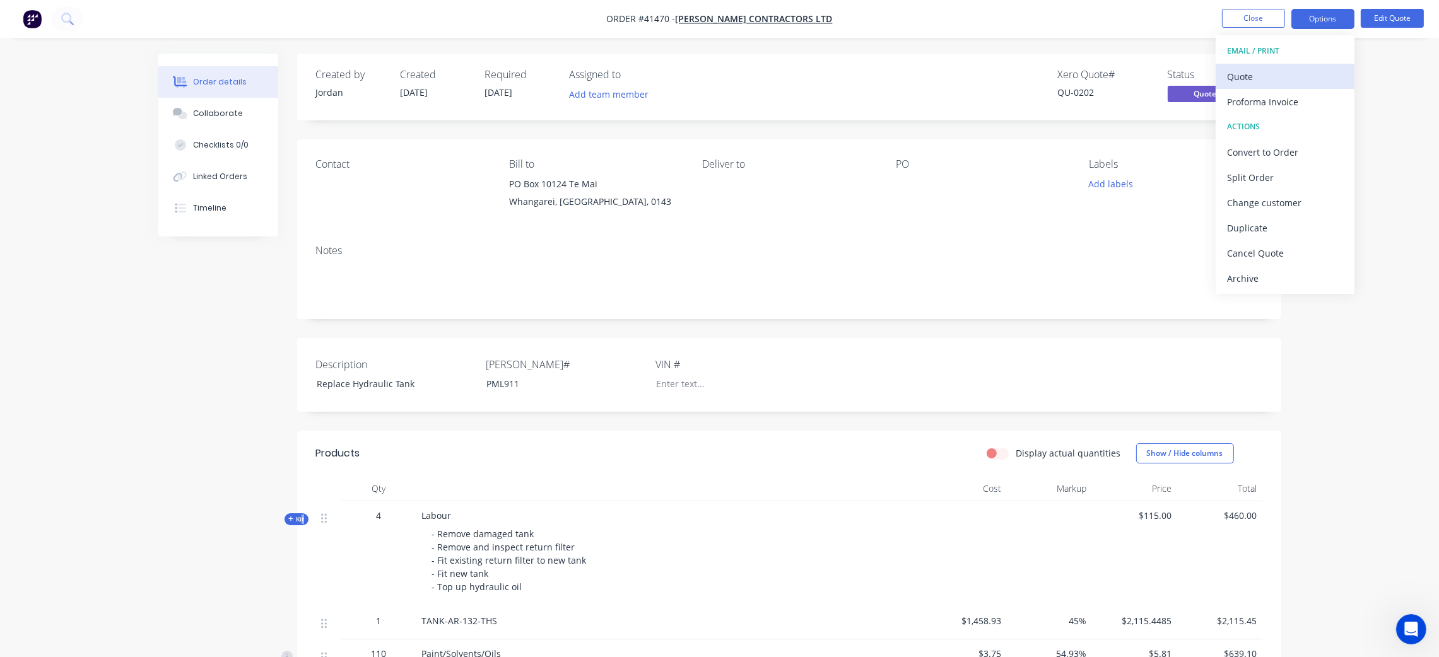
click at [1259, 73] on div "Quote" at bounding box center [1285, 76] width 116 height 18
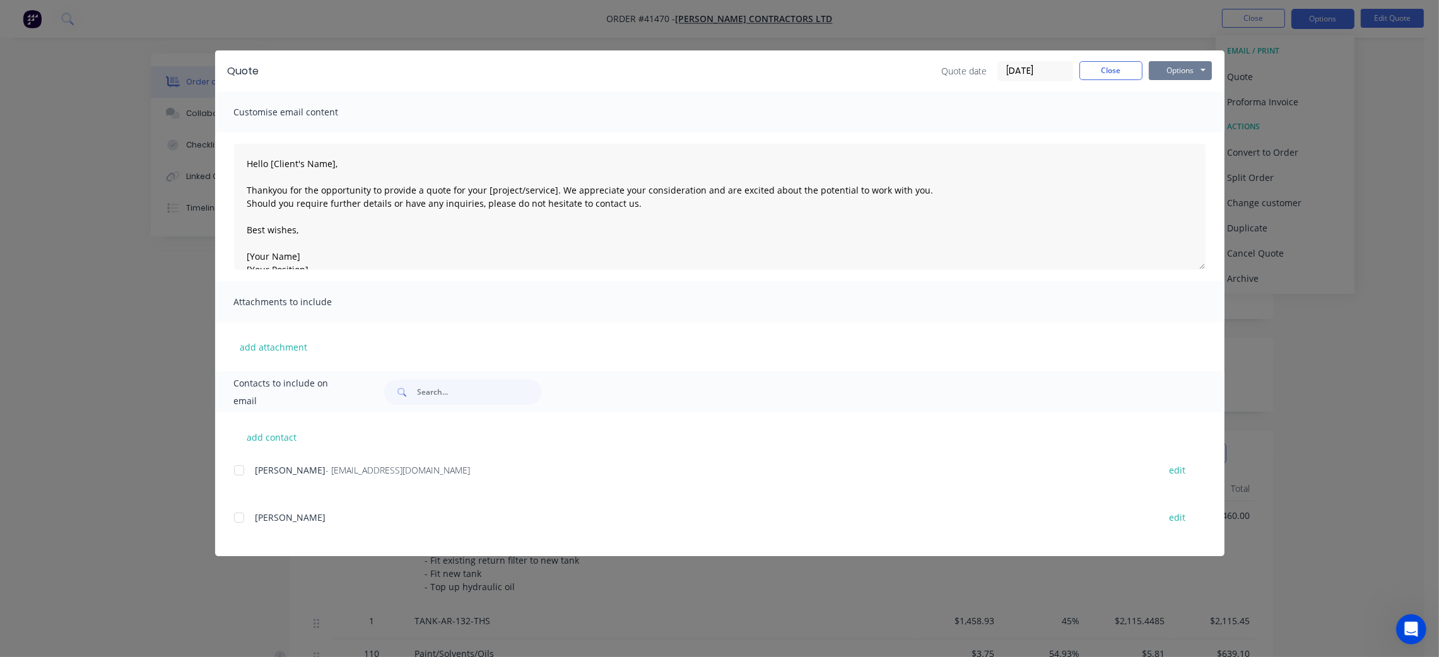
click at [1197, 71] on button "Options" at bounding box center [1180, 70] width 63 height 19
click at [1194, 91] on button "Preview" at bounding box center [1189, 93] width 81 height 21
click at [1118, 71] on button "Close" at bounding box center [1110, 70] width 63 height 19
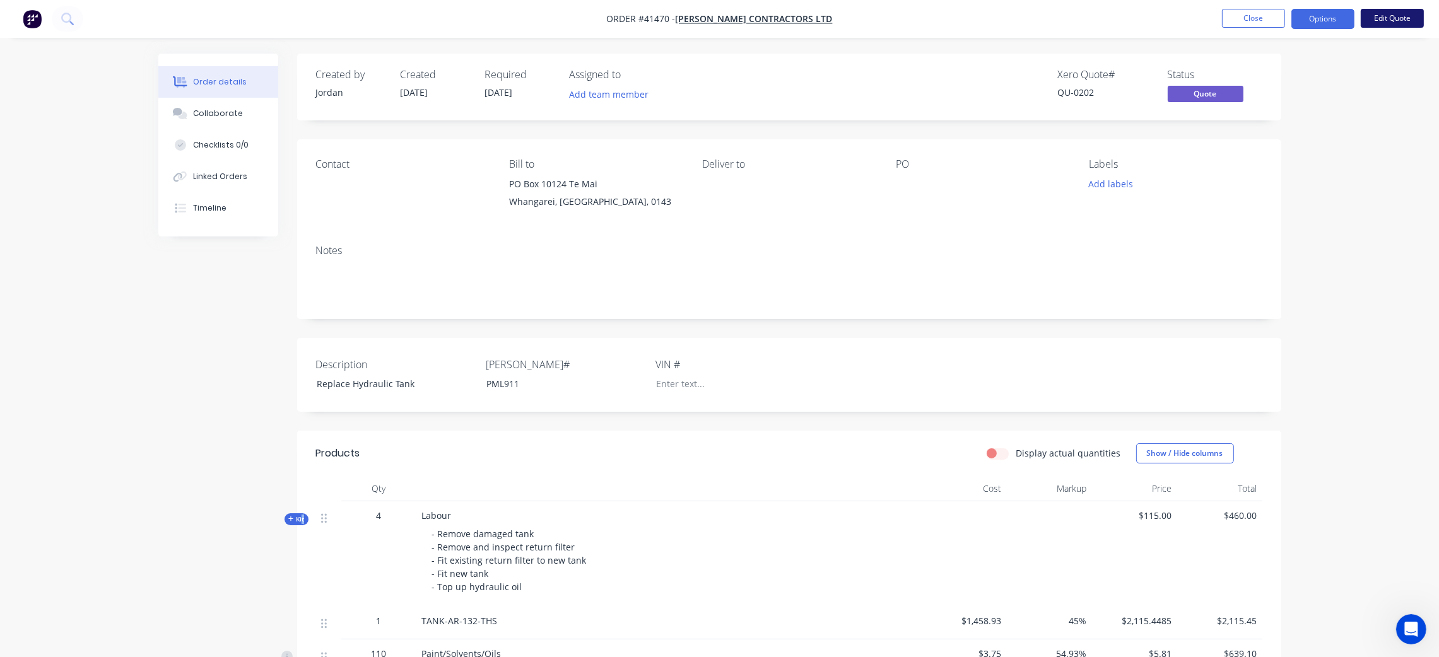
click at [1404, 16] on button "Edit Quote" at bounding box center [1392, 18] width 63 height 19
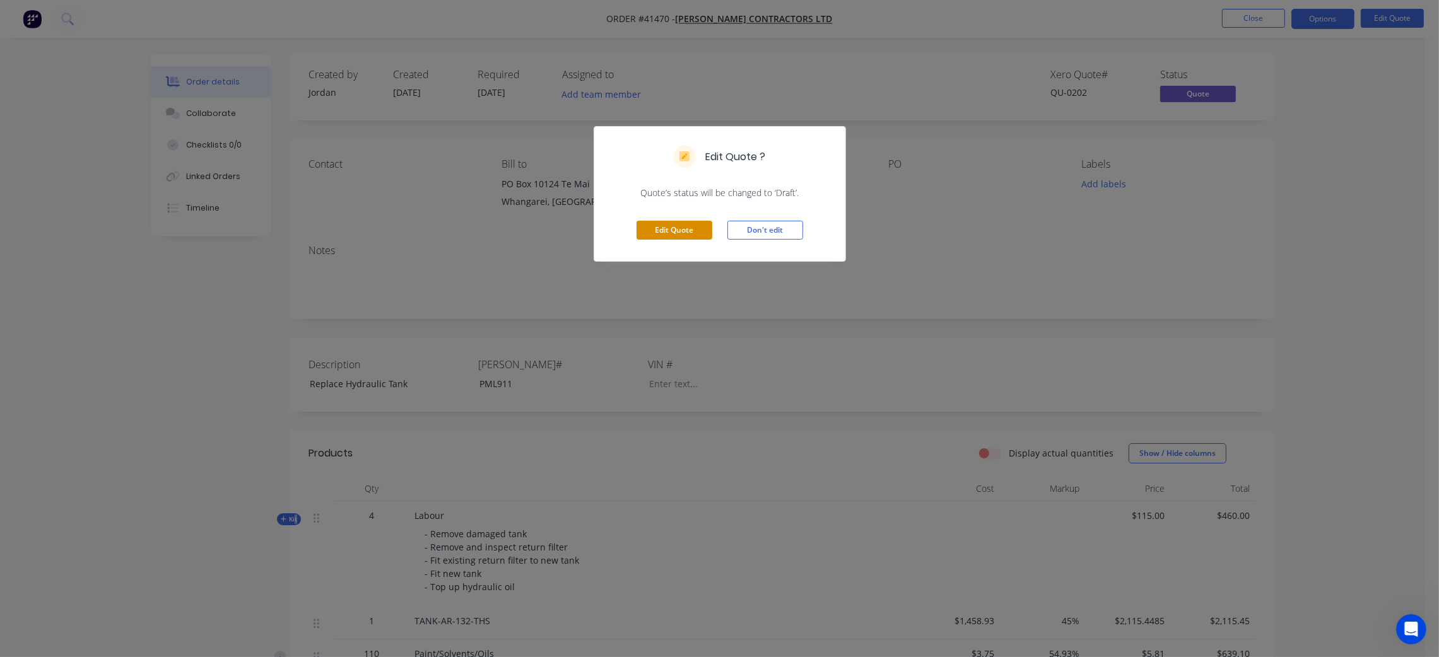
click at [679, 225] on button "Edit Quote" at bounding box center [674, 230] width 76 height 19
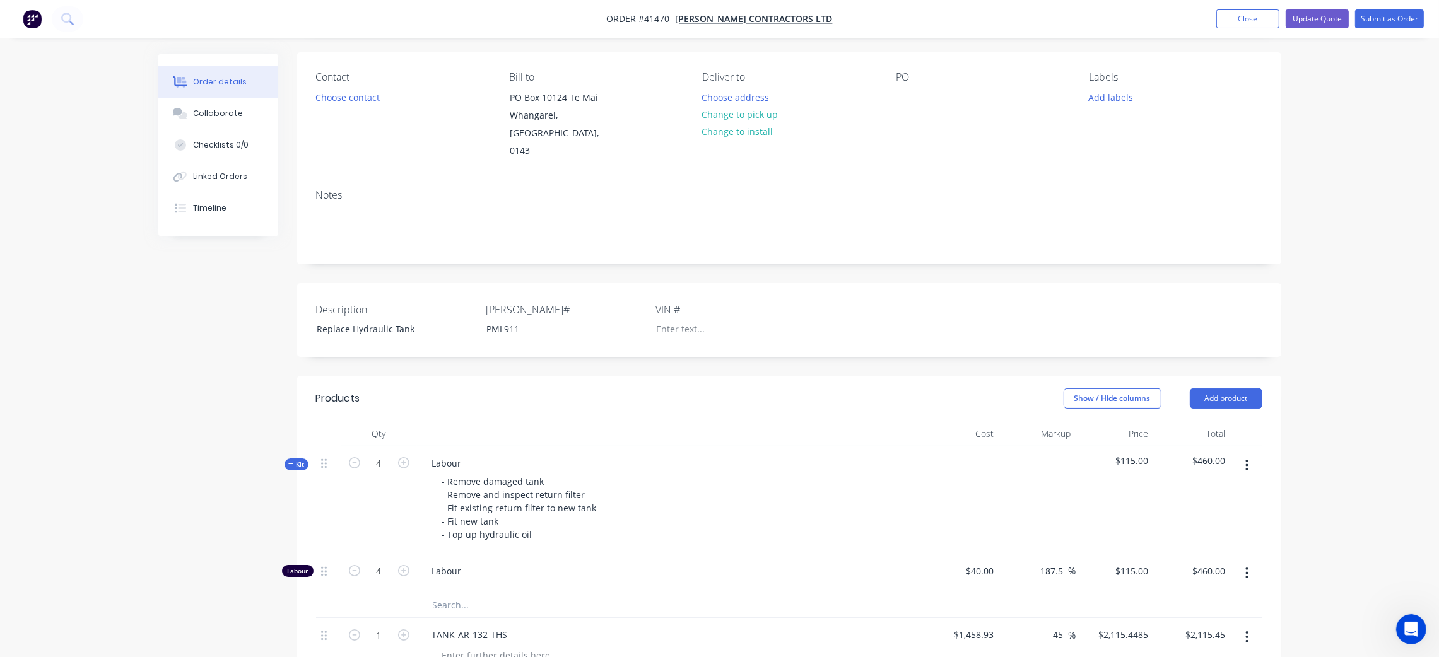
scroll to position [95, 0]
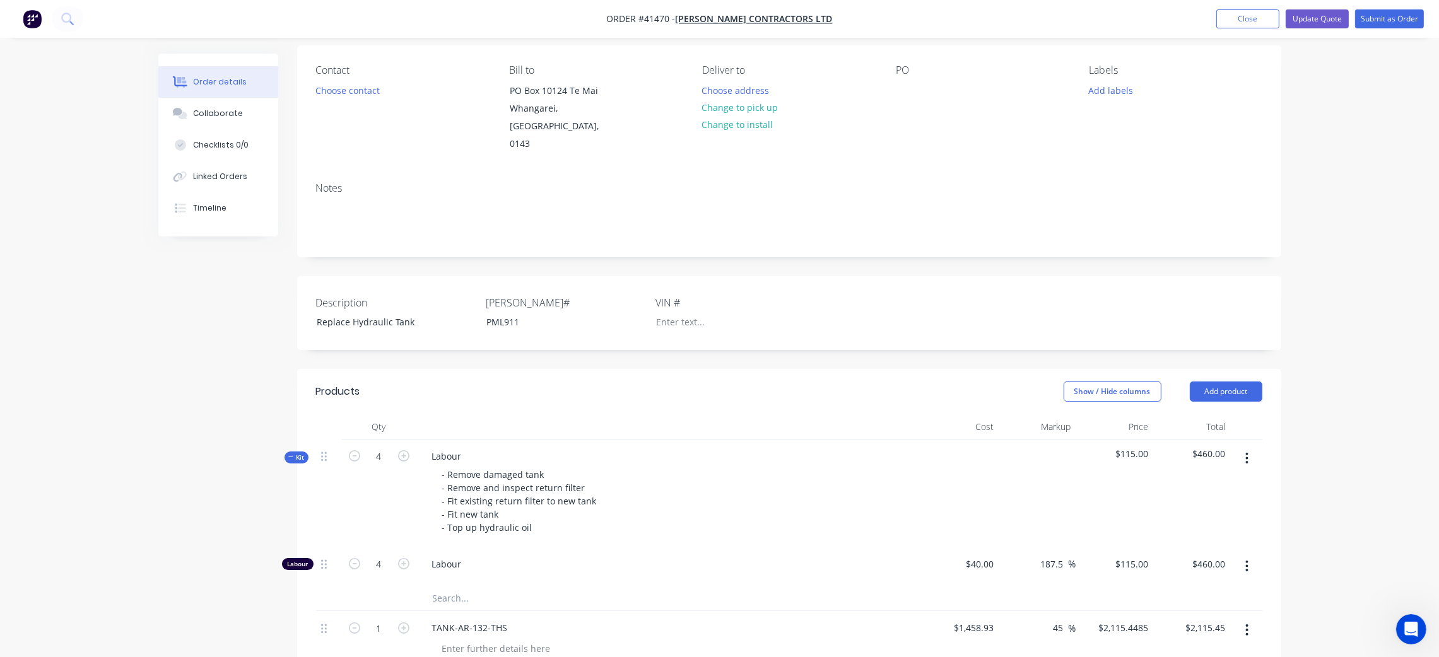
click at [291, 454] on icon at bounding box center [291, 457] width 6 height 6
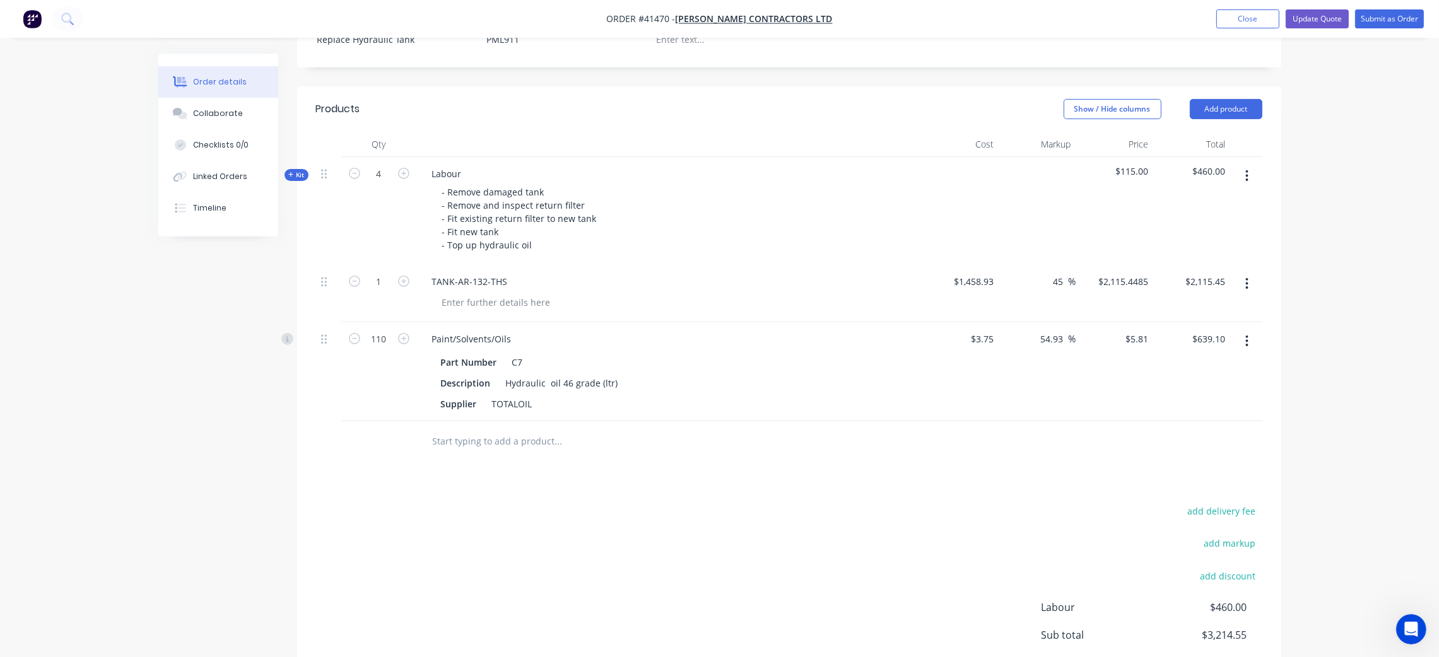
scroll to position [378, 0]
click at [1223, 98] on button "Add product" at bounding box center [1226, 108] width 73 height 20
drag, startPoint x: 1204, startPoint y: 298, endPoint x: 1125, endPoint y: 306, distance: 79.3
click at [1203, 307] on div "Notes (External)" at bounding box center [1202, 316] width 97 height 18
click at [434, 428] on div at bounding box center [467, 437] width 91 height 18
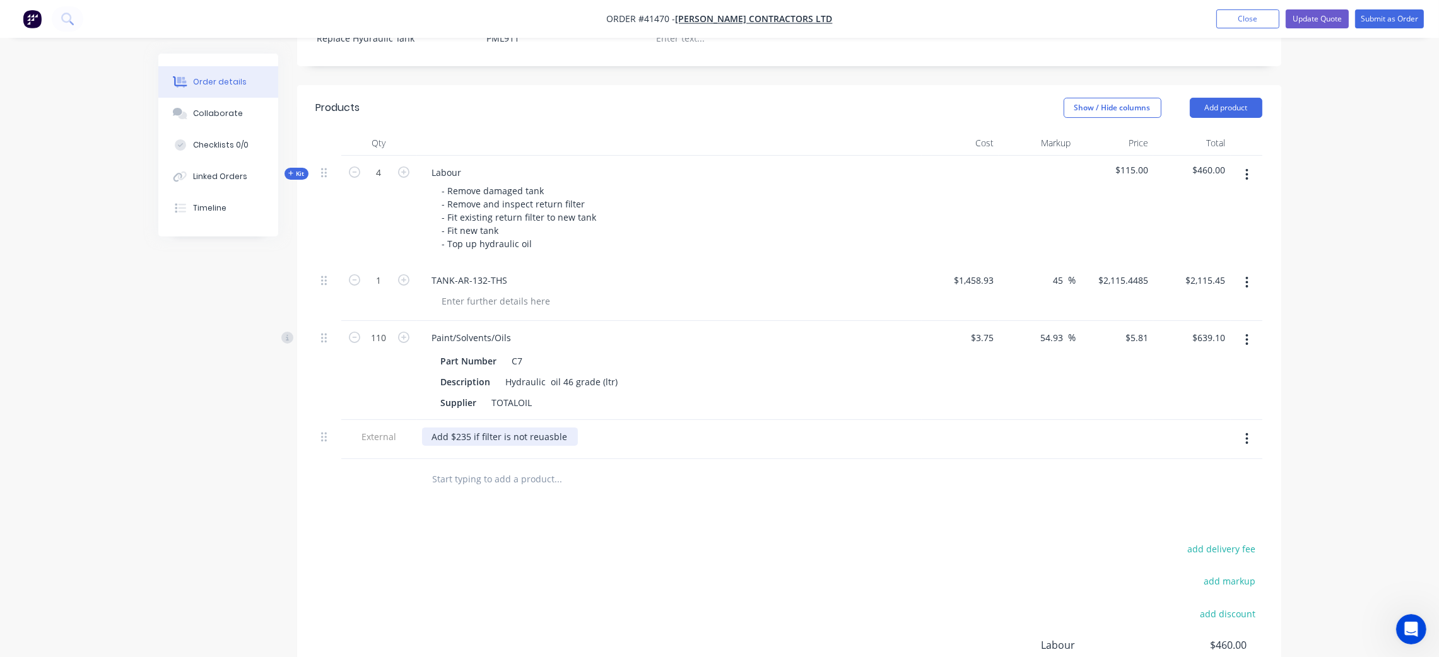
click at [536, 428] on div "Add $235 if filter is not reuasble" at bounding box center [500, 437] width 156 height 18
click at [543, 428] on div "Add $235 if filter is not re-uasble" at bounding box center [501, 437] width 159 height 18
click at [627, 428] on div "Add $235 if filter is not re-useasble" at bounding box center [669, 437] width 495 height 18
click at [642, 502] on div "Products Show / Hide columns Add product Qty Cost Markup Price Total Kit 4 Labo…" at bounding box center [789, 444] width 984 height 718
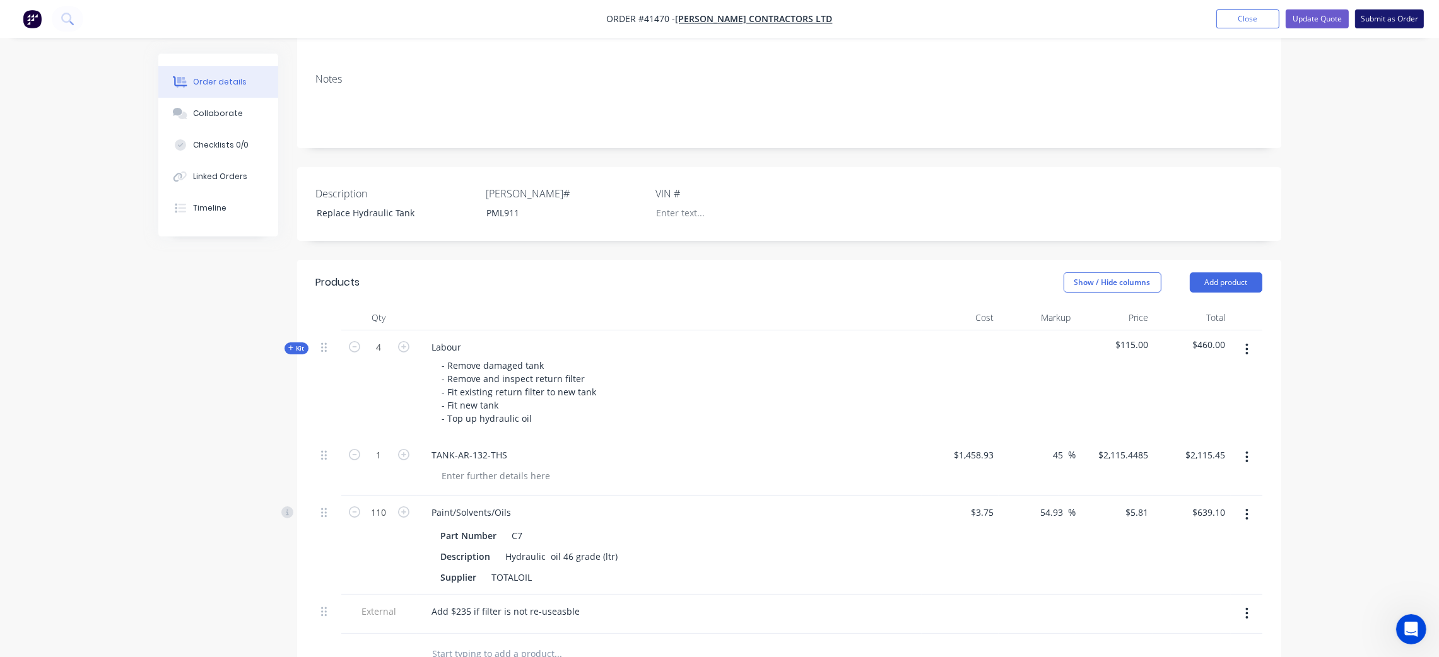
scroll to position [189, 0]
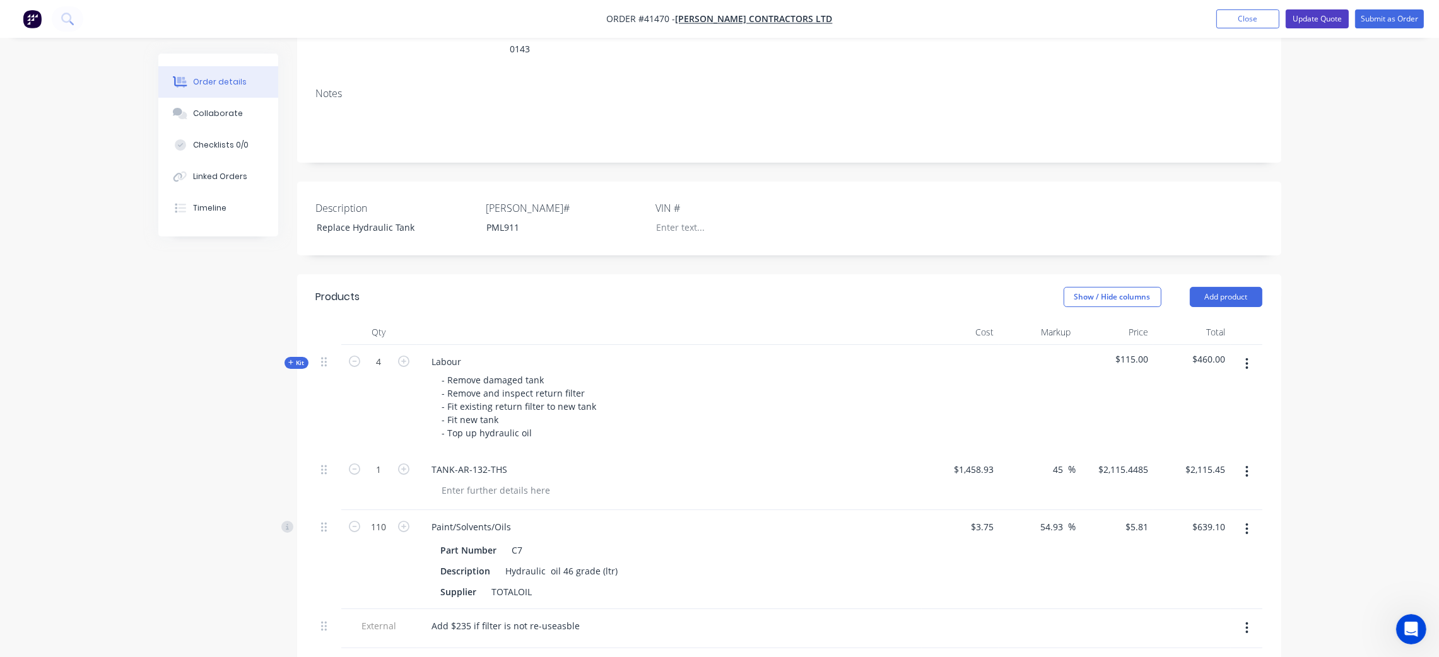
click at [1316, 20] on button "Update Quote" at bounding box center [1317, 18] width 63 height 19
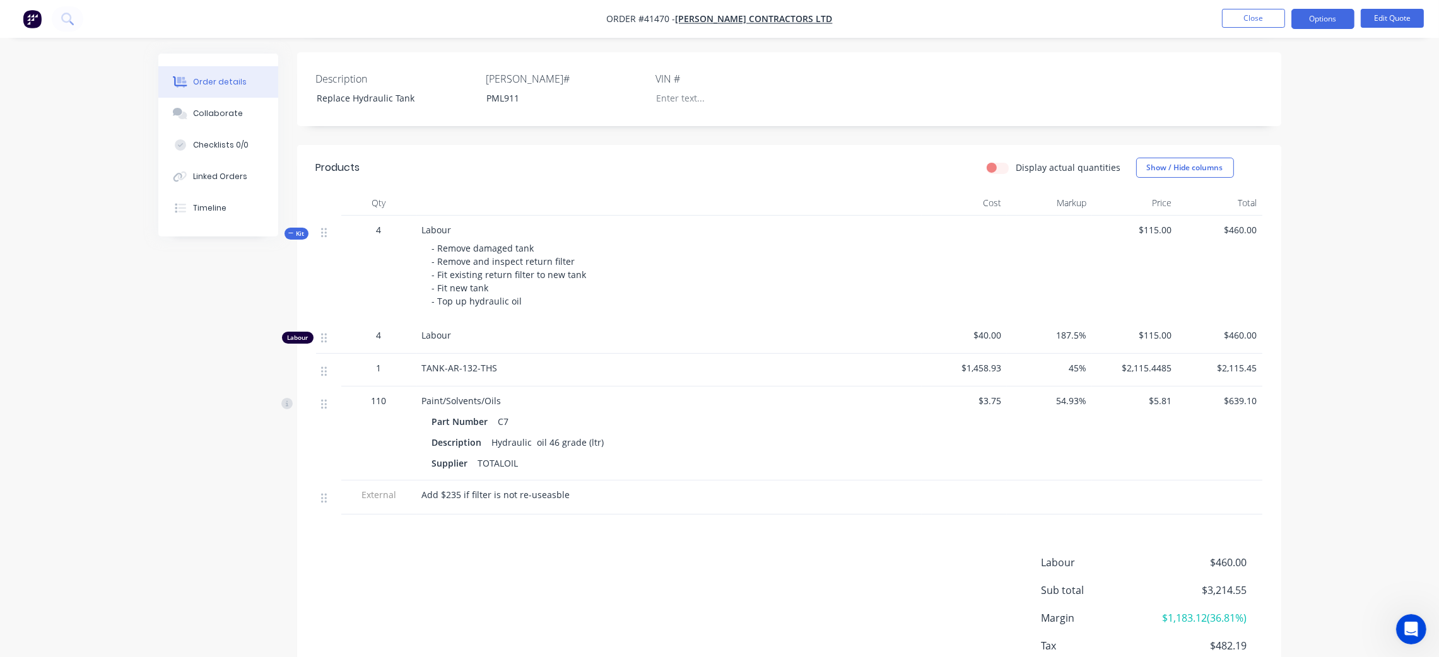
scroll to position [368, 0]
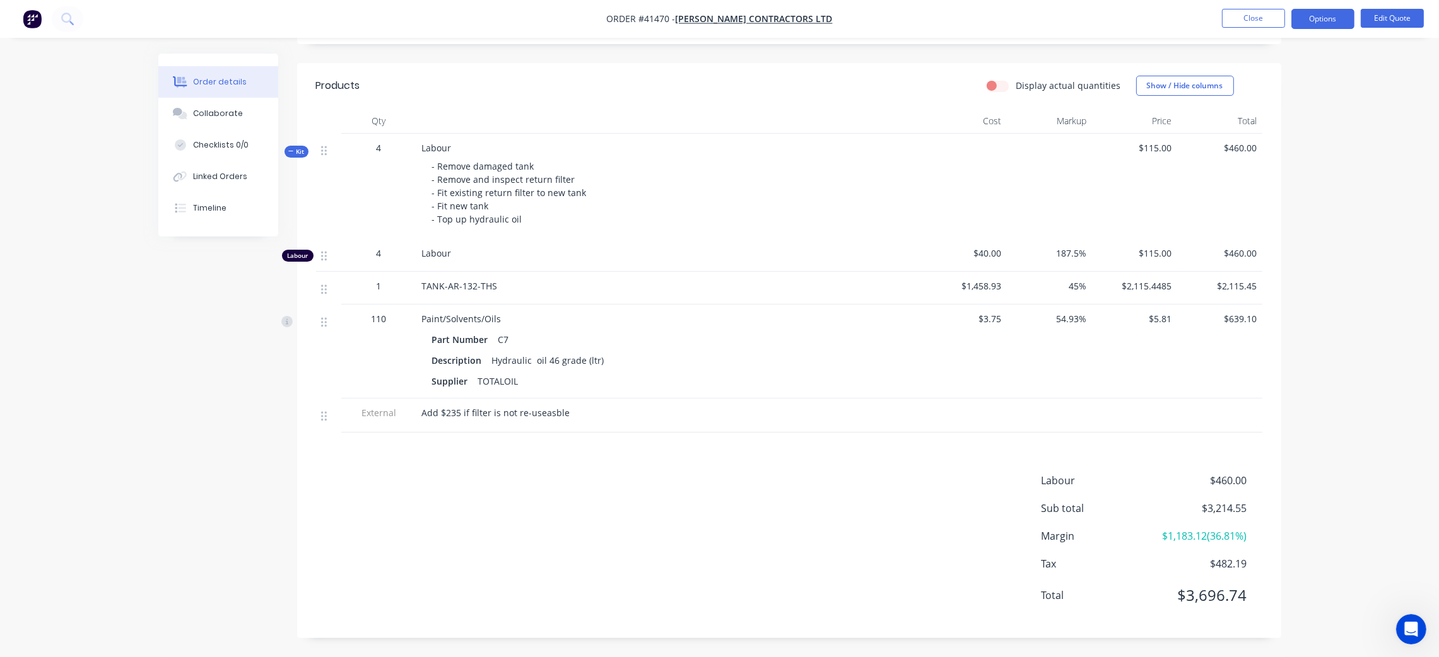
click at [293, 147] on span "Kit" at bounding box center [296, 151] width 16 height 9
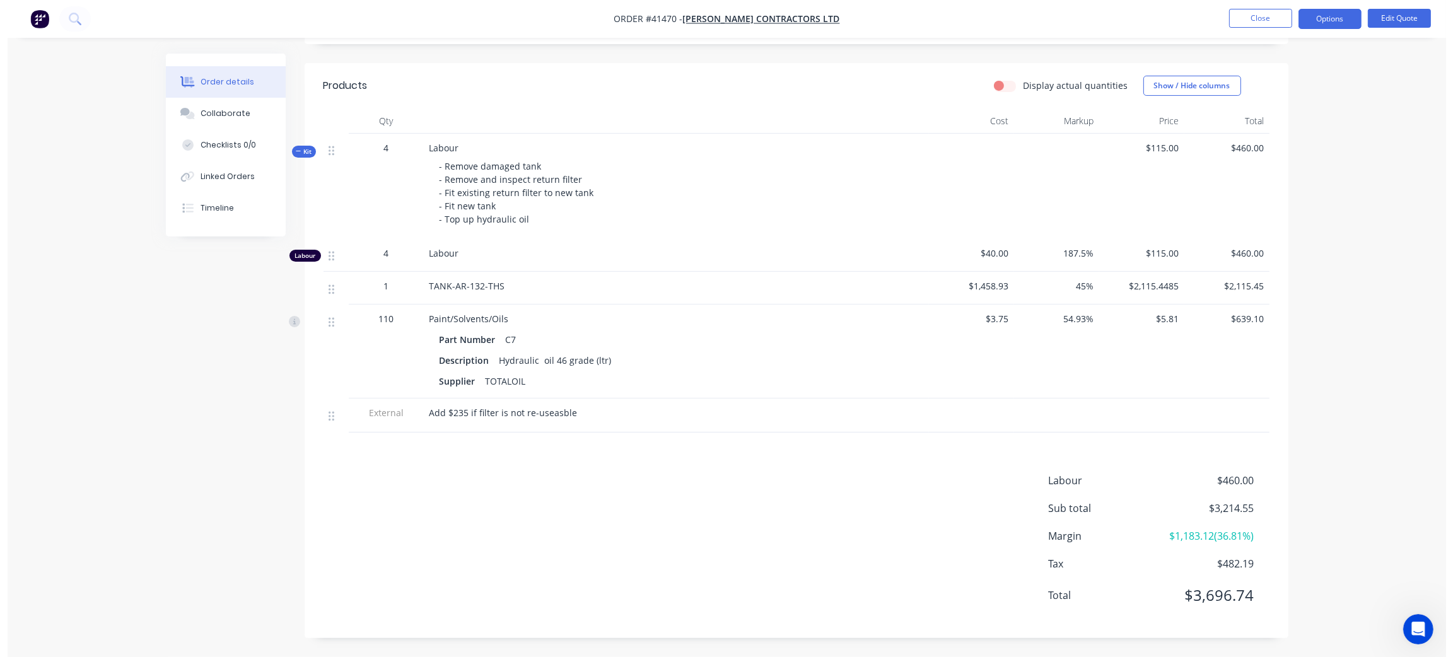
scroll to position [335, 0]
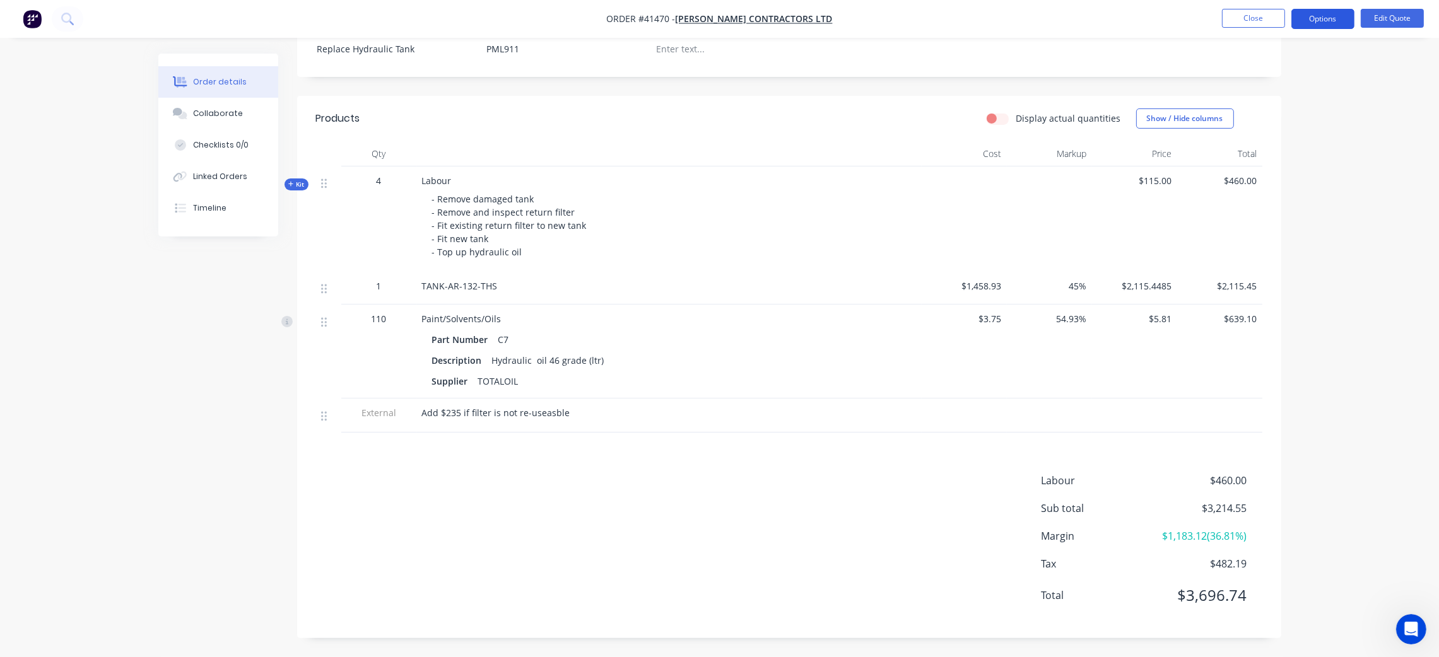
click at [1324, 15] on button "Options" at bounding box center [1322, 19] width 63 height 20
click at [1295, 79] on div "Quote" at bounding box center [1285, 76] width 116 height 18
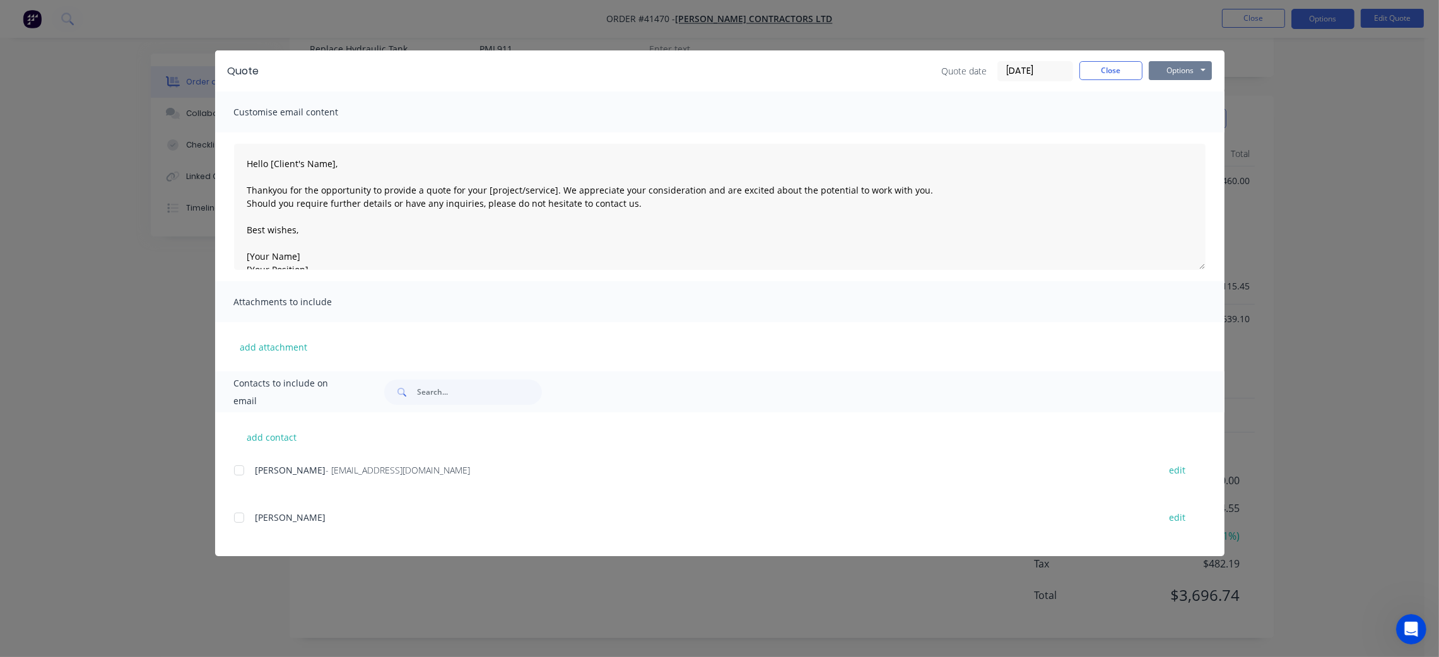
click at [1192, 62] on button "Options" at bounding box center [1180, 70] width 63 height 19
click at [1197, 93] on button "Preview" at bounding box center [1189, 93] width 81 height 21
